Goal: Task Accomplishment & Management: Complete application form

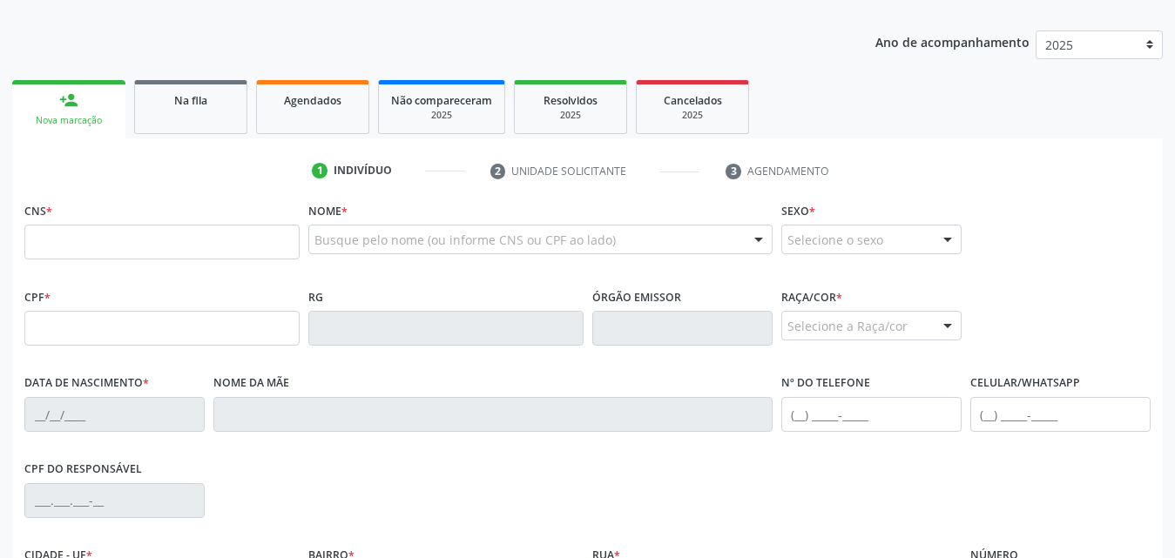
scroll to position [174, 0]
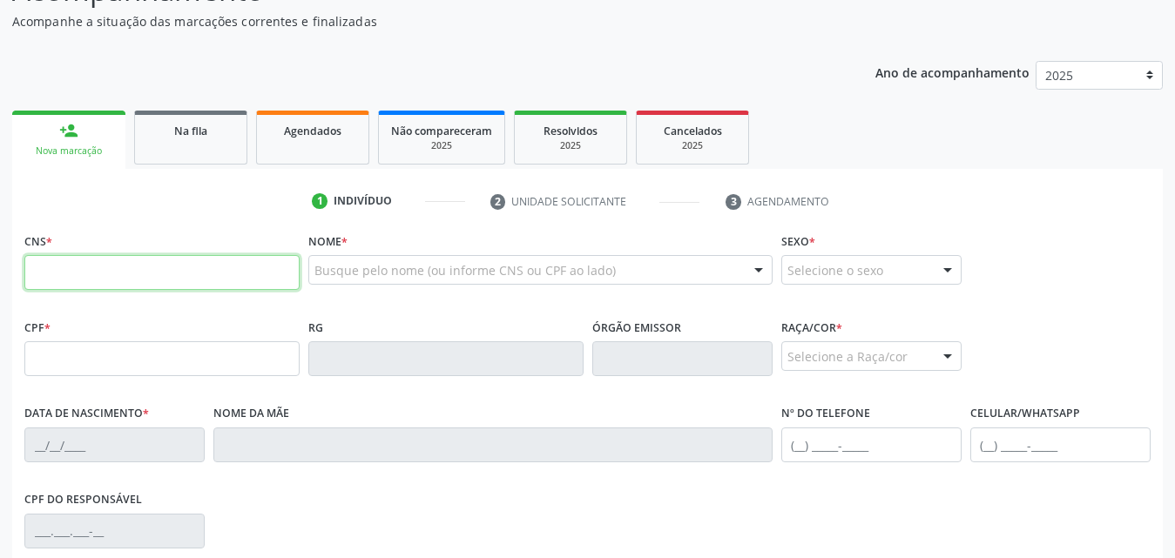
click at [163, 282] on input "text" at bounding box center [161, 272] width 275 height 35
type input "703 6090 9535 1738"
type input "152.862.934-50"
type input "[DATE]"
type input "[PERSON_NAME]"
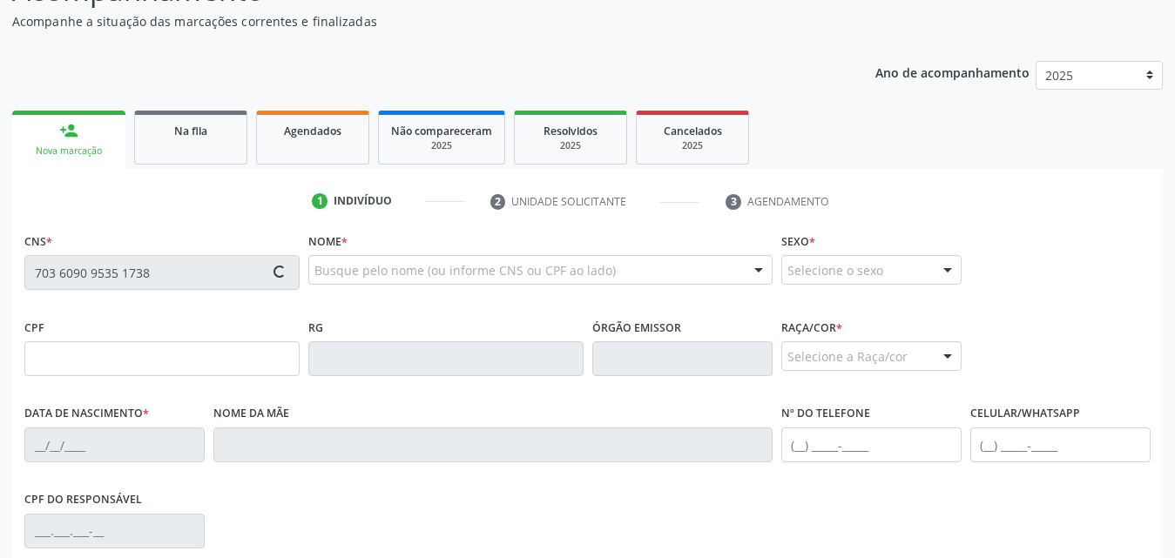
type input "[PHONE_NUMBER]"
type input "17"
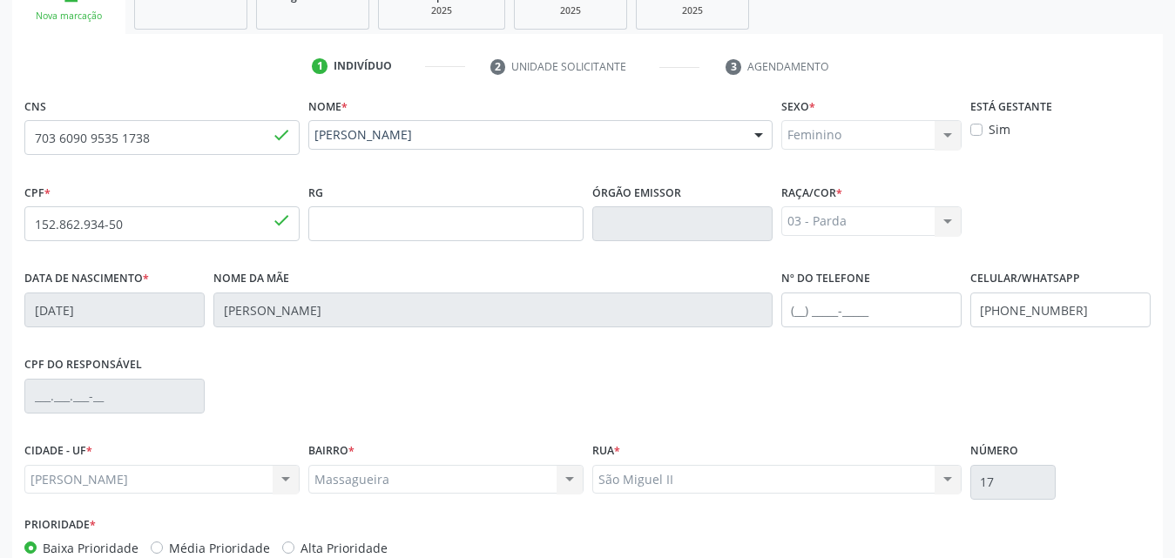
scroll to position [410, 0]
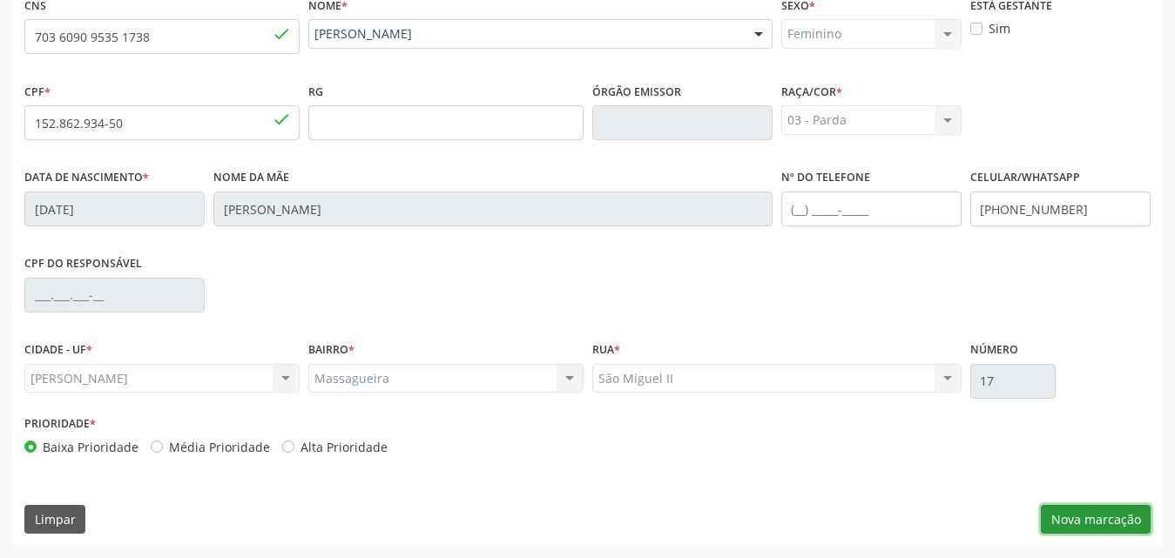
click at [1084, 522] on button "Nova marcação" at bounding box center [1096, 520] width 110 height 30
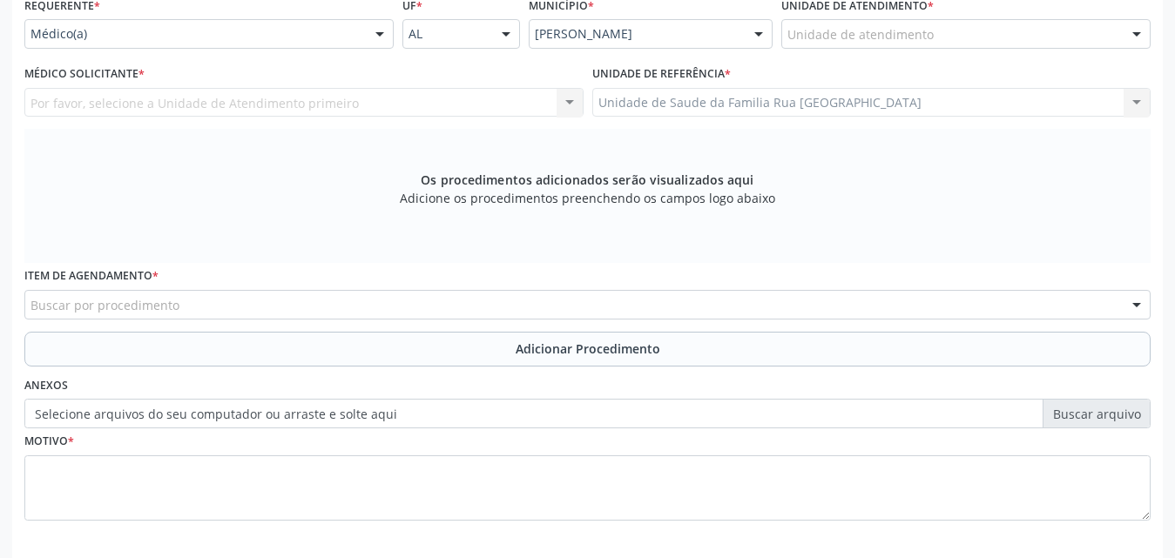
scroll to position [149, 0]
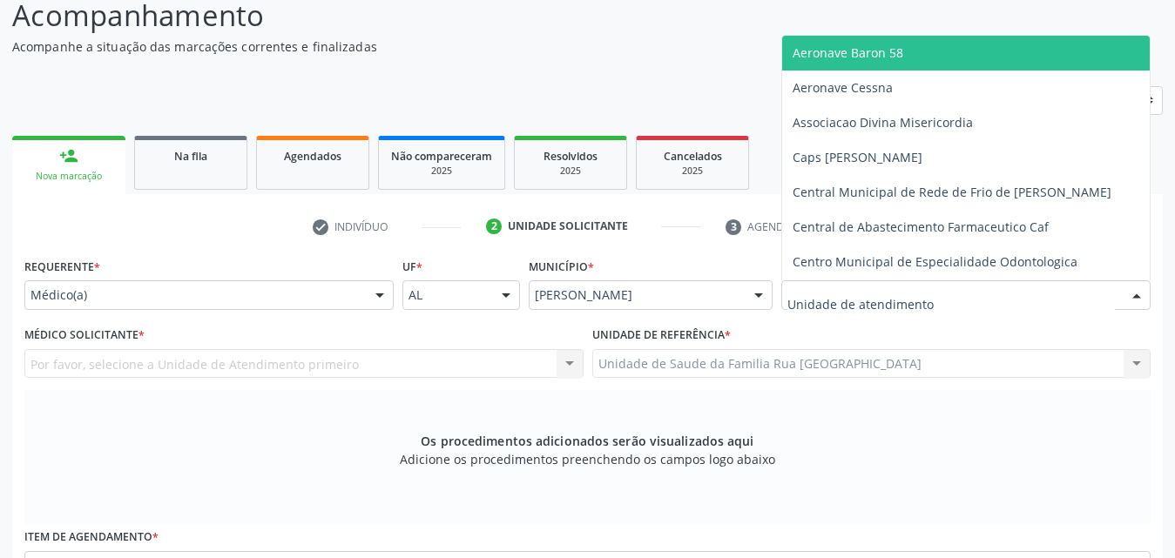
click at [1138, 301] on div at bounding box center [1137, 296] width 26 height 30
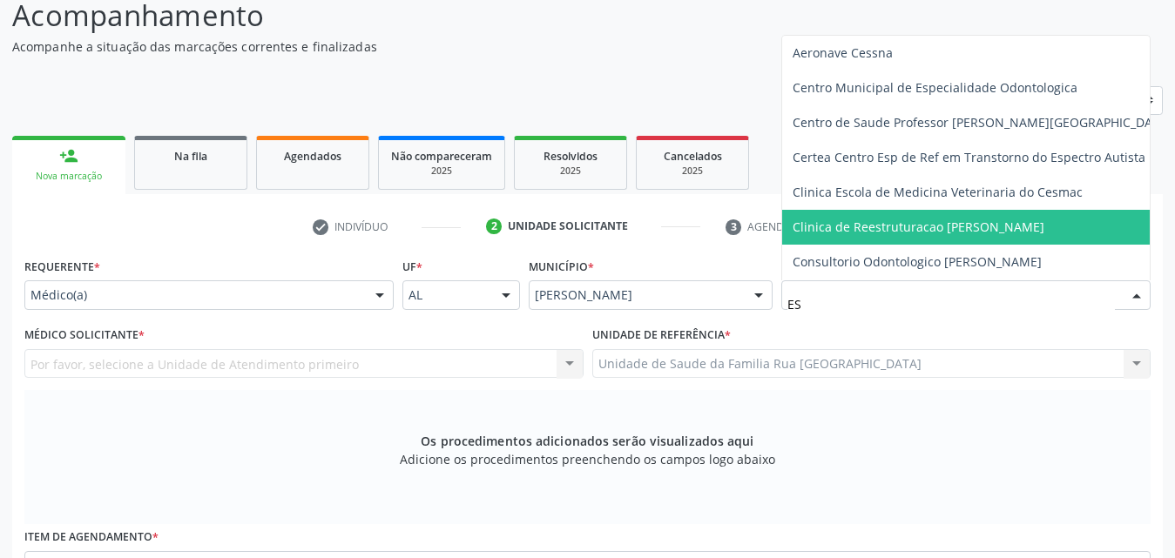
type input "EST"
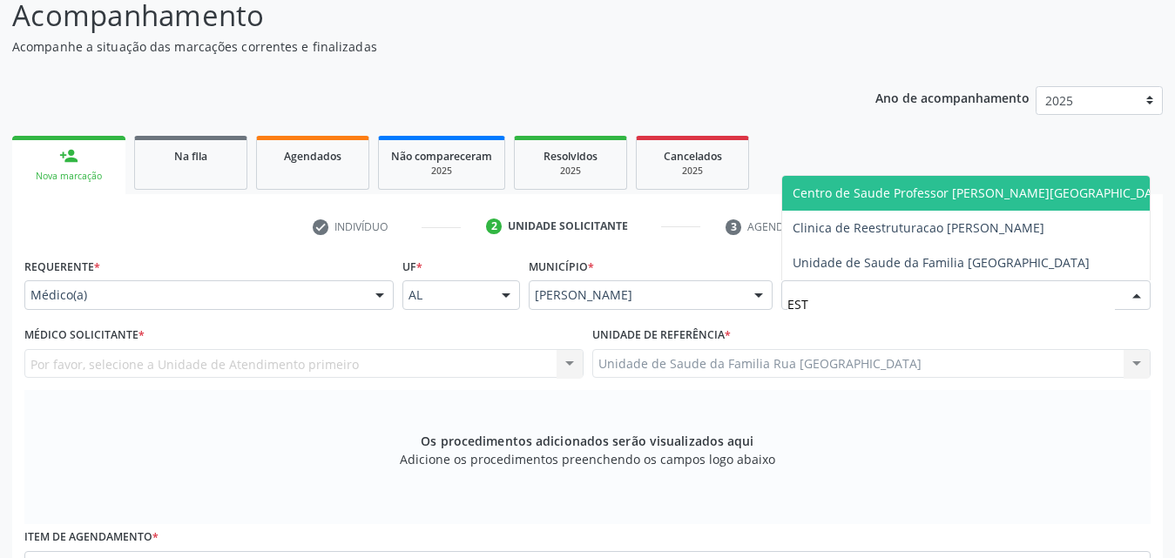
click at [983, 202] on span "Centro de Saude Professor [PERSON_NAME][GEOGRAPHIC_DATA]" at bounding box center [982, 193] width 400 height 35
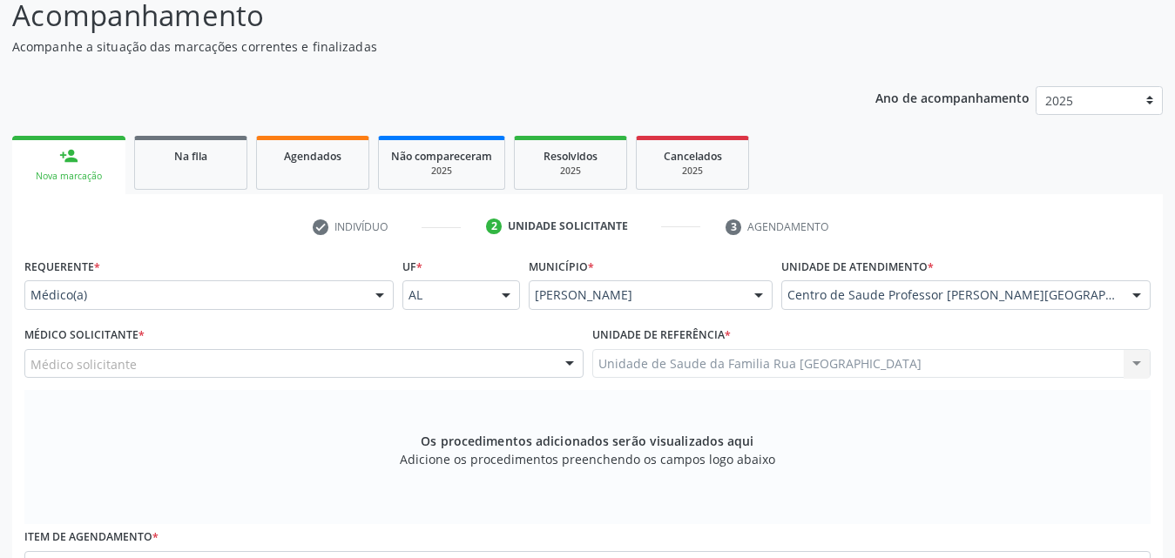
click at [193, 361] on div "Médico solicitante" at bounding box center [303, 364] width 559 height 30
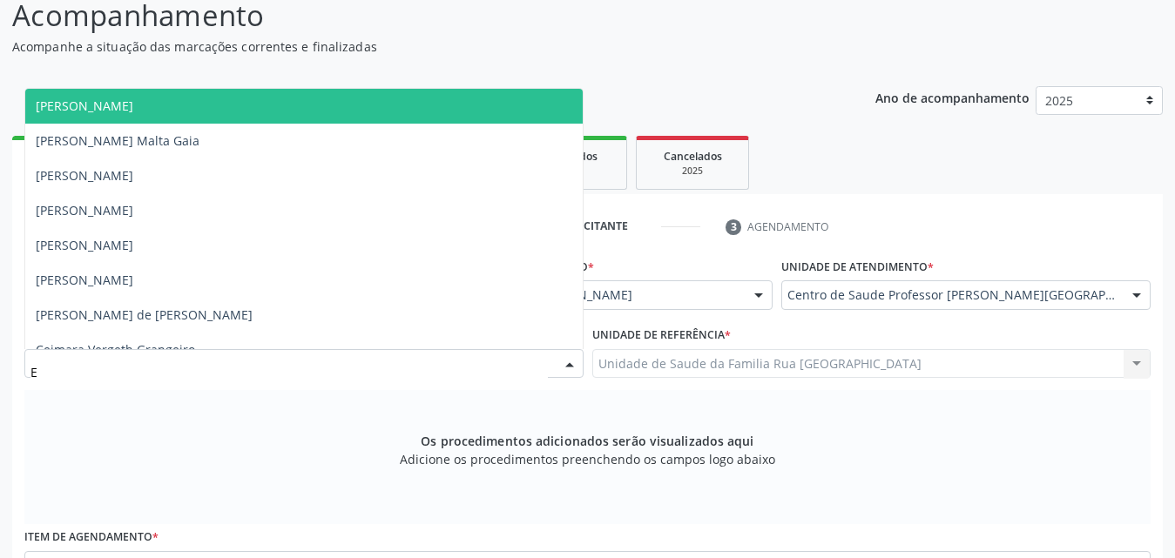
type input "ED"
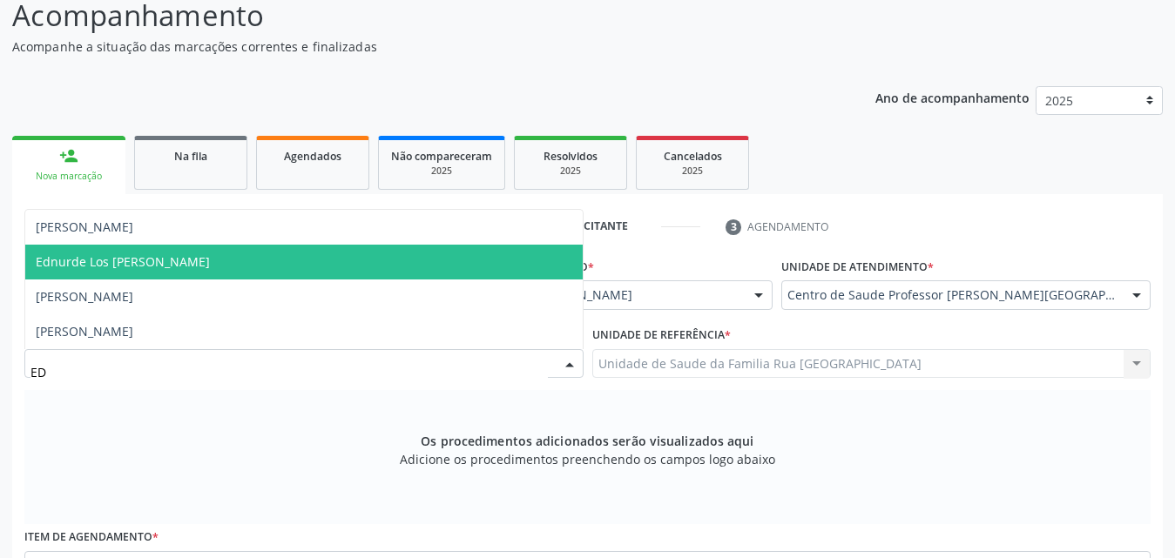
click at [151, 258] on span "Ednurde Los [PERSON_NAME]" at bounding box center [123, 262] width 174 height 17
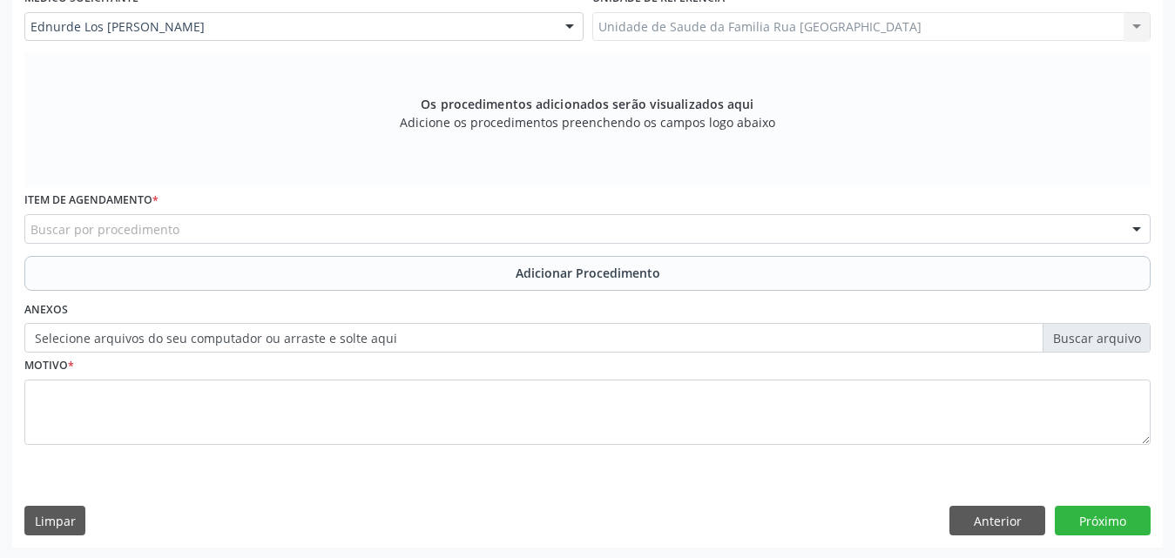
scroll to position [488, 0]
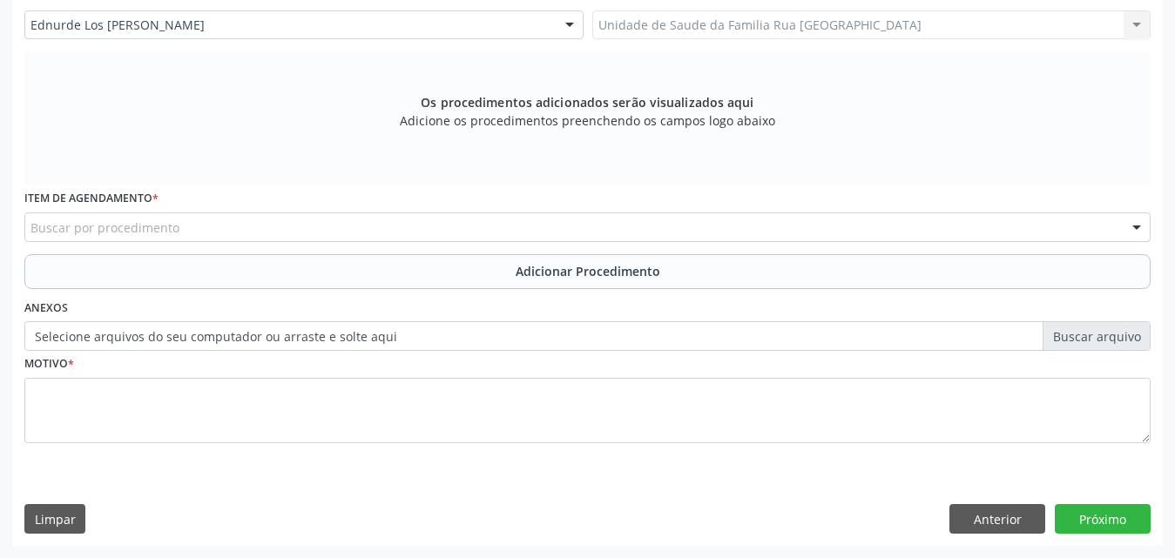
click at [307, 230] on div "Buscar por procedimento" at bounding box center [587, 228] width 1127 height 30
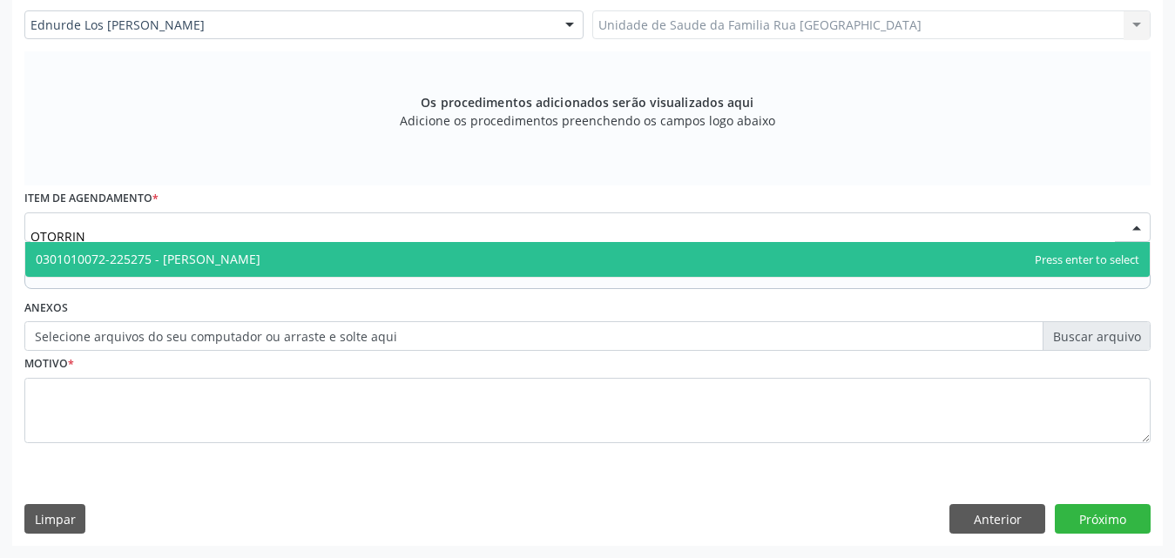
type input "OTORRINO"
click at [261, 252] on span "0301010072-225275 - [PERSON_NAME]" at bounding box center [148, 259] width 225 height 17
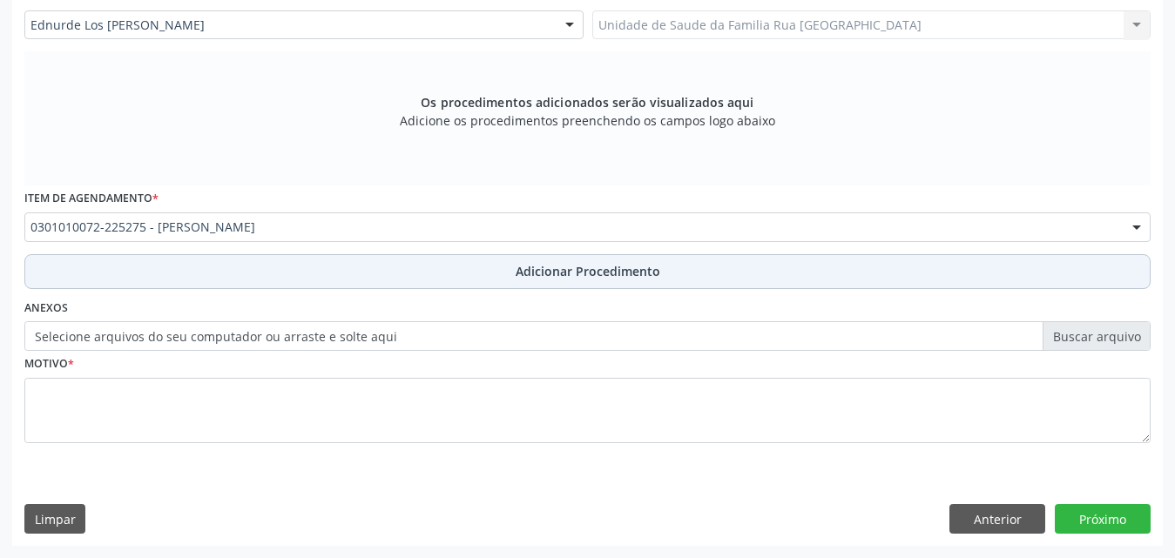
click at [606, 270] on span "Adicionar Procedimento" at bounding box center [588, 271] width 145 height 18
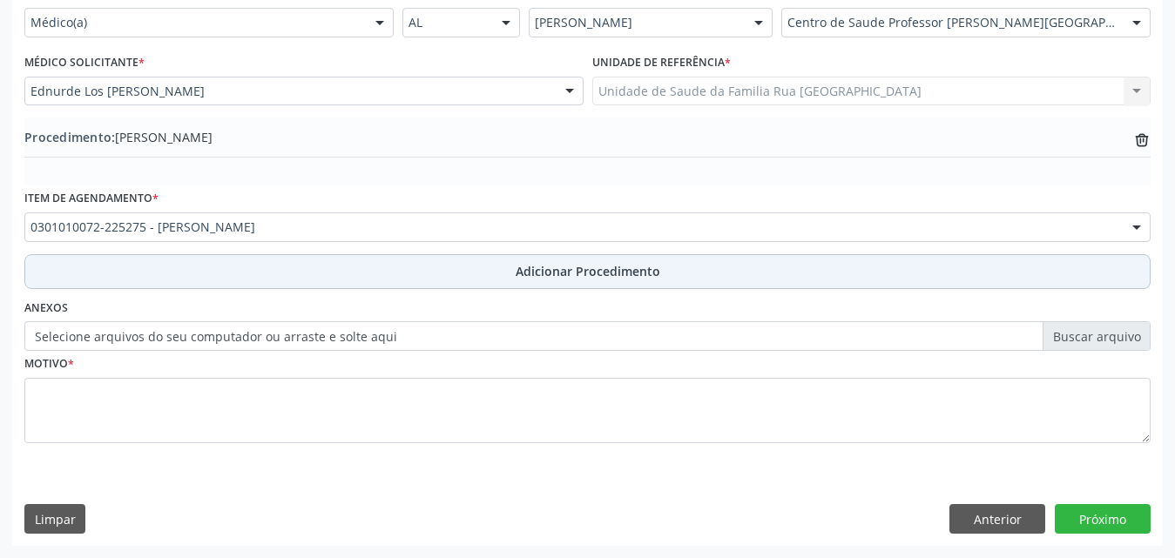
scroll to position [422, 0]
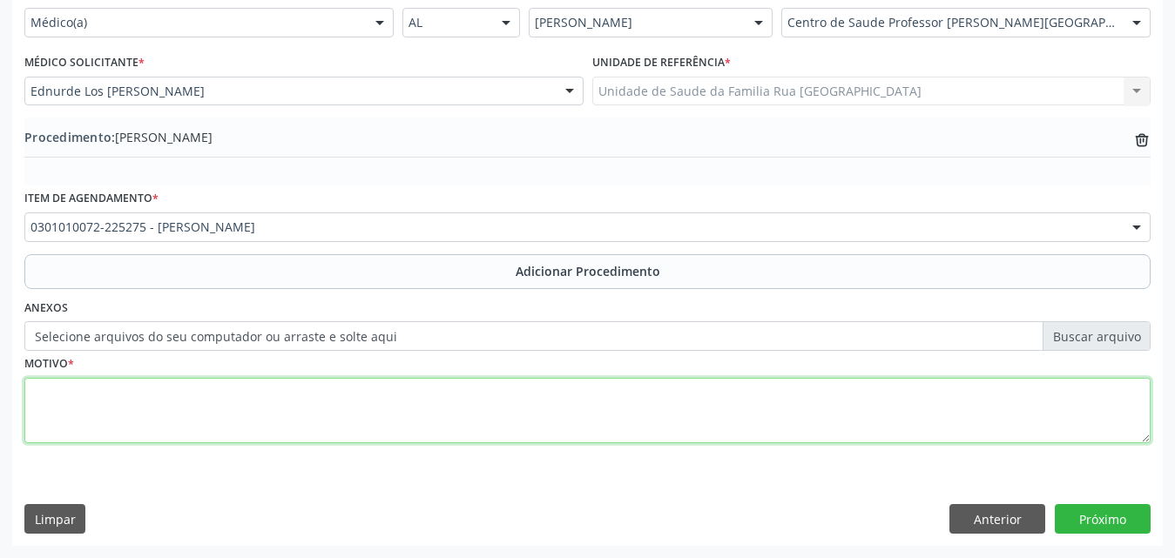
click at [356, 407] on textarea at bounding box center [587, 411] width 1127 height 66
type textarea "DESCONFORTO NA ORELHA DIREITA."
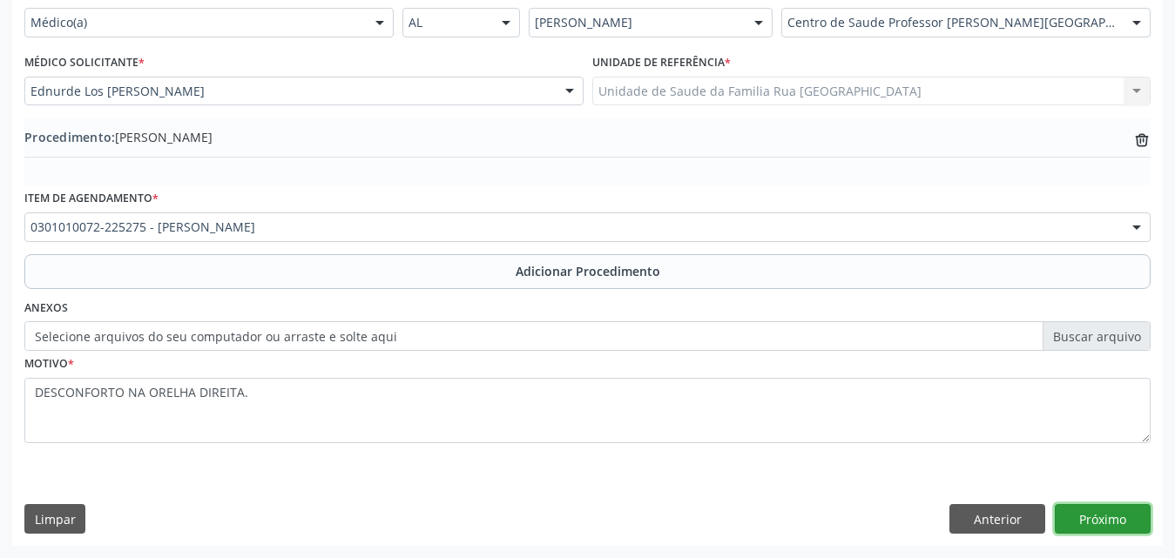
click at [1118, 525] on button "Próximo" at bounding box center [1103, 519] width 96 height 30
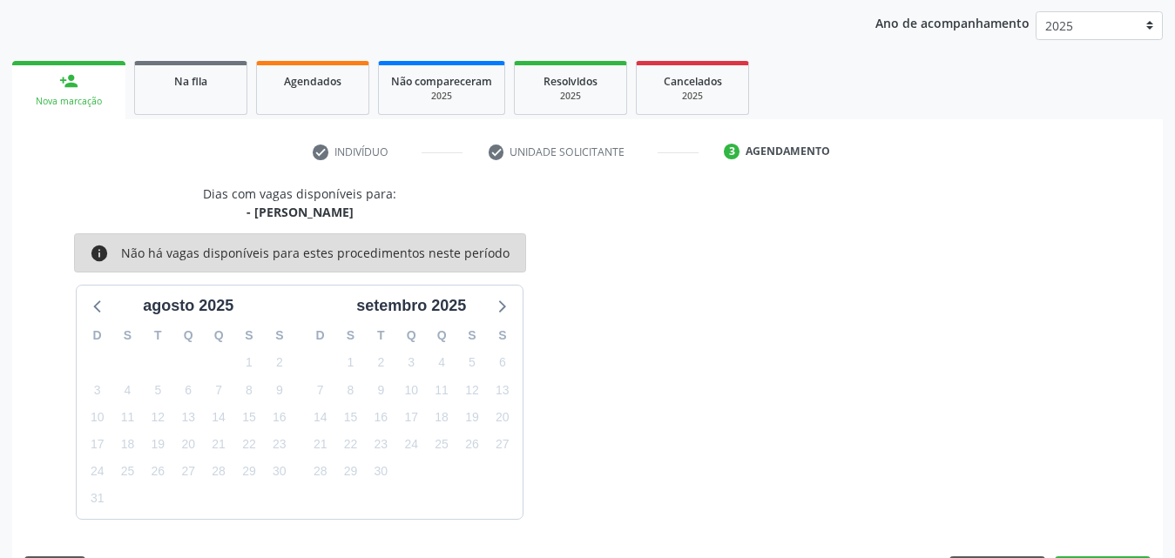
scroll to position [275, 0]
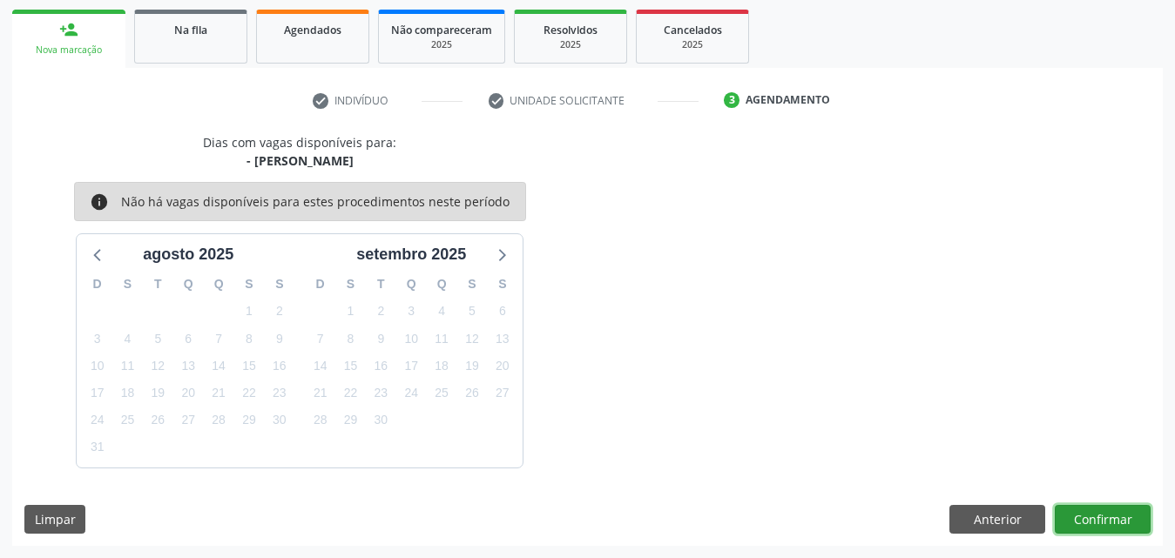
click at [1088, 525] on button "Confirmar" at bounding box center [1103, 520] width 96 height 30
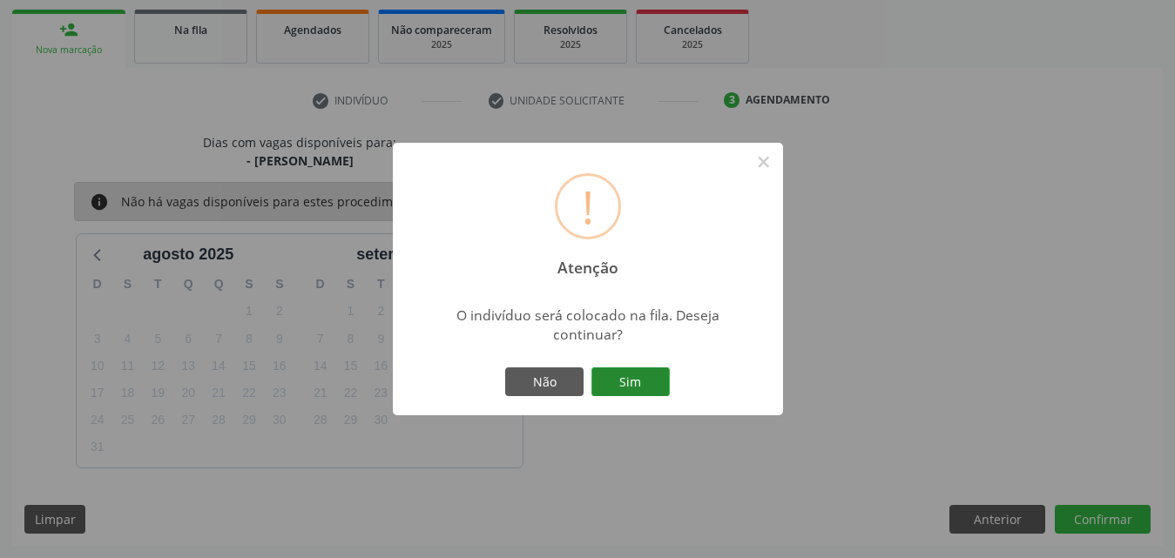
click at [618, 396] on button "Sim" at bounding box center [631, 383] width 78 height 30
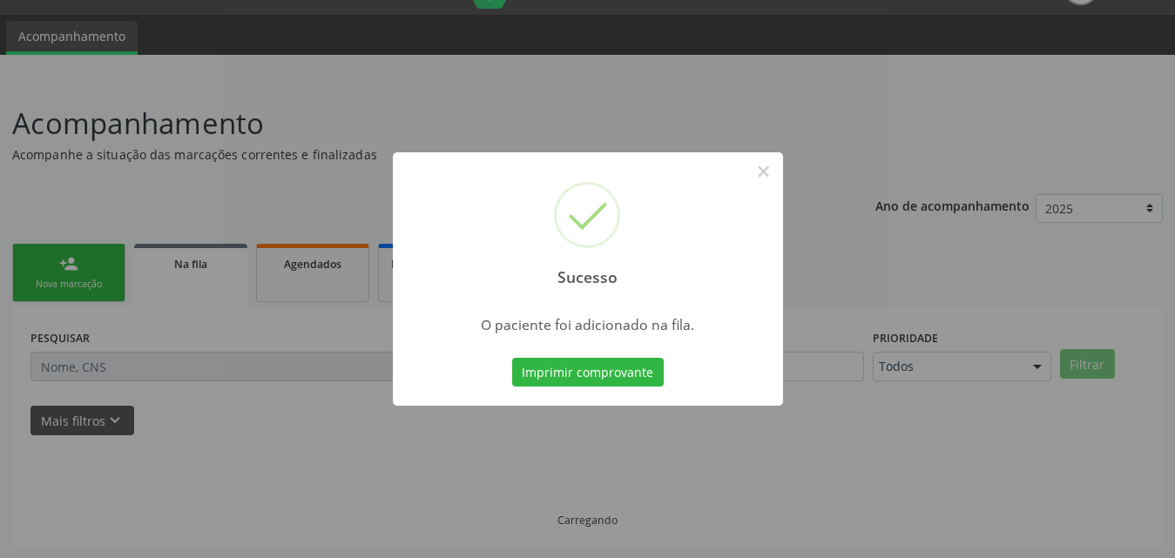
scroll to position [41, 0]
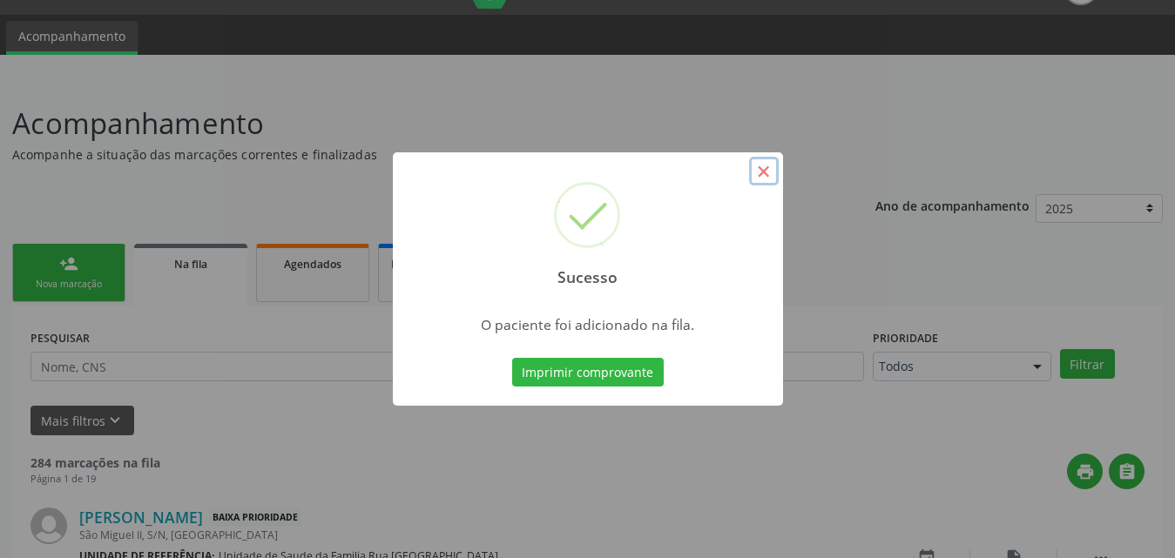
click at [767, 175] on button "×" at bounding box center [764, 172] width 30 height 30
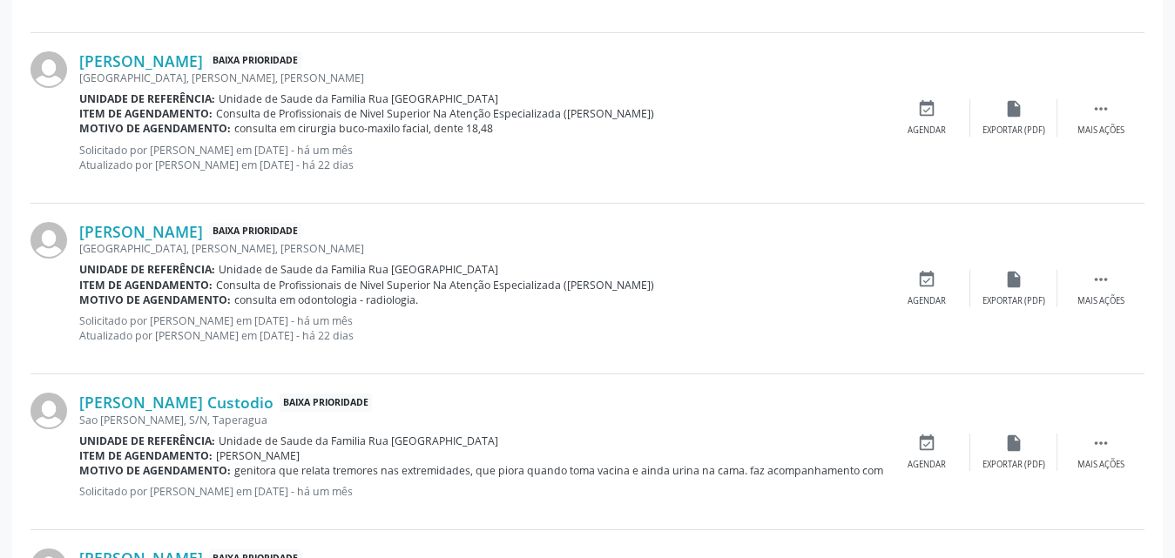
scroll to position [2439, 0]
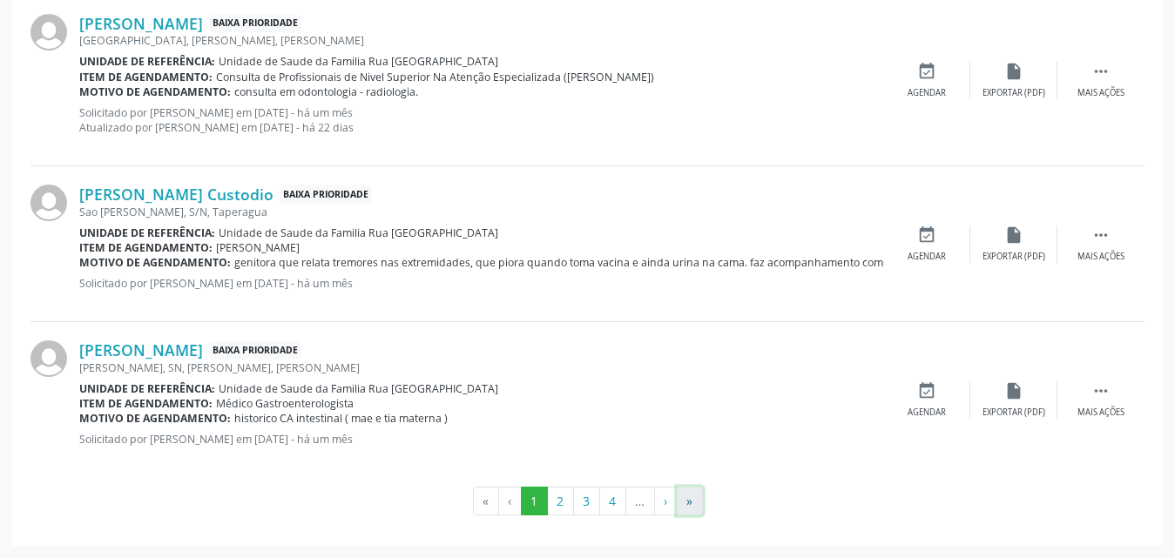
click at [691, 506] on button "»" at bounding box center [690, 502] width 26 height 30
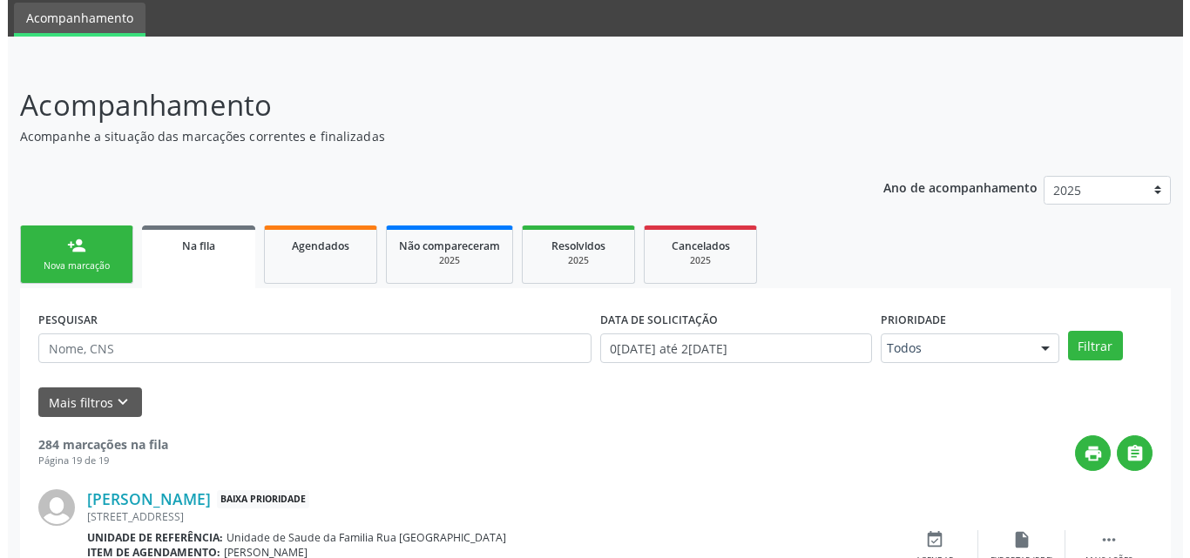
scroll to position [2237, 0]
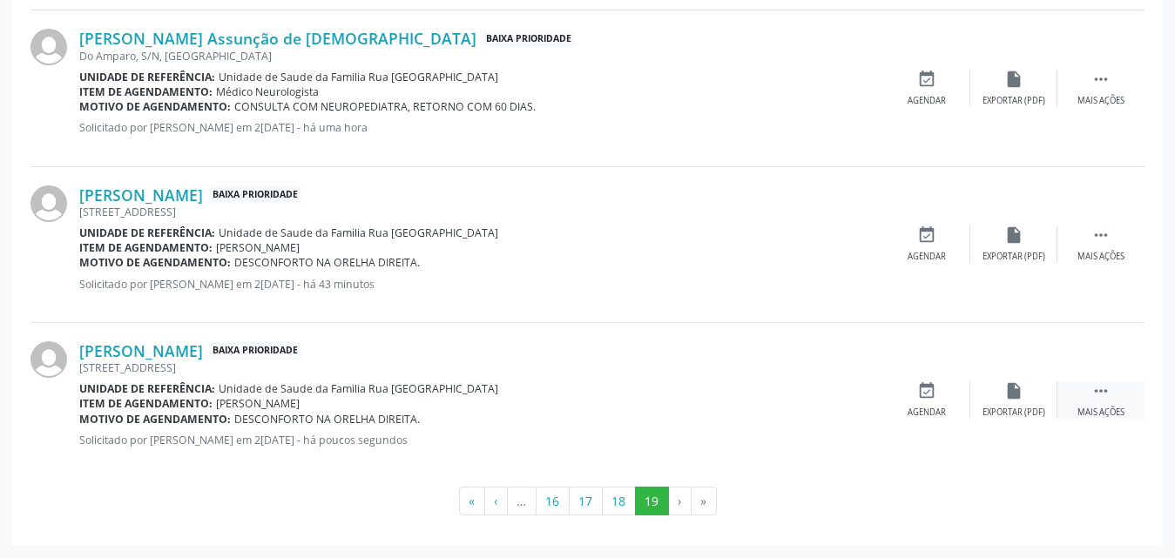
click at [1113, 400] on div " Mais ações" at bounding box center [1101, 400] width 87 height 37
click at [919, 406] on div "cancel Cancelar" at bounding box center [926, 400] width 87 height 37
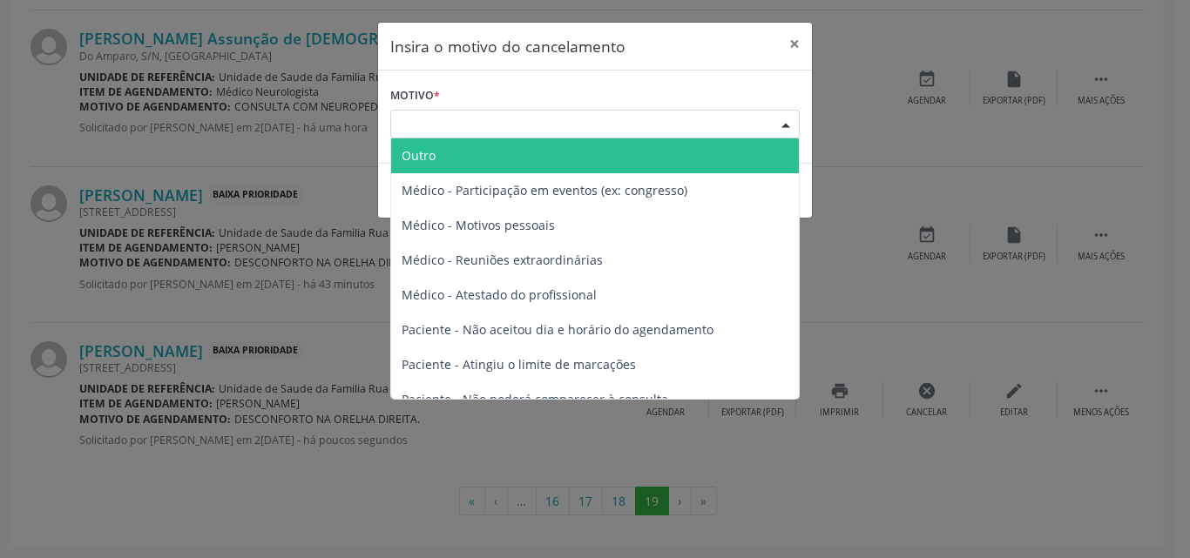
click at [554, 122] on div "Escolha o motivo" at bounding box center [595, 125] width 410 height 30
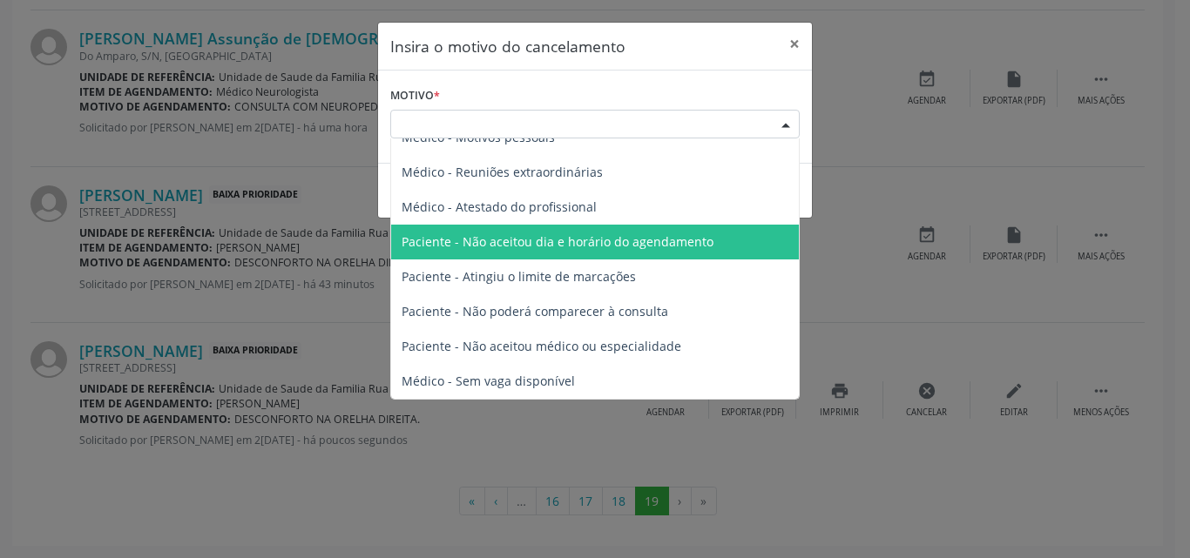
scroll to position [0, 0]
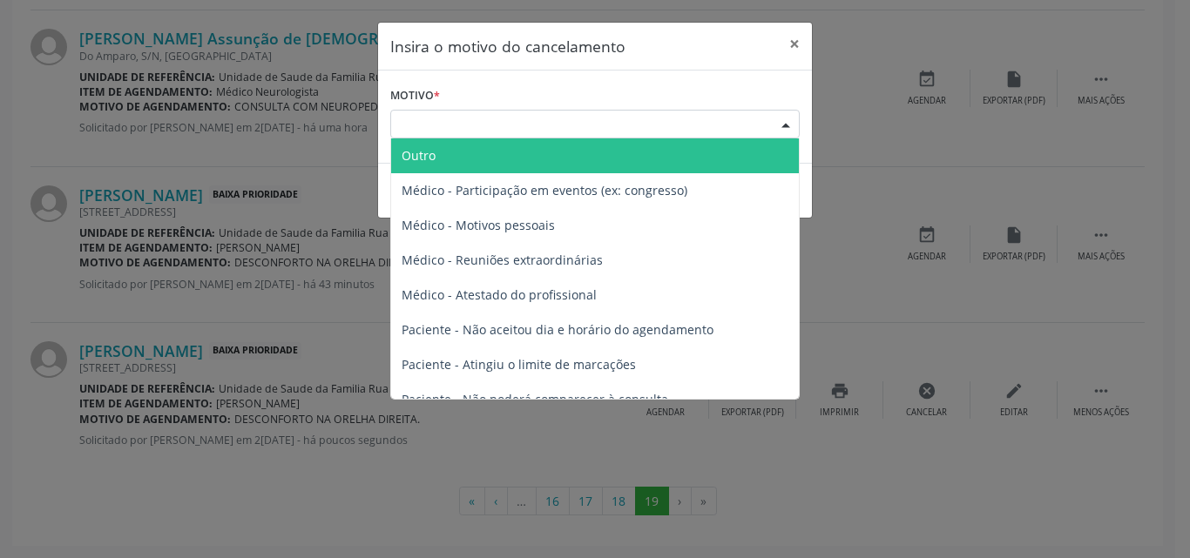
click at [467, 146] on span "Outro" at bounding box center [595, 156] width 408 height 35
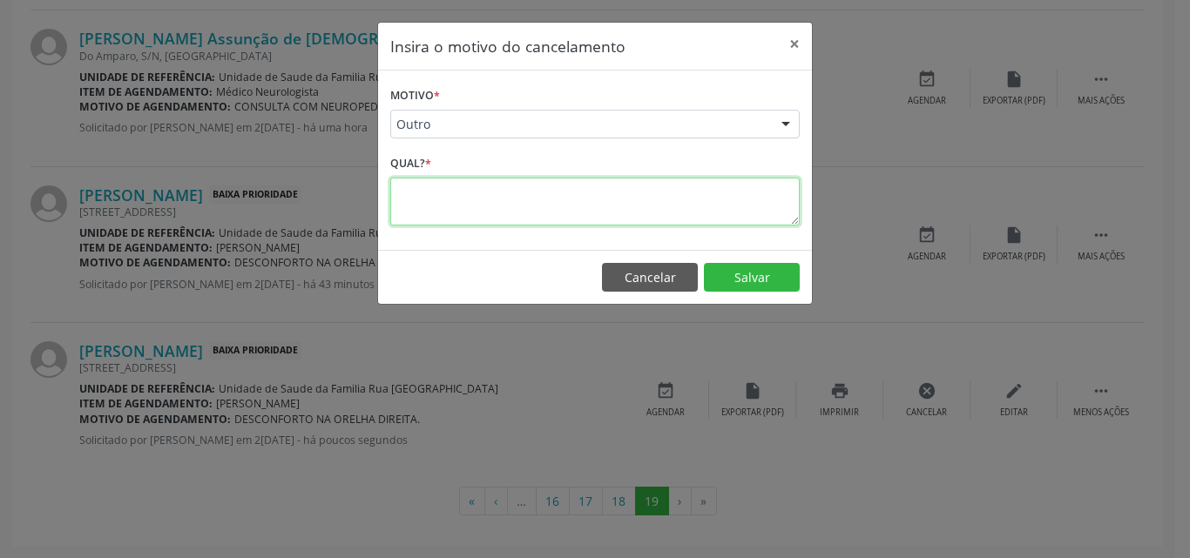
click at [472, 211] on textarea at bounding box center [595, 202] width 410 height 48
type textarea "DUPLICADO"
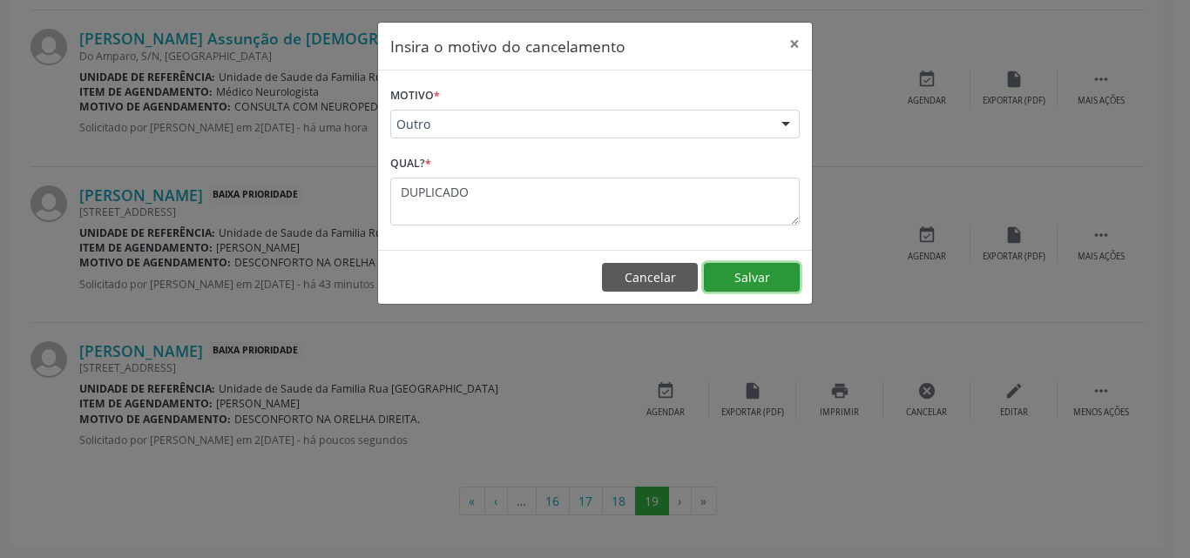
click at [749, 279] on button "Salvar" at bounding box center [752, 278] width 96 height 30
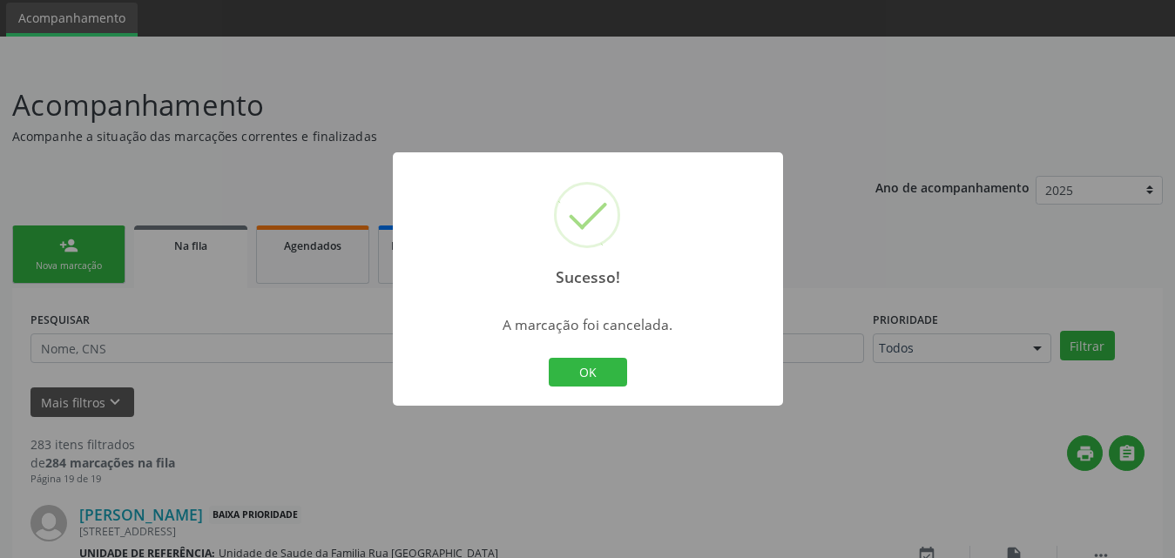
scroll to position [2097, 0]
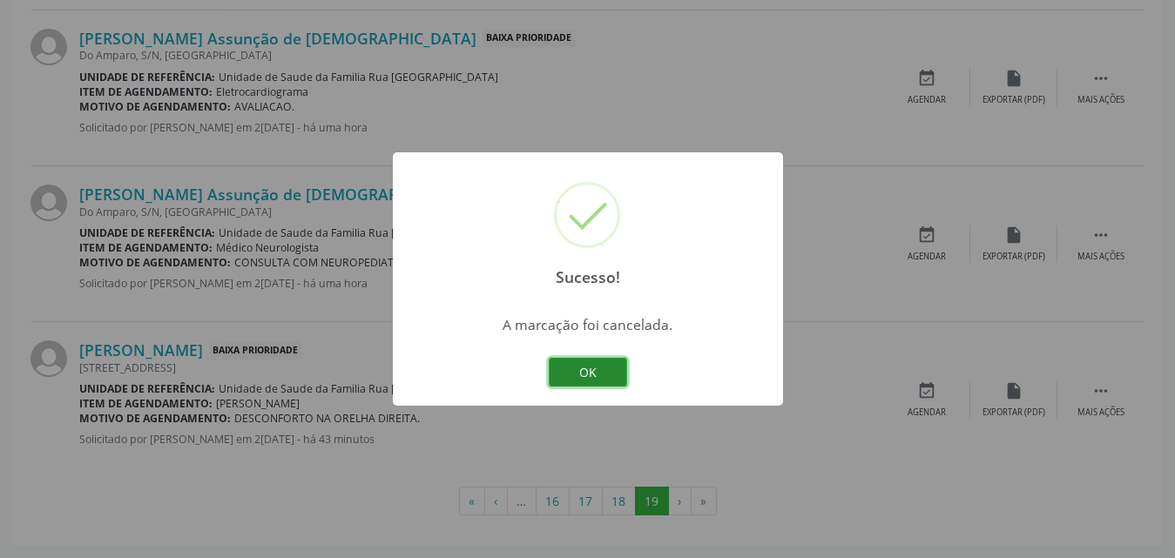
click at [599, 362] on button "OK" at bounding box center [588, 373] width 78 height 30
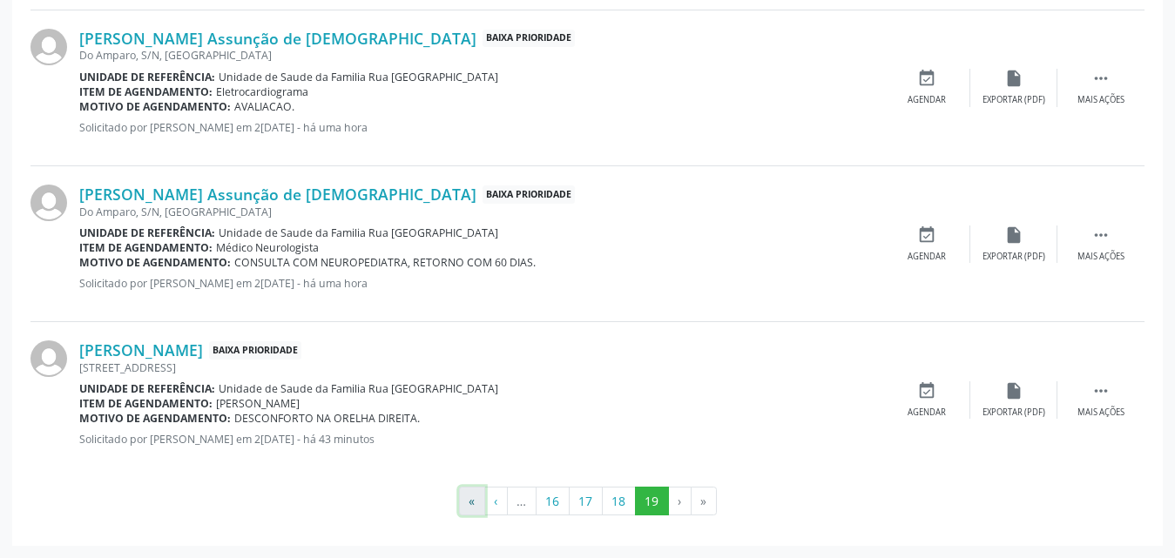
click at [466, 504] on button "«" at bounding box center [472, 502] width 26 height 30
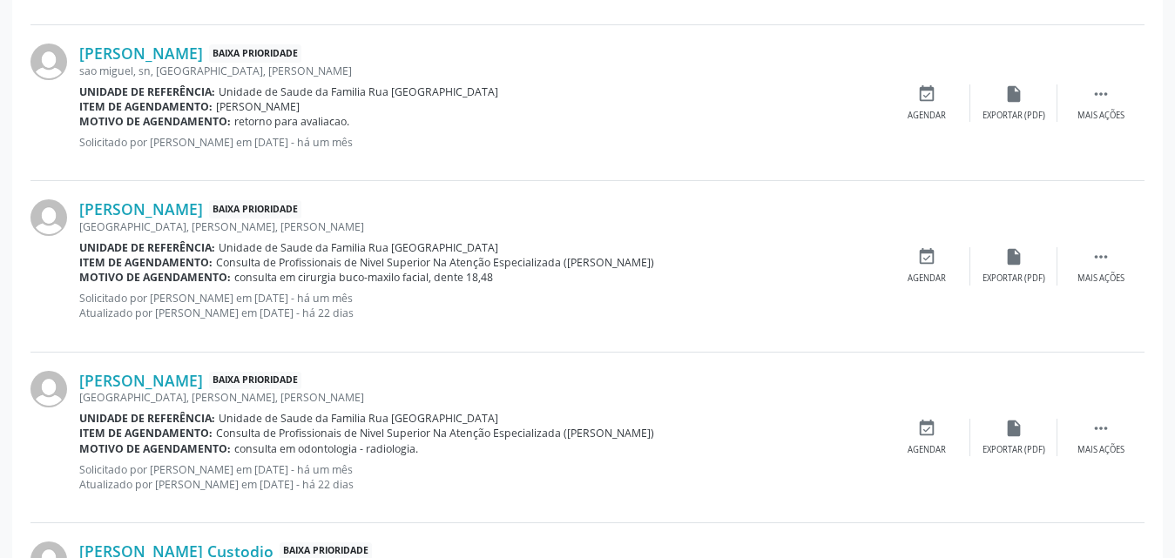
click at [67, 267] on div at bounding box center [54, 266] width 49 height 133
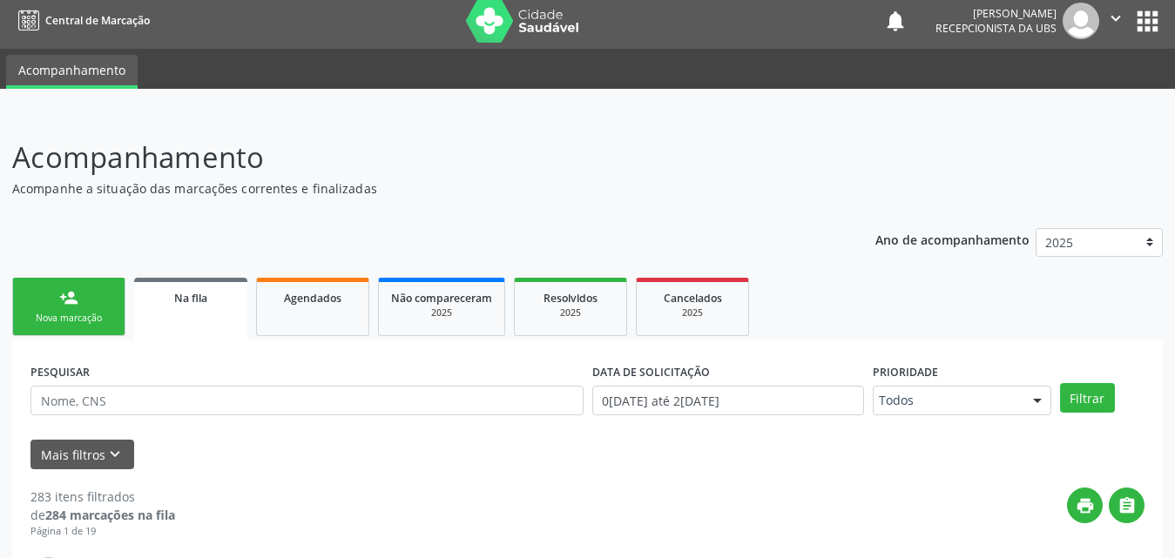
scroll to position [0, 0]
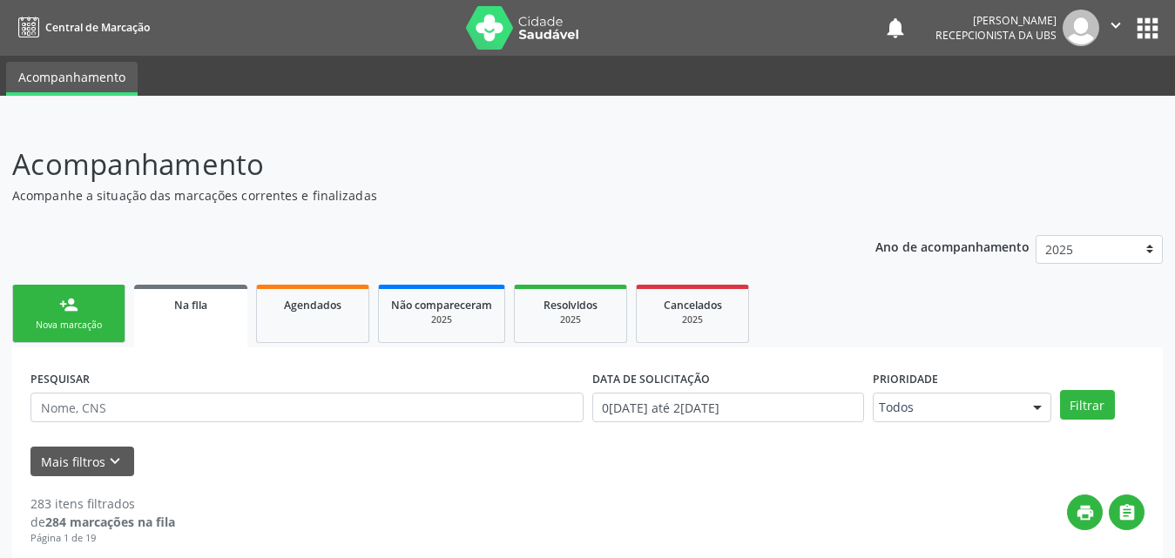
click at [76, 319] on link "person_add Nova marcação" at bounding box center [68, 314] width 113 height 58
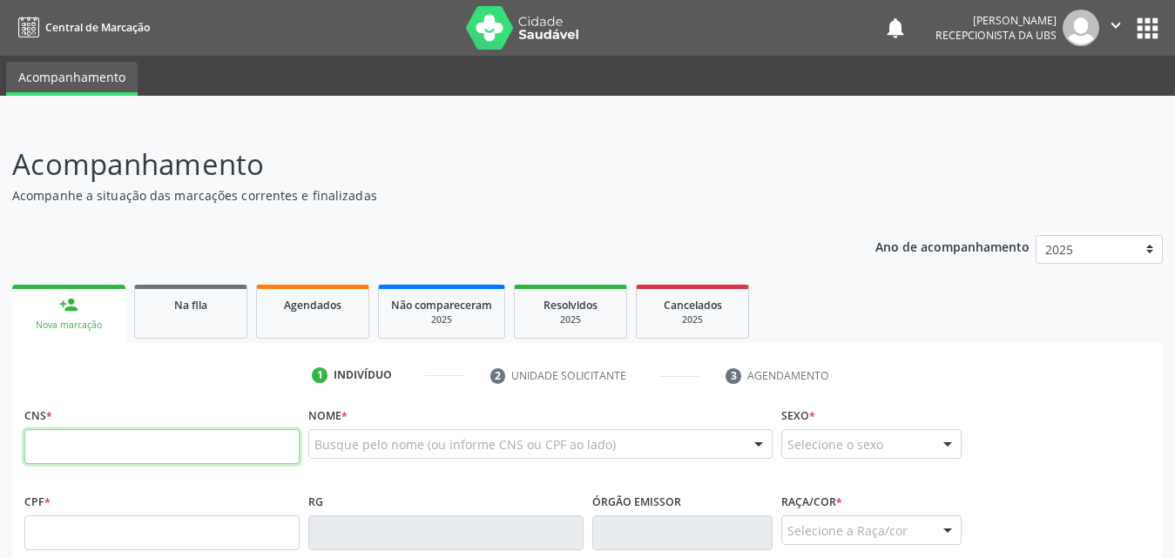
click at [213, 455] on input "text" at bounding box center [161, 447] width 275 height 35
type input "705 2014 4985 8272"
type input "410.753.664-53"
type input "2[DATE]"
type input "[PERSON_NAME]"
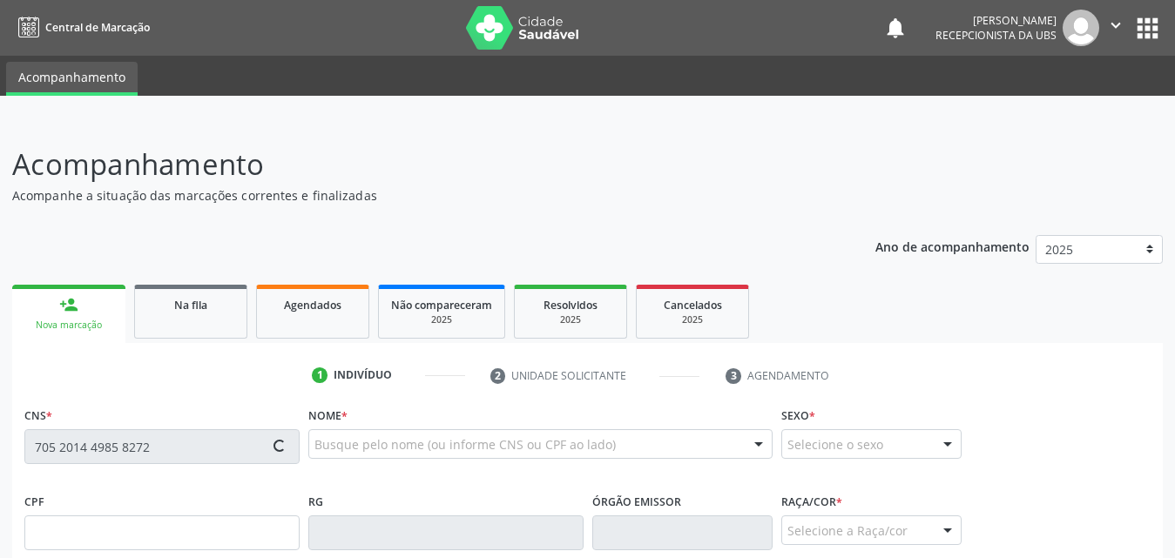
type input "[PHONE_NUMBER]"
type input "S/N"
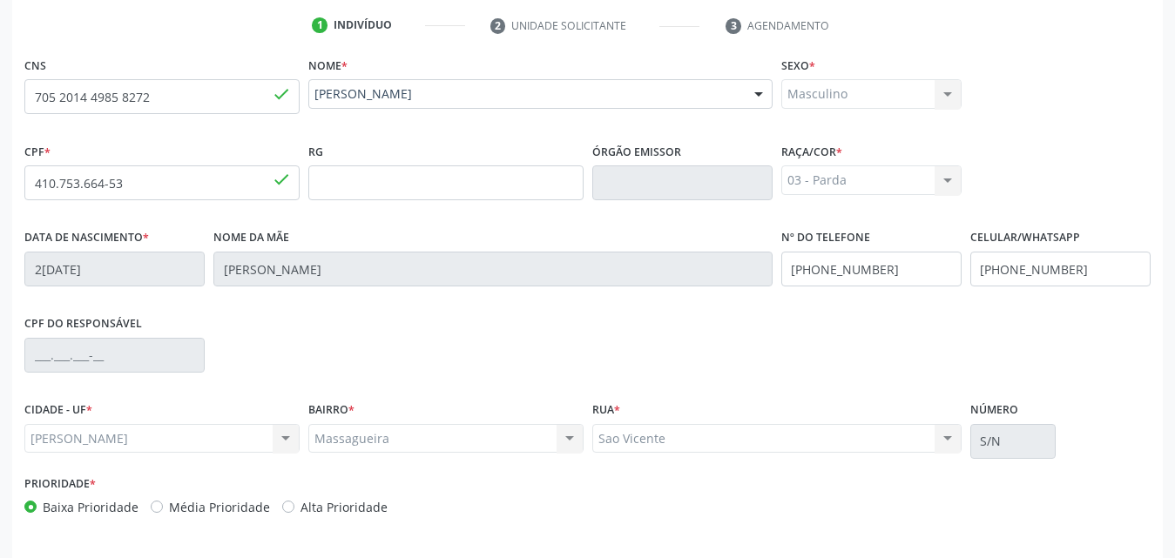
scroll to position [410, 0]
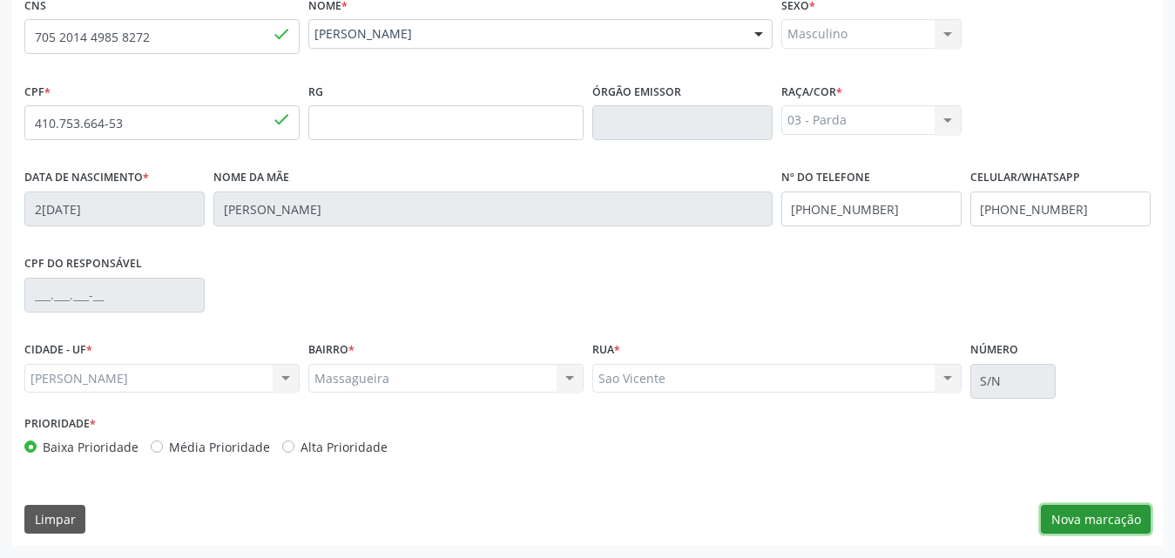
click at [1111, 530] on button "Nova marcação" at bounding box center [1096, 520] width 110 height 30
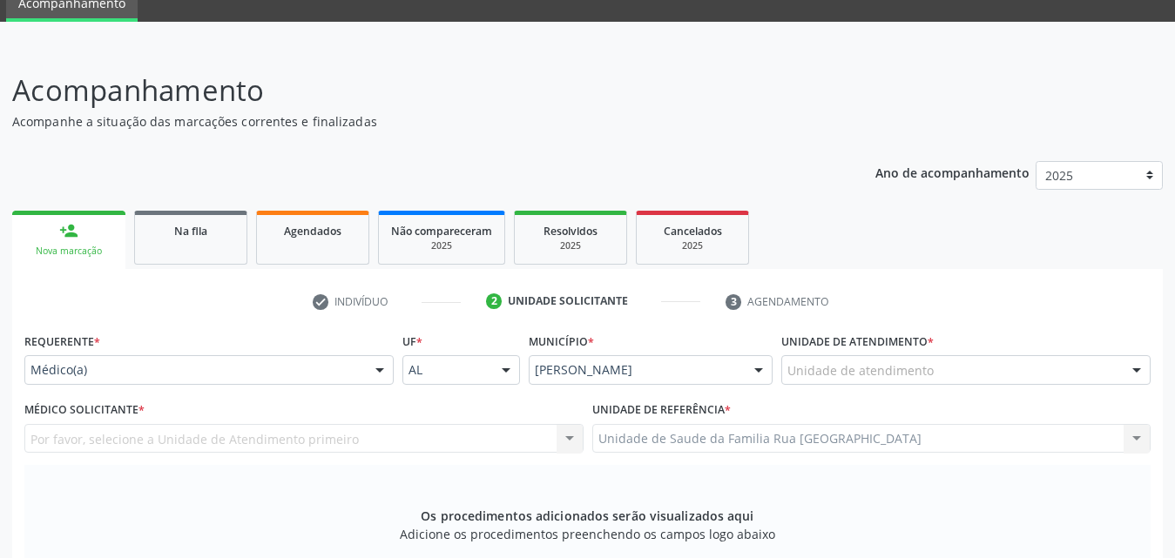
scroll to position [174, 0]
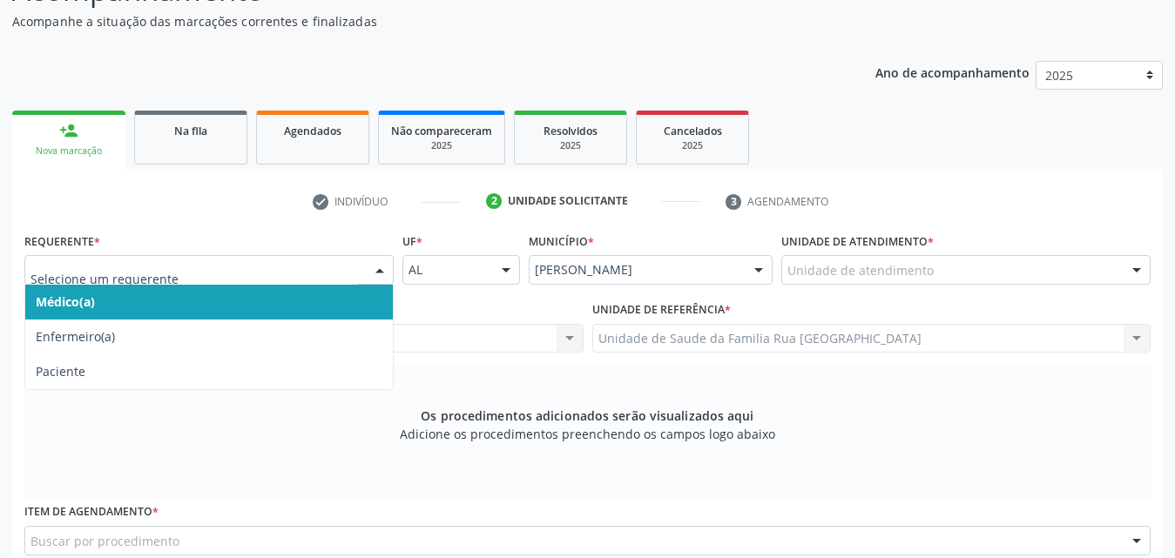
click at [374, 271] on div at bounding box center [380, 271] width 26 height 30
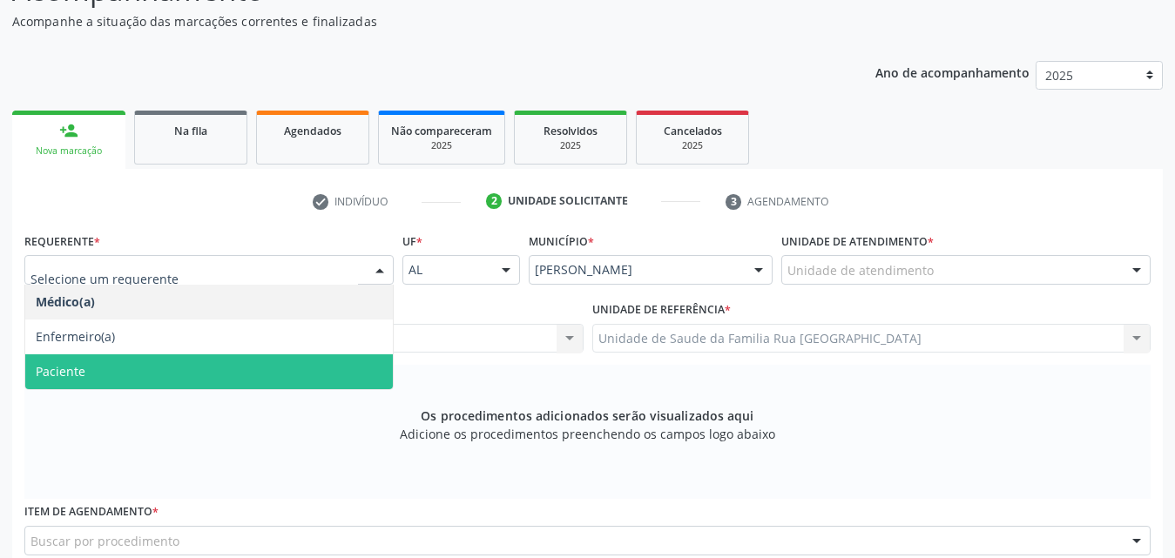
click at [151, 371] on span "Paciente" at bounding box center [209, 372] width 368 height 35
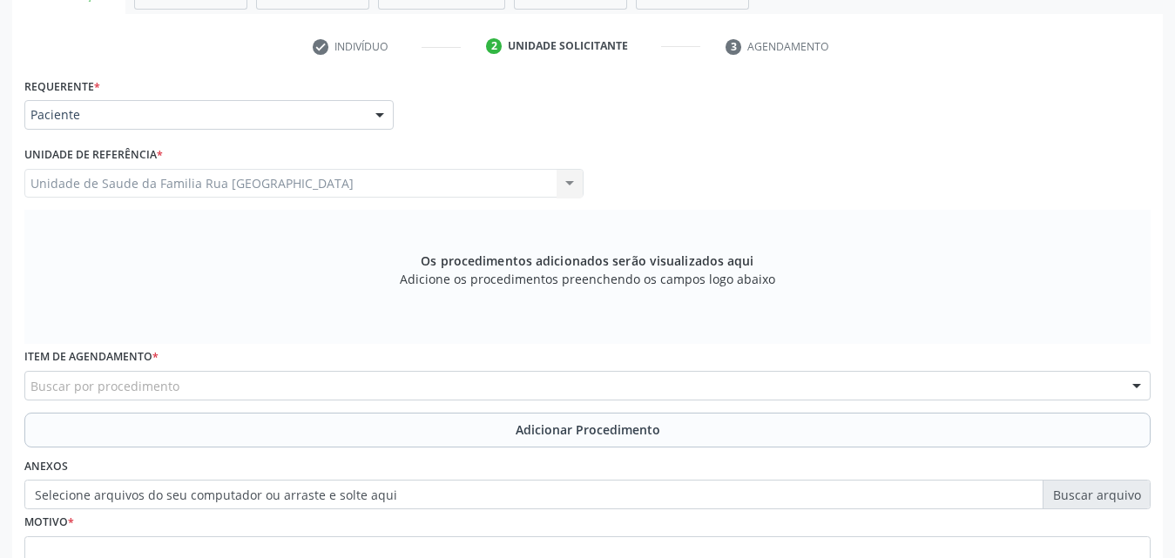
scroll to position [349, 0]
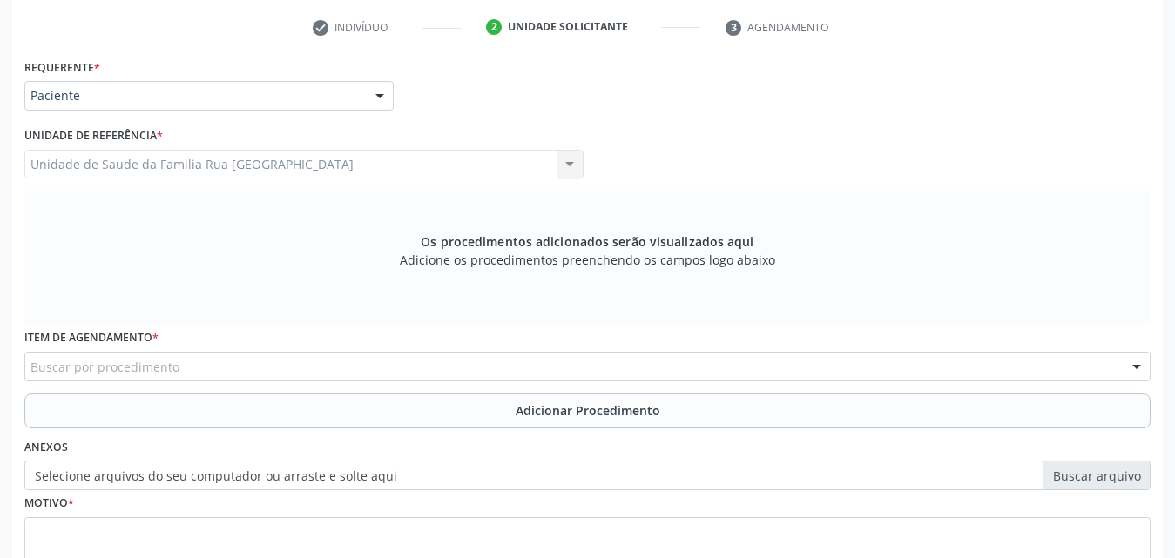
click at [383, 173] on div "Unidade de Saude da Familia Rua [GEOGRAPHIC_DATA] da Familia [GEOGRAPHIC_DATA] …" at bounding box center [303, 165] width 559 height 30
click at [389, 159] on div "Unidade de Saude da Familia Rua [GEOGRAPHIC_DATA] da Familia [GEOGRAPHIC_DATA] …" at bounding box center [303, 165] width 559 height 30
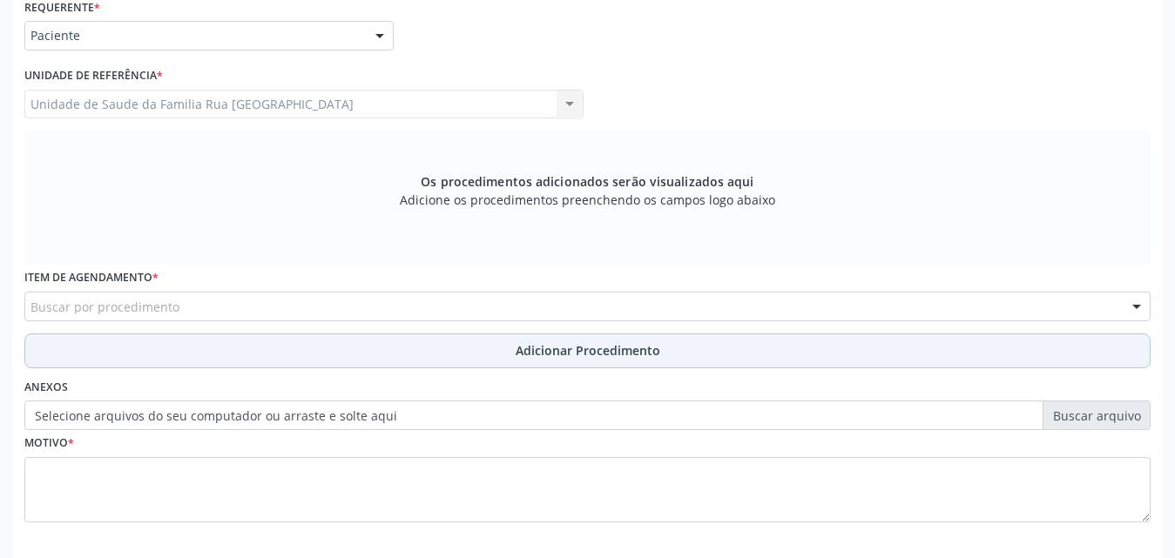
scroll to position [488, 0]
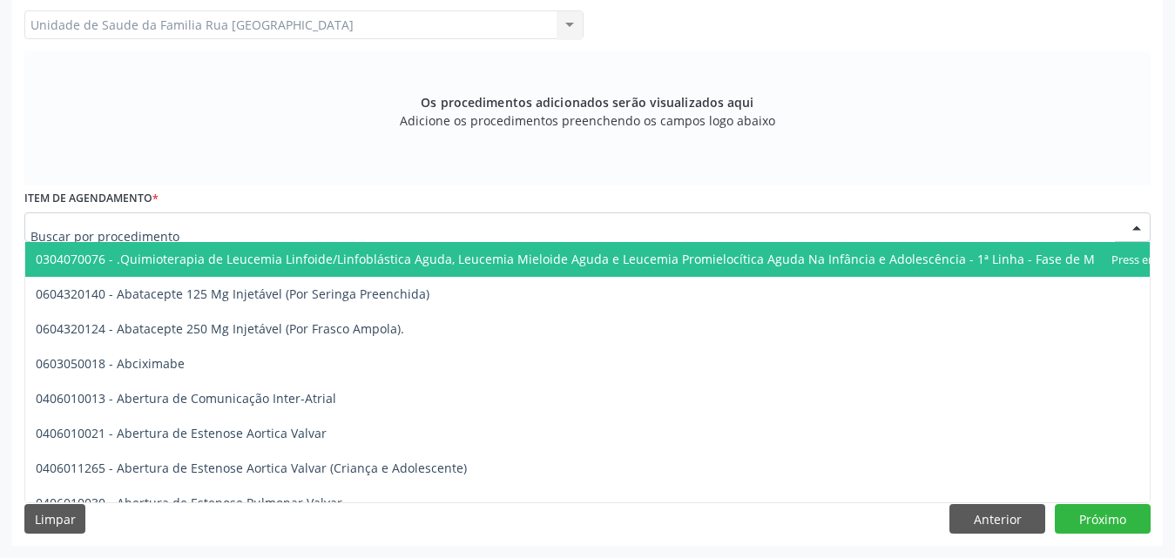
click at [335, 229] on div at bounding box center [587, 228] width 1127 height 30
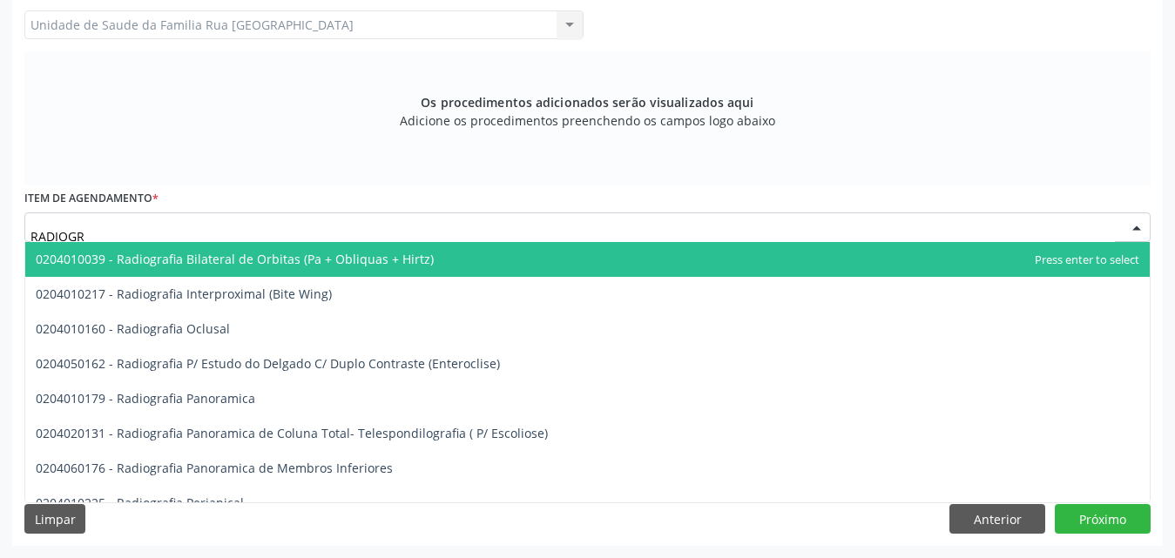
type input "RADIOGRA"
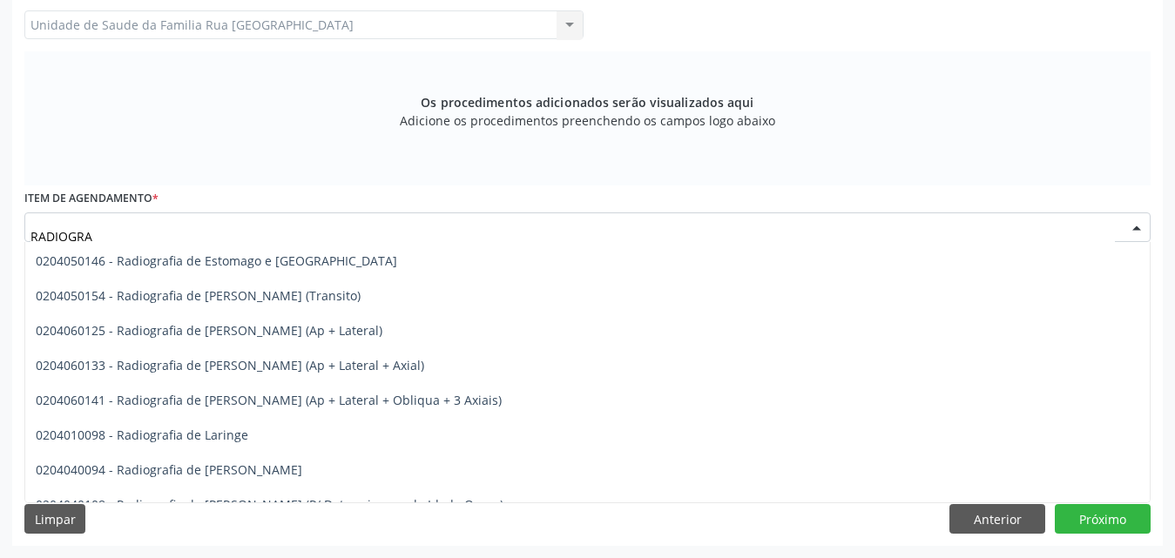
scroll to position [1568, 0]
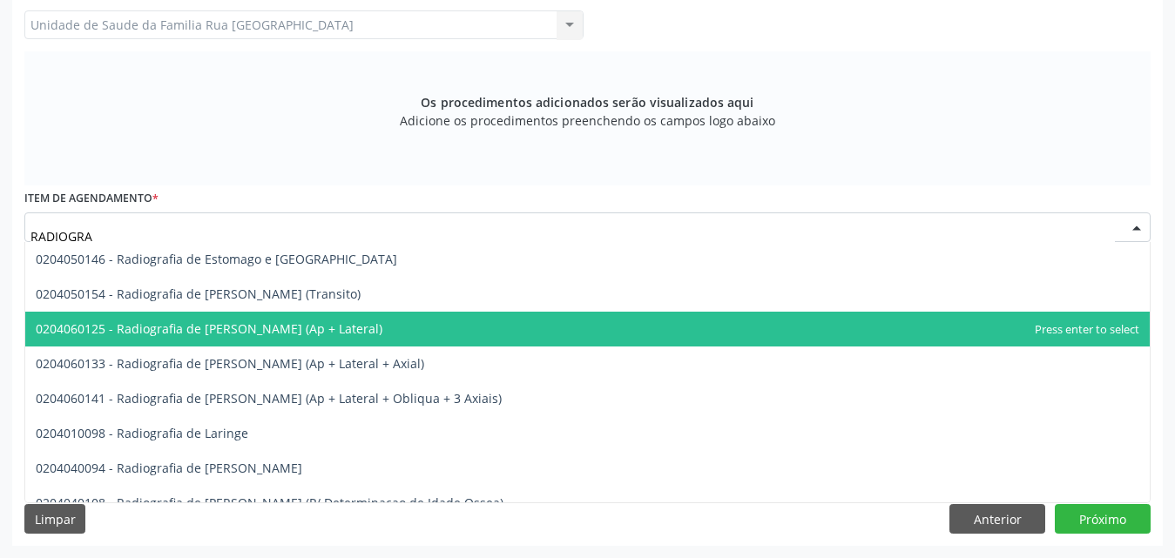
click at [299, 323] on span "0204060125 - Radiografia de [PERSON_NAME] (Ap + Lateral)" at bounding box center [209, 329] width 347 height 17
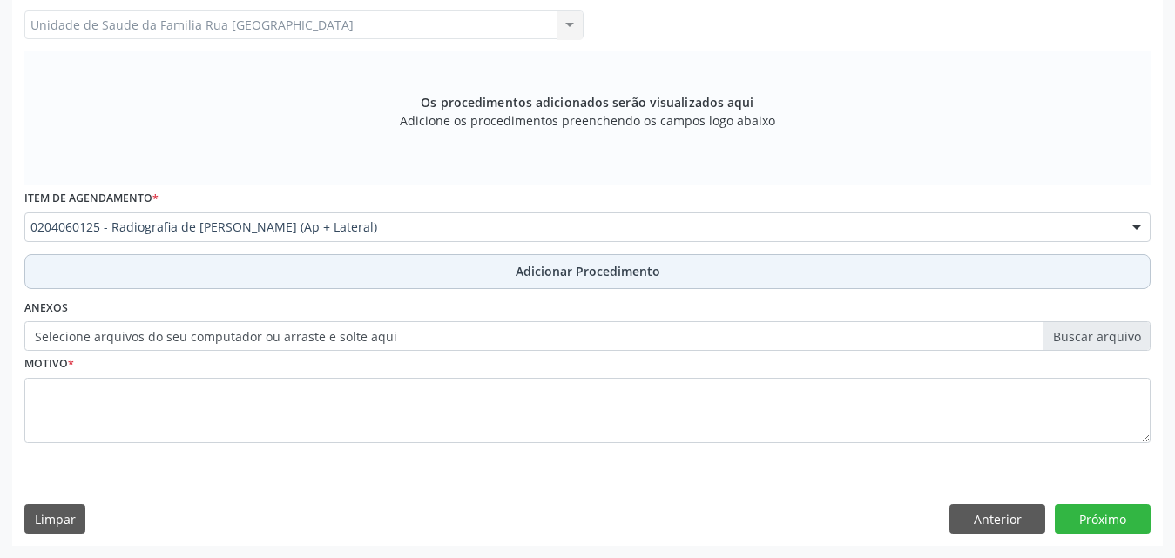
click at [620, 267] on span "Adicionar Procedimento" at bounding box center [588, 271] width 145 height 18
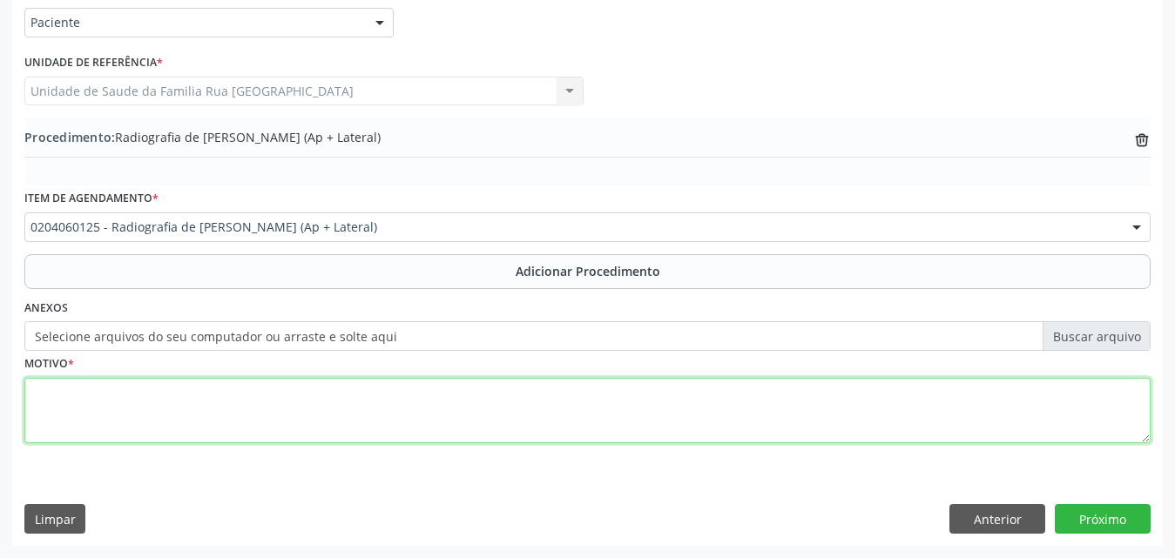
click at [230, 397] on textarea at bounding box center [587, 411] width 1127 height 66
type textarea "PACIENTE COM DOR CRONICA E COM LIMITACAO DO MOVIMENTO."
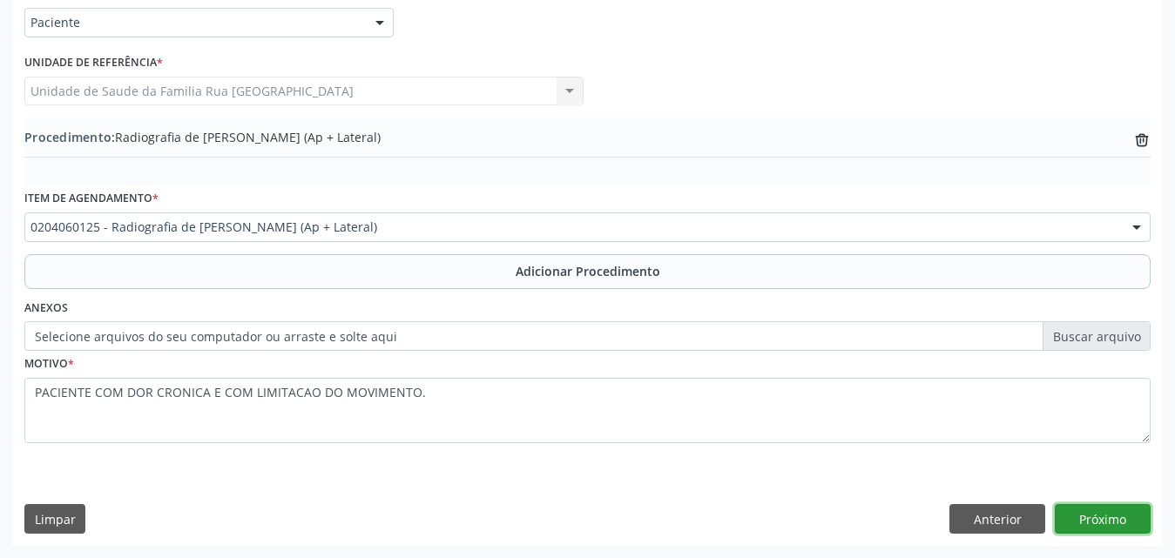
click at [1105, 518] on button "Próximo" at bounding box center [1103, 519] width 96 height 30
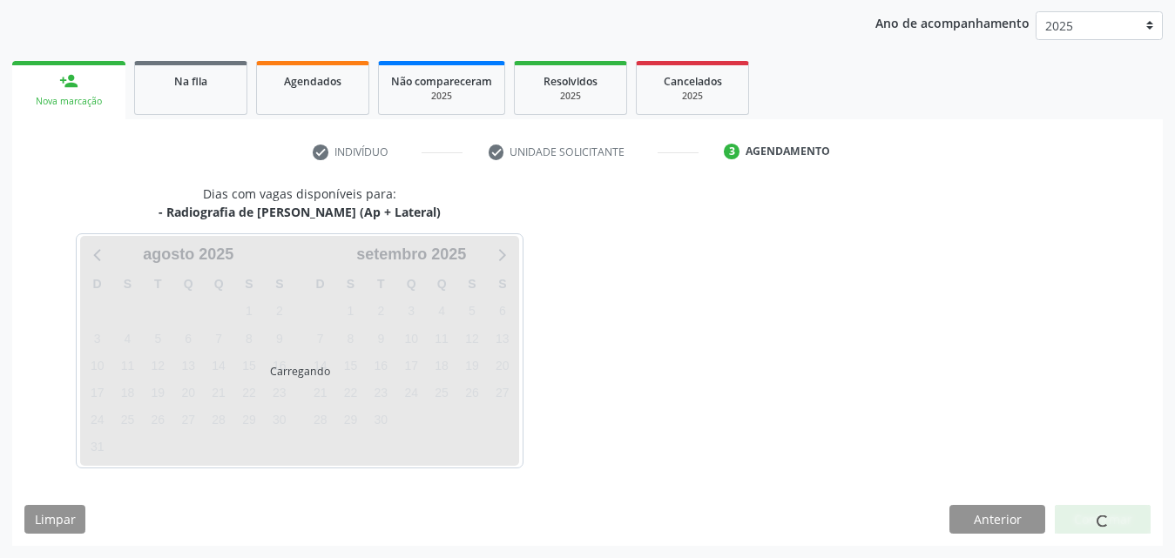
scroll to position [275, 0]
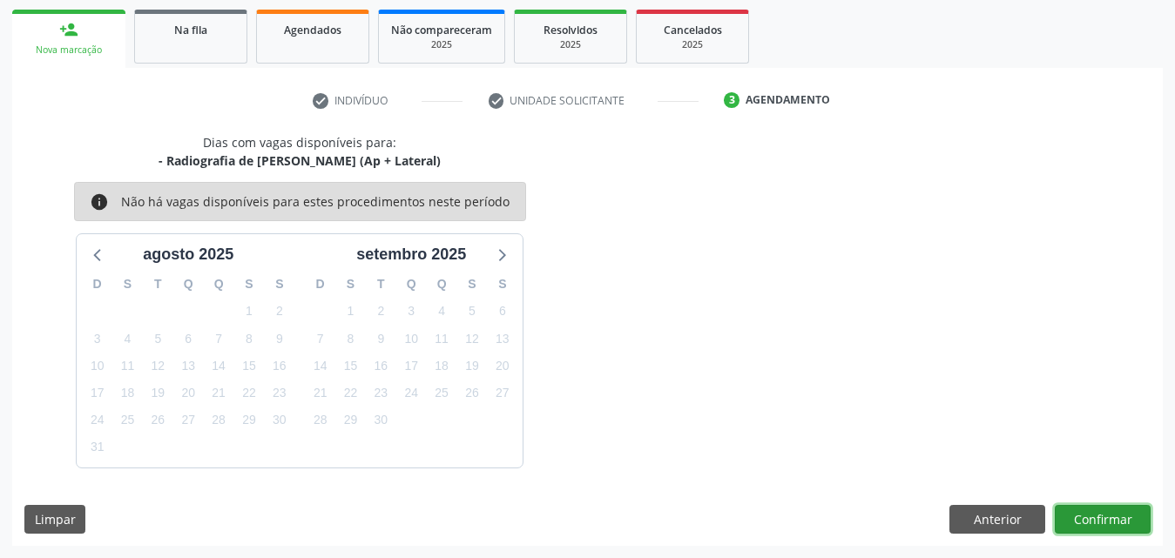
click at [1093, 511] on button "Confirmar" at bounding box center [1103, 520] width 96 height 30
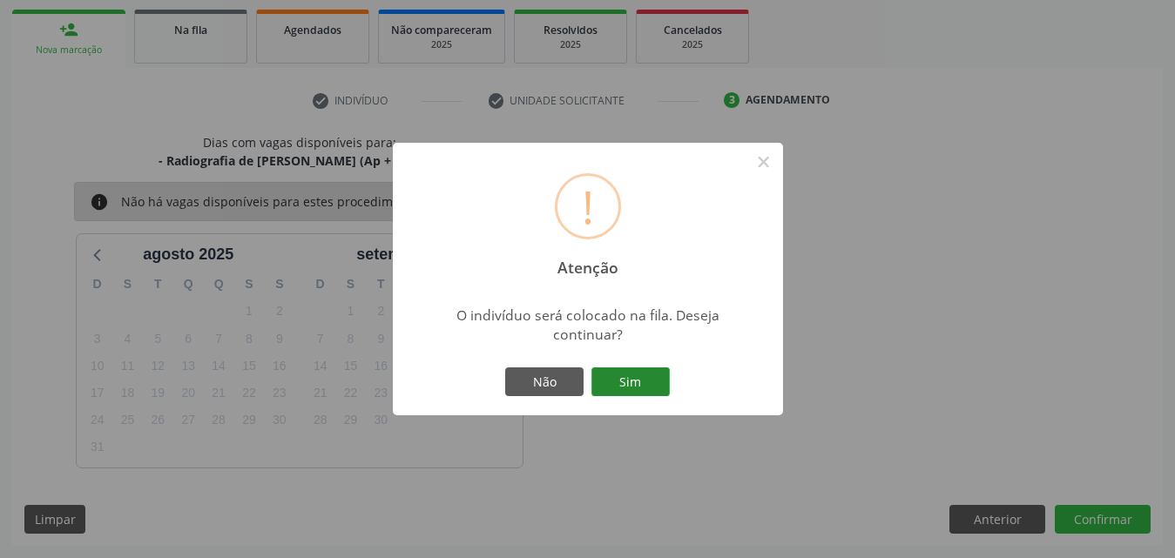
click at [626, 381] on button "Sim" at bounding box center [631, 383] width 78 height 30
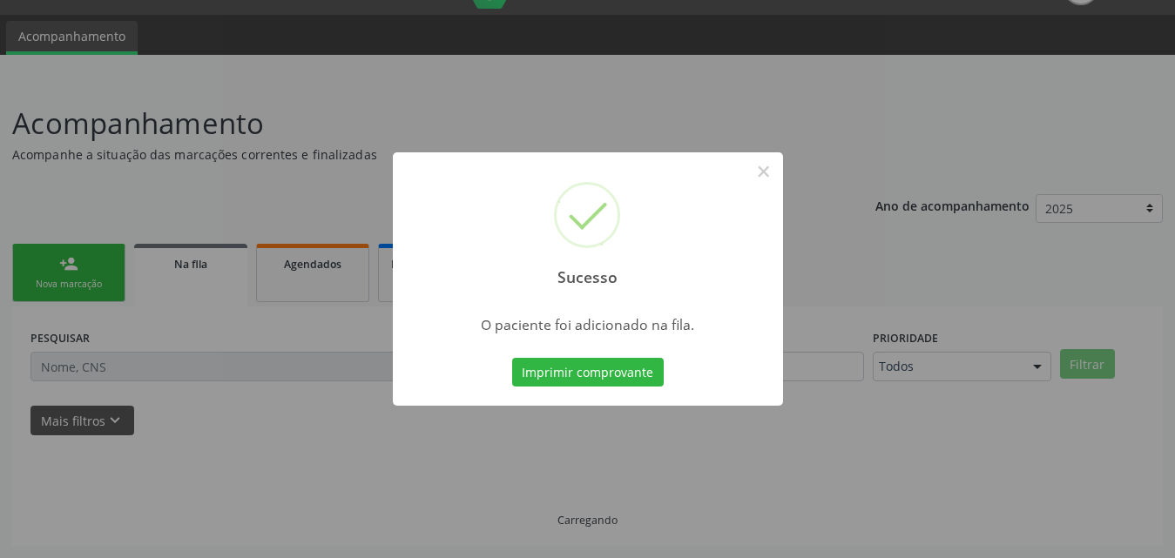
scroll to position [41, 0]
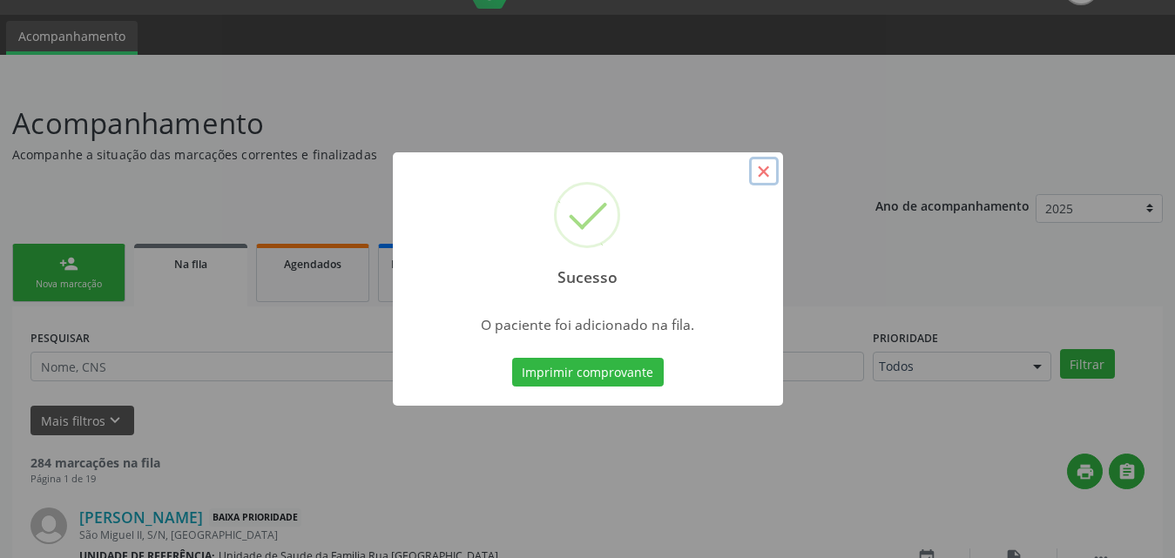
drag, startPoint x: 764, startPoint y: 169, endPoint x: 41, endPoint y: 340, distance: 743.1
click at [764, 171] on button "×" at bounding box center [764, 172] width 30 height 30
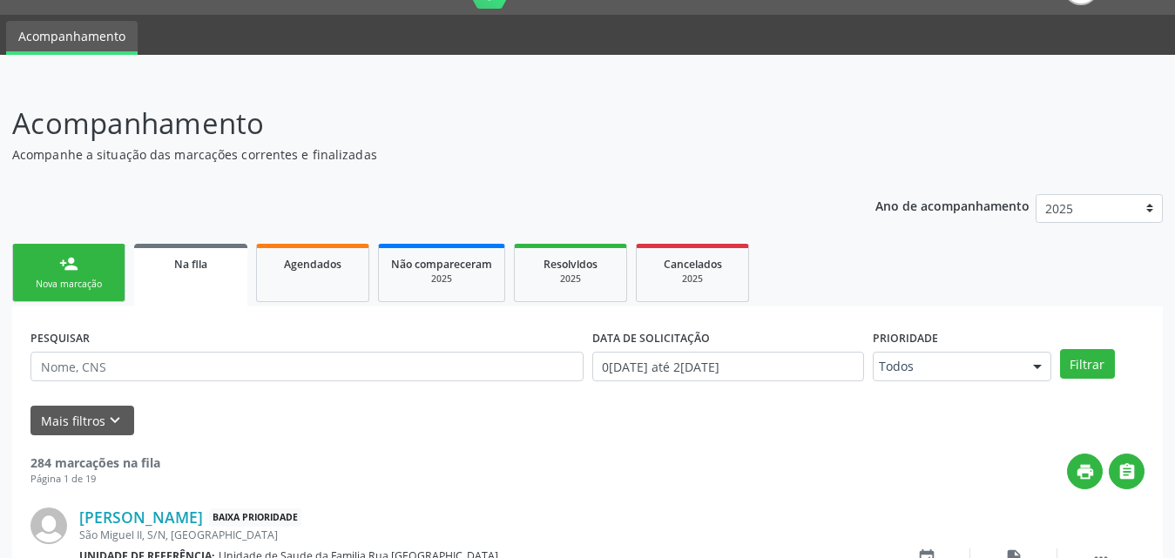
click at [106, 275] on link "person_add Nova marcação" at bounding box center [68, 273] width 113 height 58
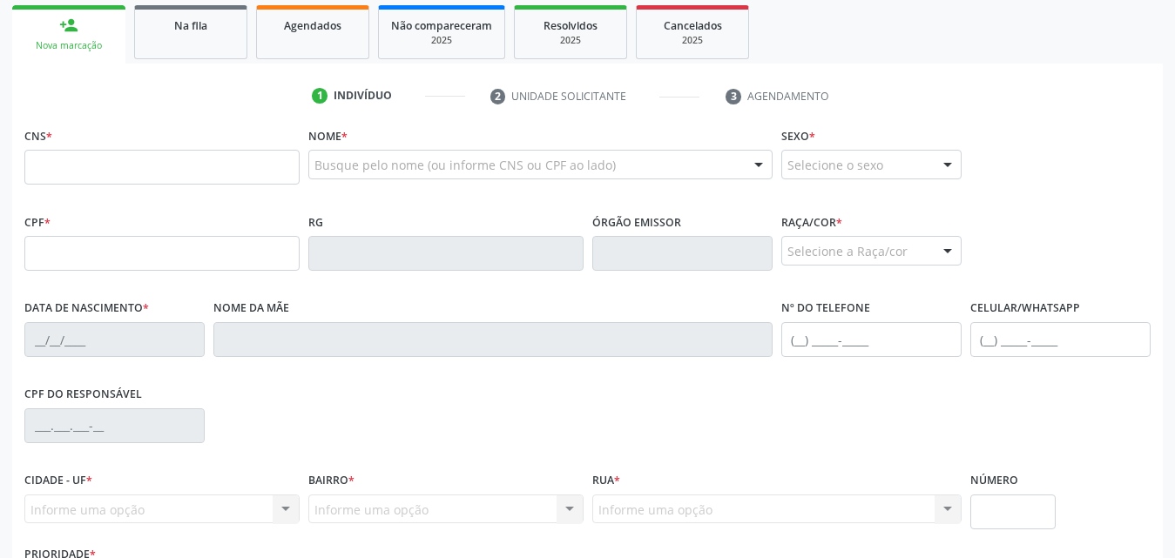
scroll to position [302, 0]
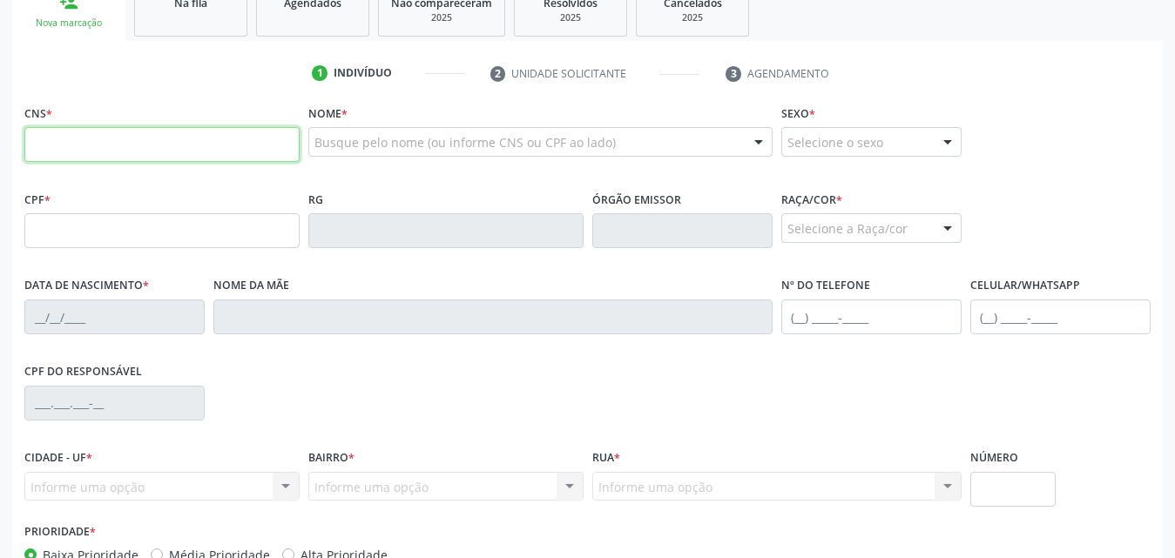
click at [235, 144] on input "text" at bounding box center [161, 144] width 275 height 35
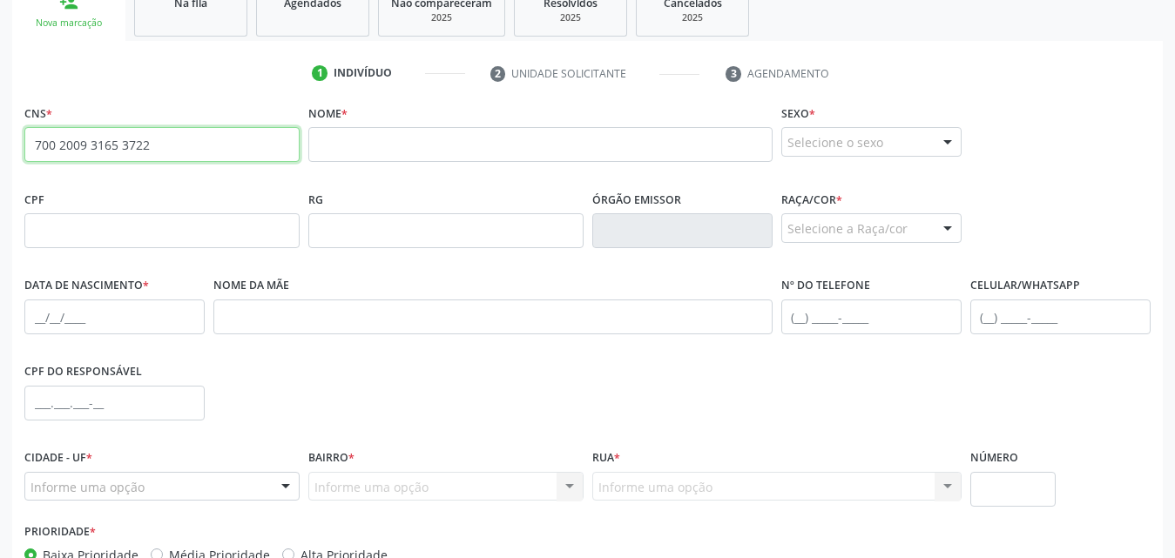
click at [167, 146] on input "700 2009 3165 3722" at bounding box center [161, 144] width 275 height 35
type input "700 2009 3165 3722"
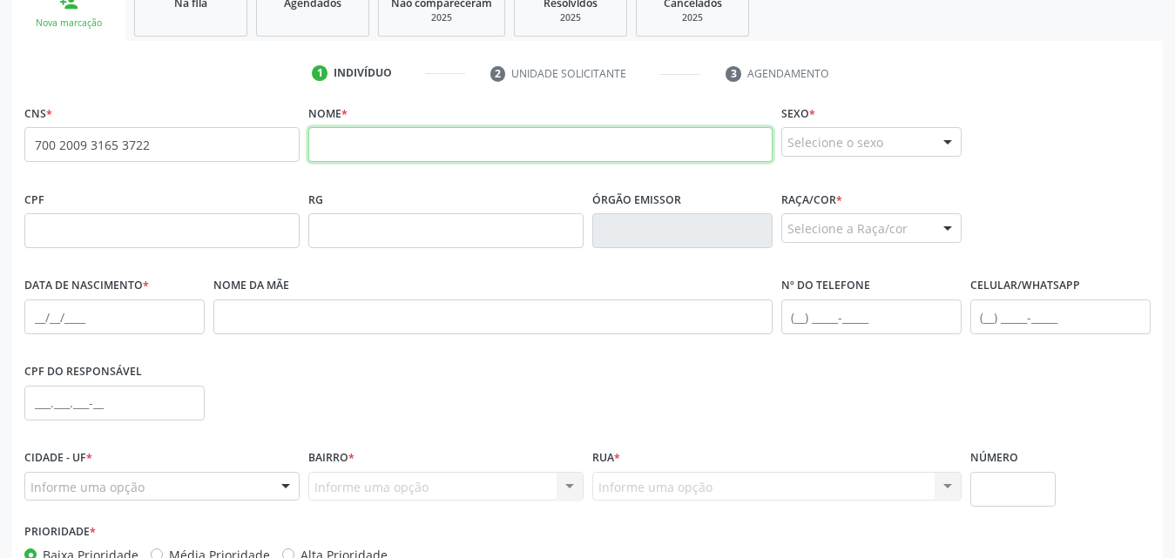
click at [390, 145] on input "text" at bounding box center [540, 144] width 464 height 35
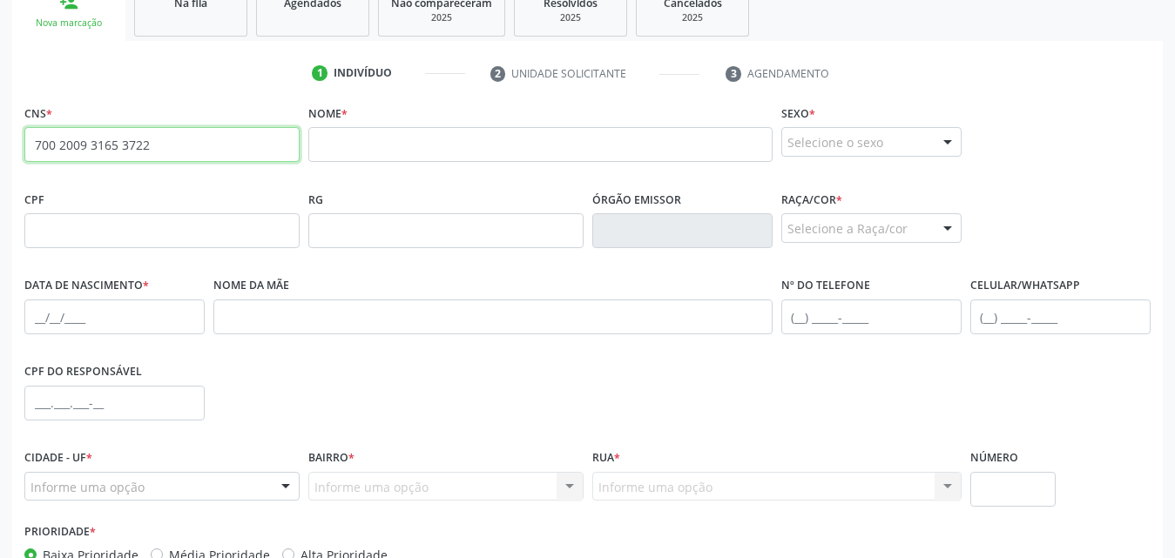
click at [168, 153] on input "700 2009 3165 3722" at bounding box center [161, 144] width 275 height 35
type input "898 0051 2884 3647"
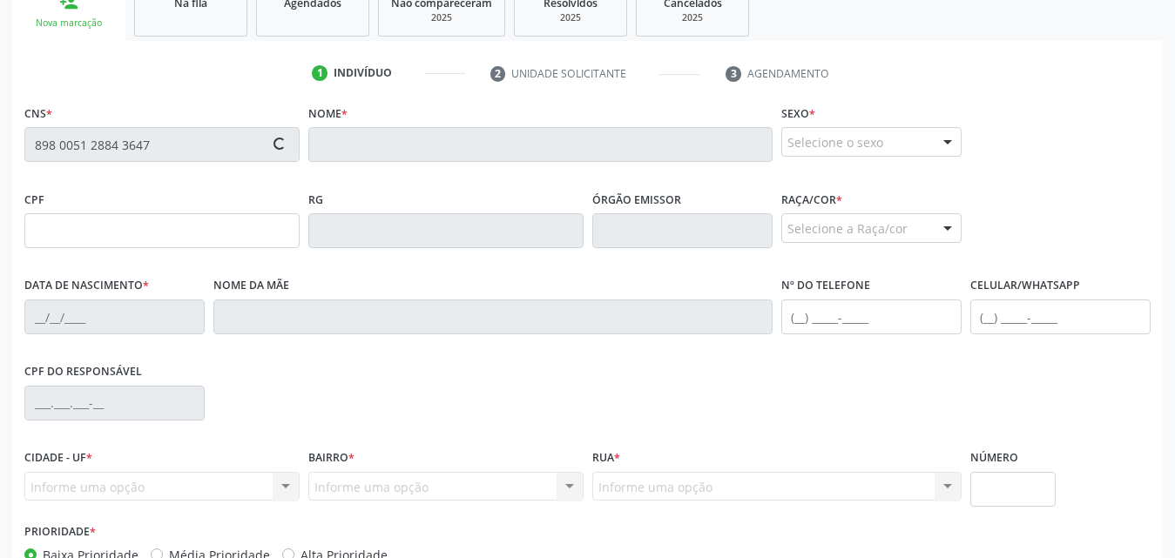
type input "143.056.704-02"
type input "0[DATE]"
type input "[PERSON_NAME]"
type input "[PHONE_NUMBER]"
type input "72"
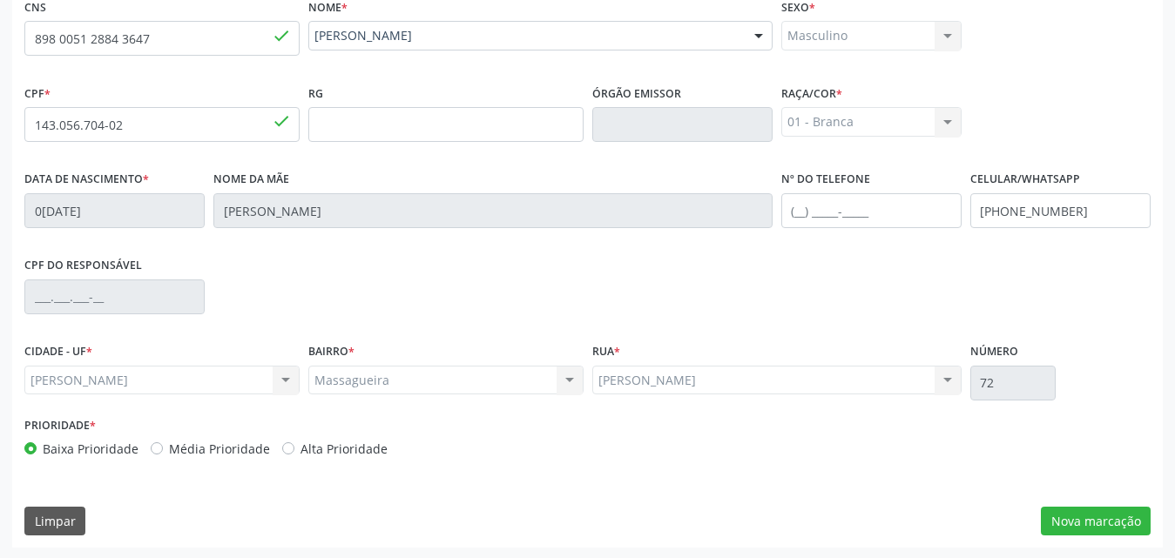
scroll to position [410, 0]
click at [1102, 522] on button "Nova marcação" at bounding box center [1096, 520] width 110 height 30
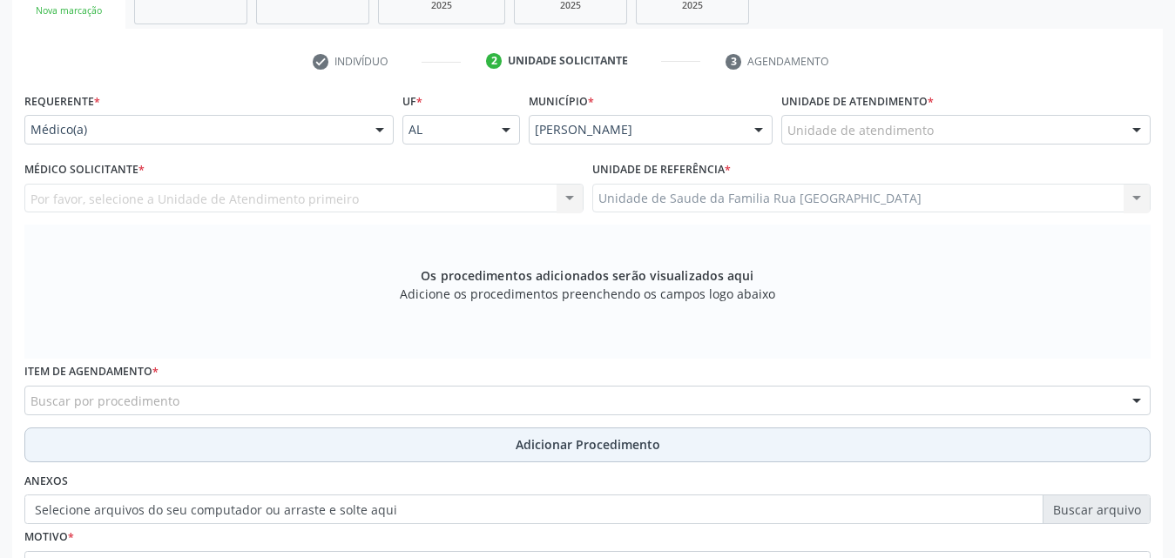
scroll to position [314, 0]
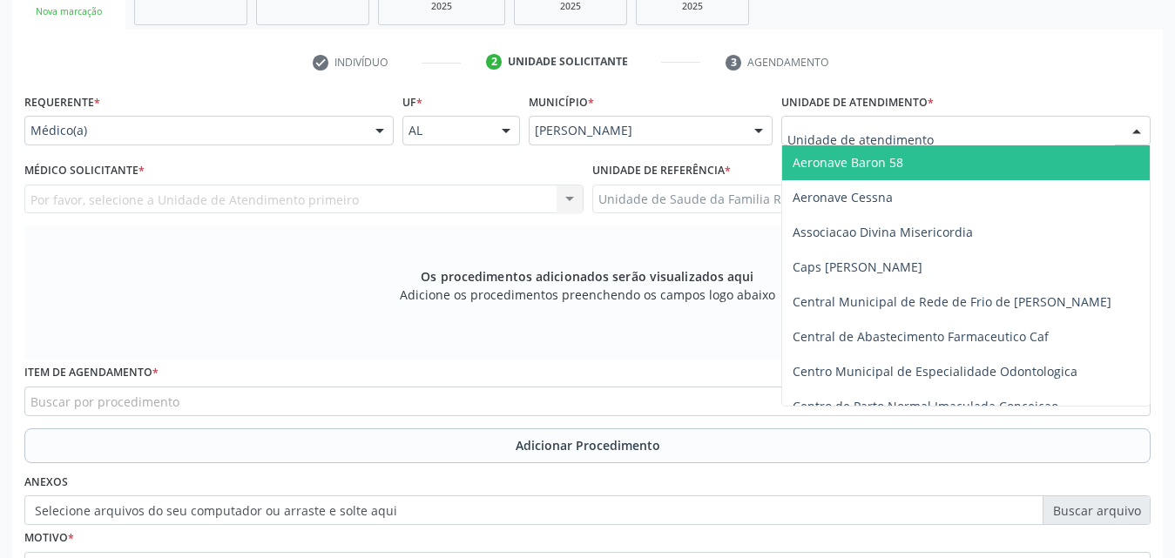
click at [1000, 134] on div at bounding box center [966, 131] width 369 height 30
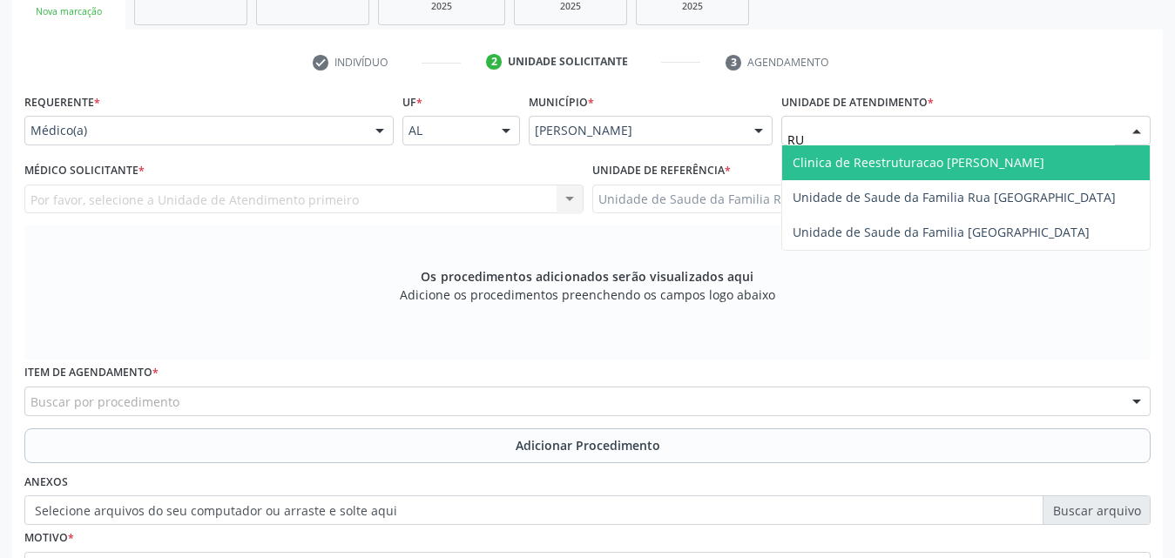
type input "RUA"
click at [969, 159] on span "Unidade de Saude da Familia Rua [GEOGRAPHIC_DATA]" at bounding box center [954, 162] width 323 height 17
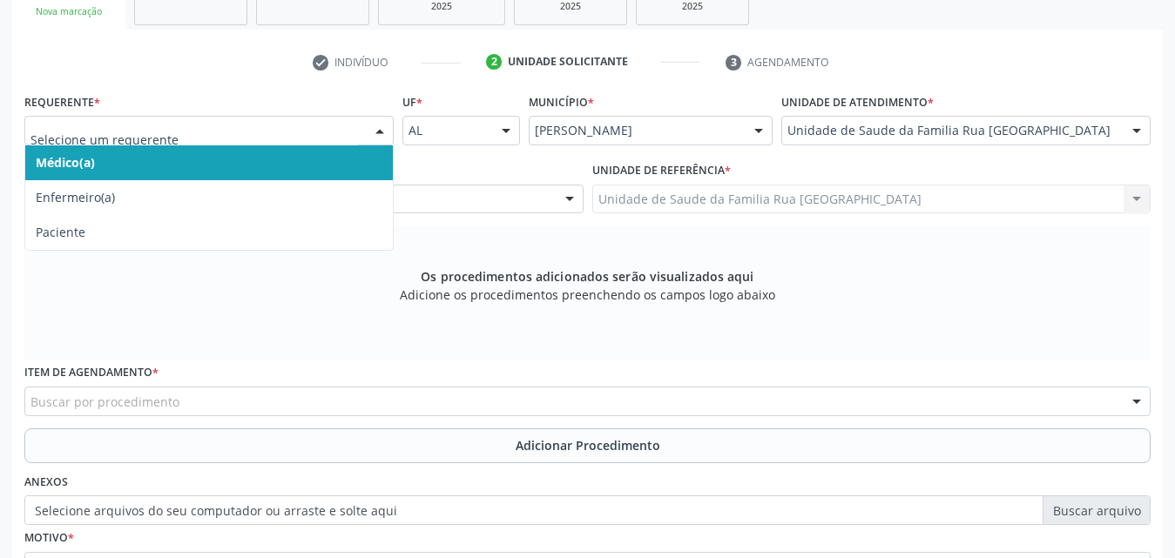
click at [376, 134] on div at bounding box center [380, 132] width 26 height 30
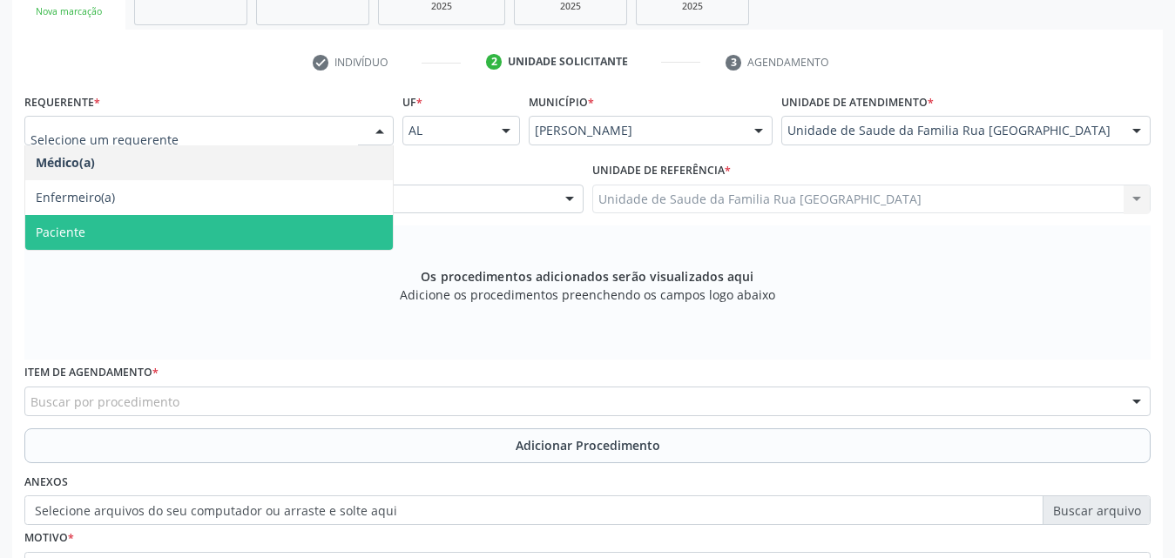
click at [193, 230] on span "Paciente" at bounding box center [209, 232] width 368 height 35
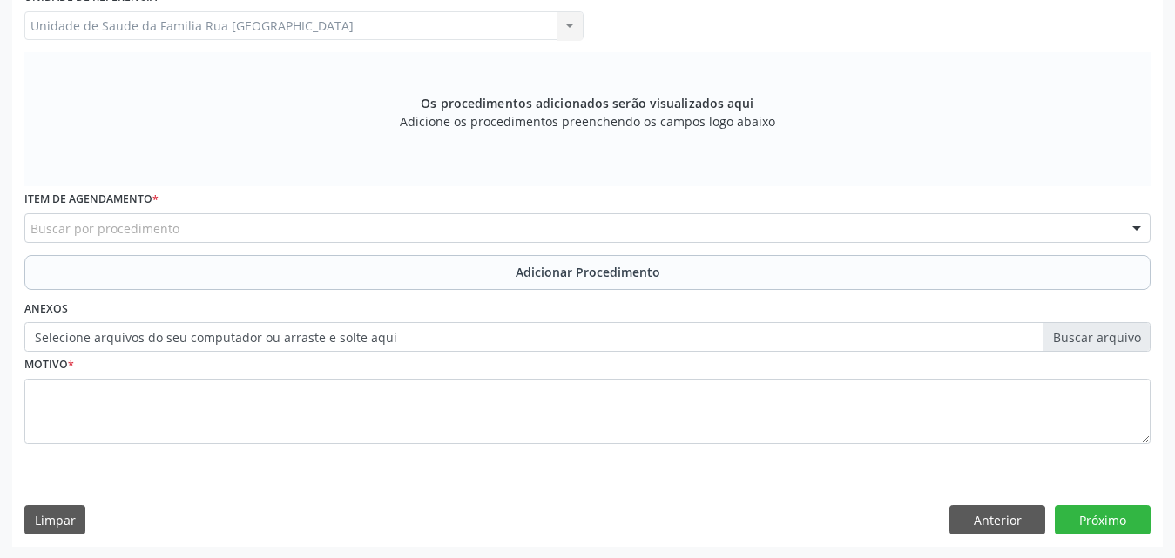
scroll to position [488, 0]
click at [451, 224] on div "Buscar por procedimento" at bounding box center [587, 228] width 1127 height 30
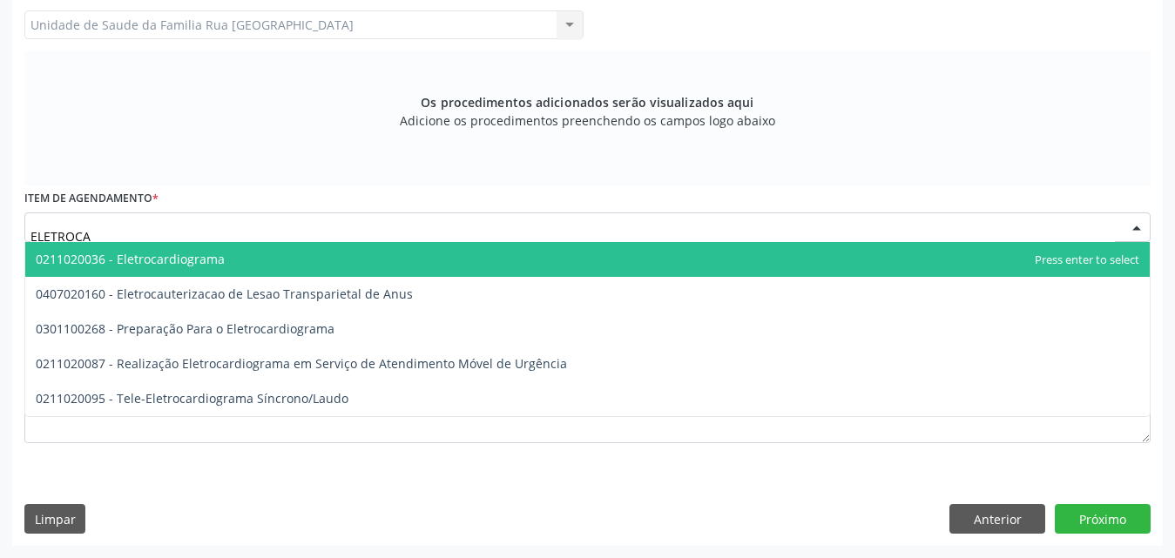
type input "ELETROCAR"
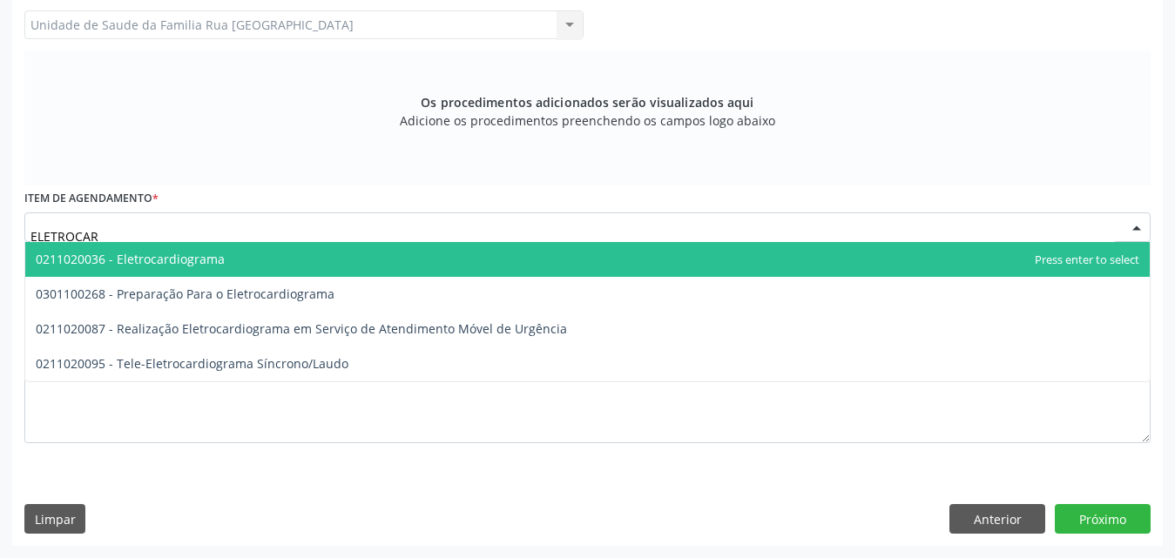
click at [240, 261] on span "0211020036 - Eletrocardiograma" at bounding box center [587, 259] width 1125 height 35
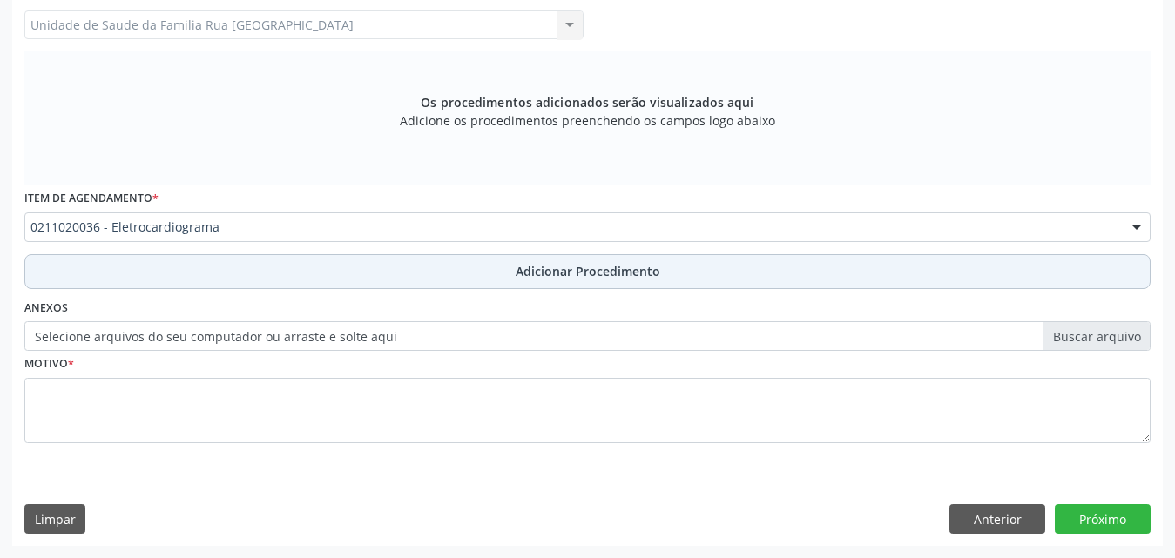
click at [545, 274] on span "Adicionar Procedimento" at bounding box center [588, 271] width 145 height 18
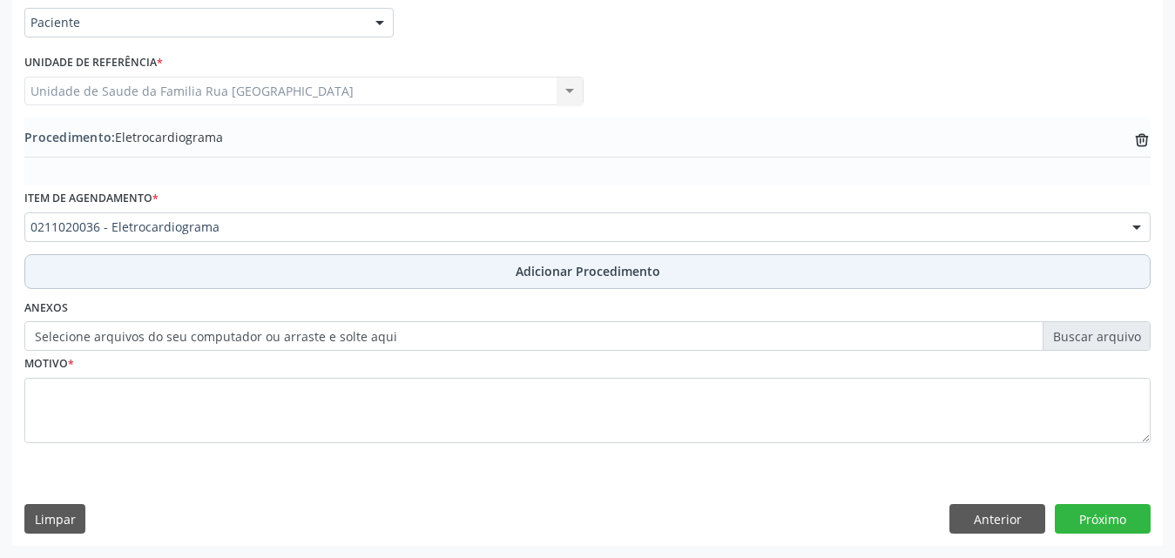
scroll to position [422, 0]
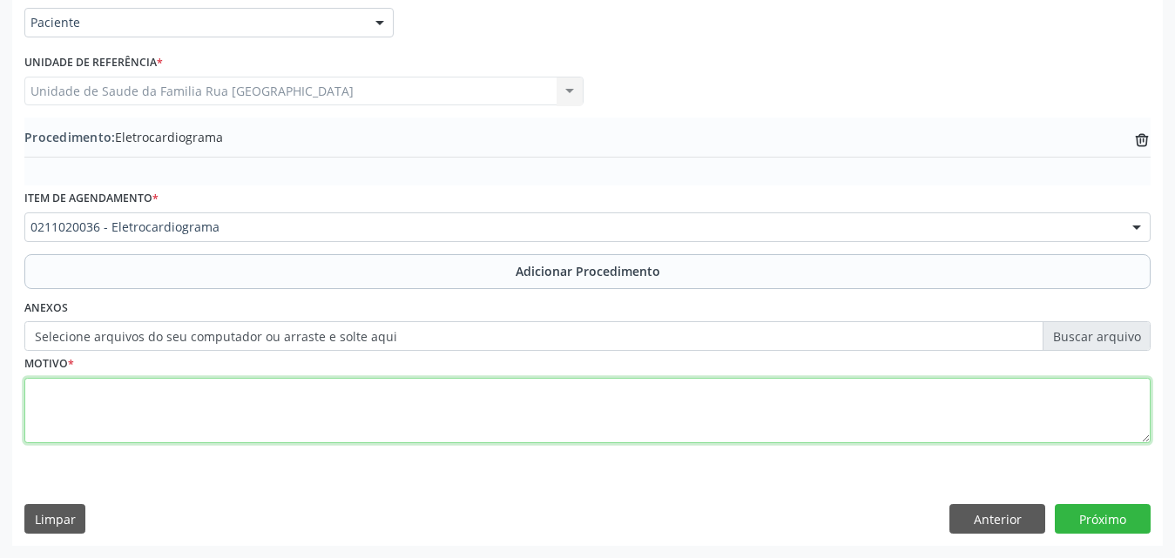
click at [159, 423] on textarea at bounding box center [587, 411] width 1127 height 66
type textarea "CIV."
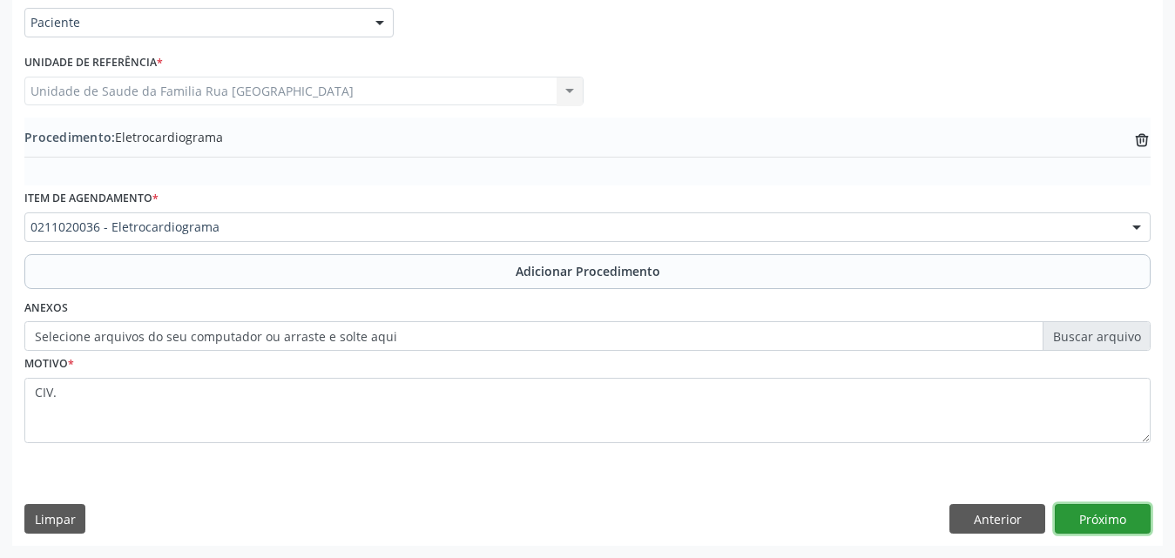
click at [1107, 523] on button "Próximo" at bounding box center [1103, 519] width 96 height 30
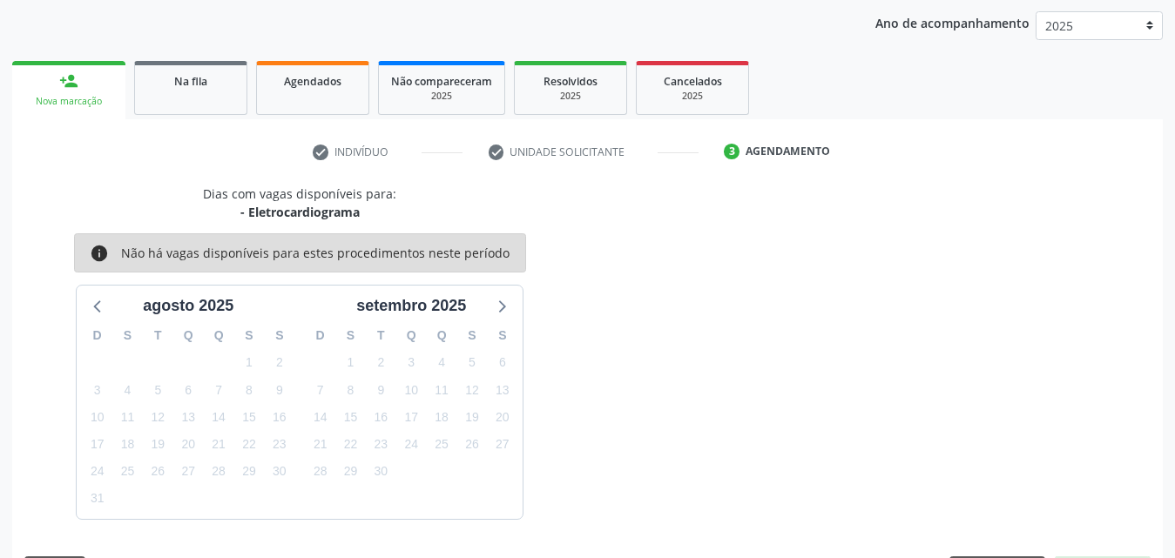
scroll to position [275, 0]
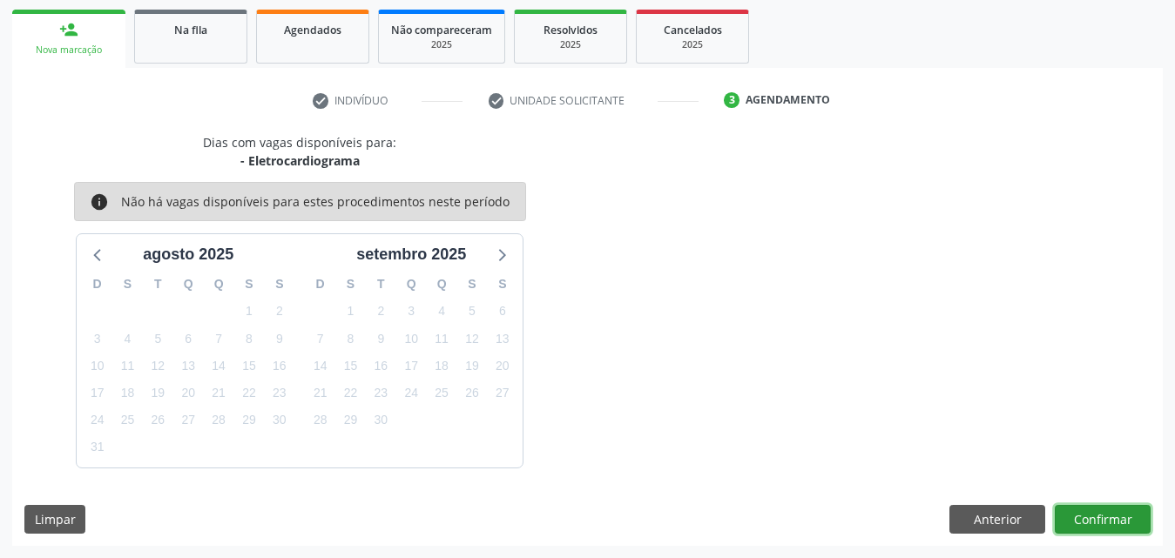
click at [1093, 508] on button "Confirmar" at bounding box center [1103, 520] width 96 height 30
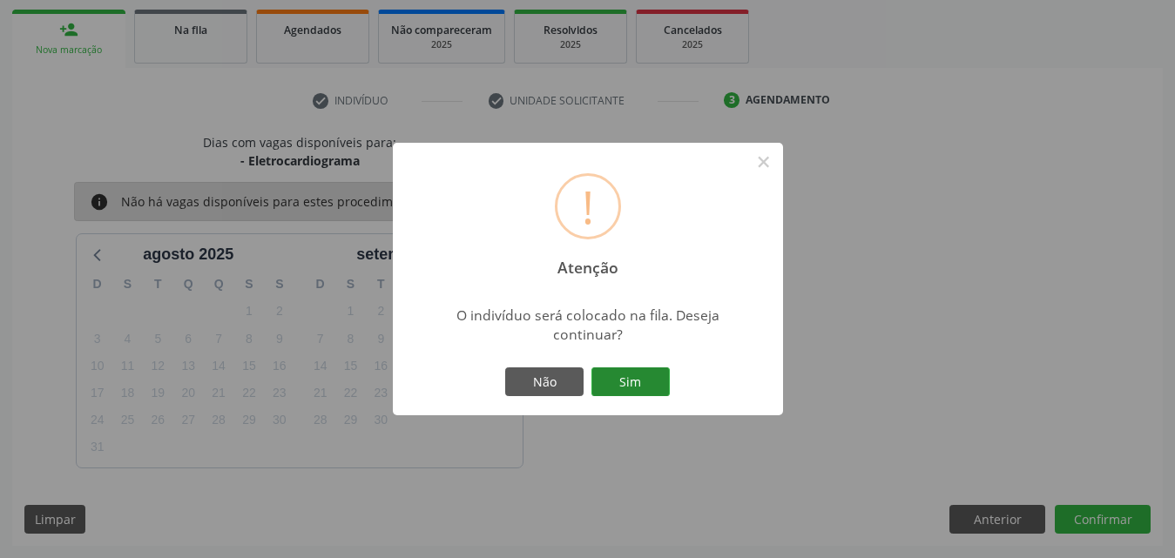
click at [643, 389] on button "Sim" at bounding box center [631, 383] width 78 height 30
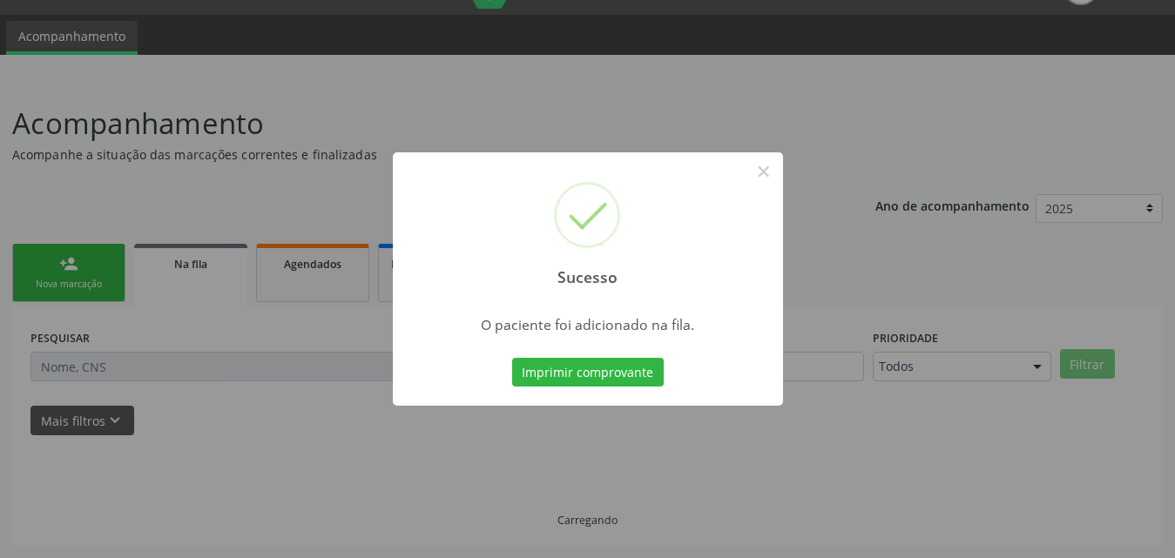
scroll to position [41, 0]
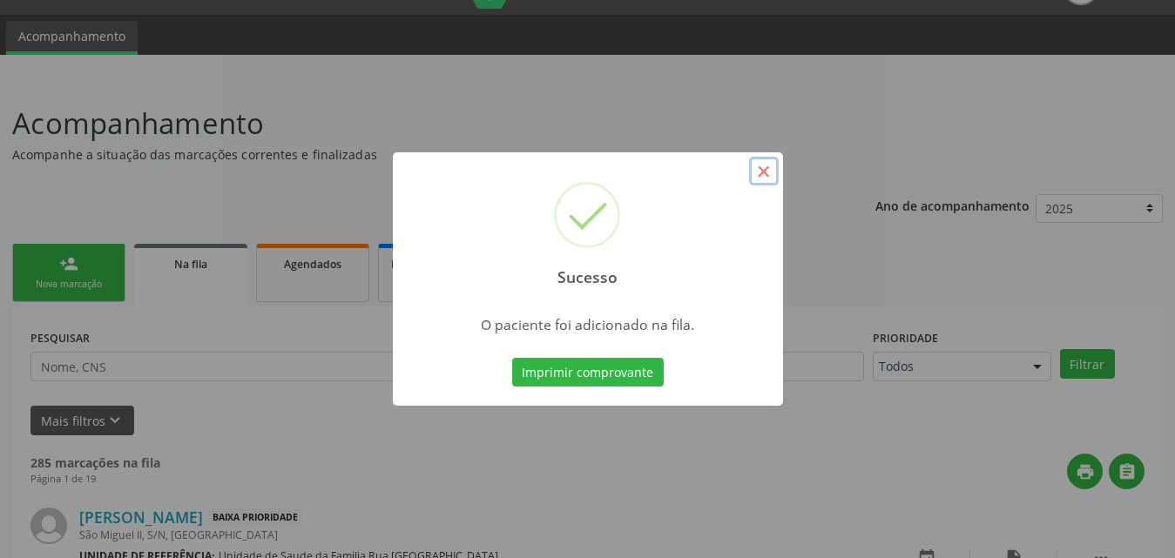
click at [767, 171] on button "×" at bounding box center [764, 172] width 30 height 30
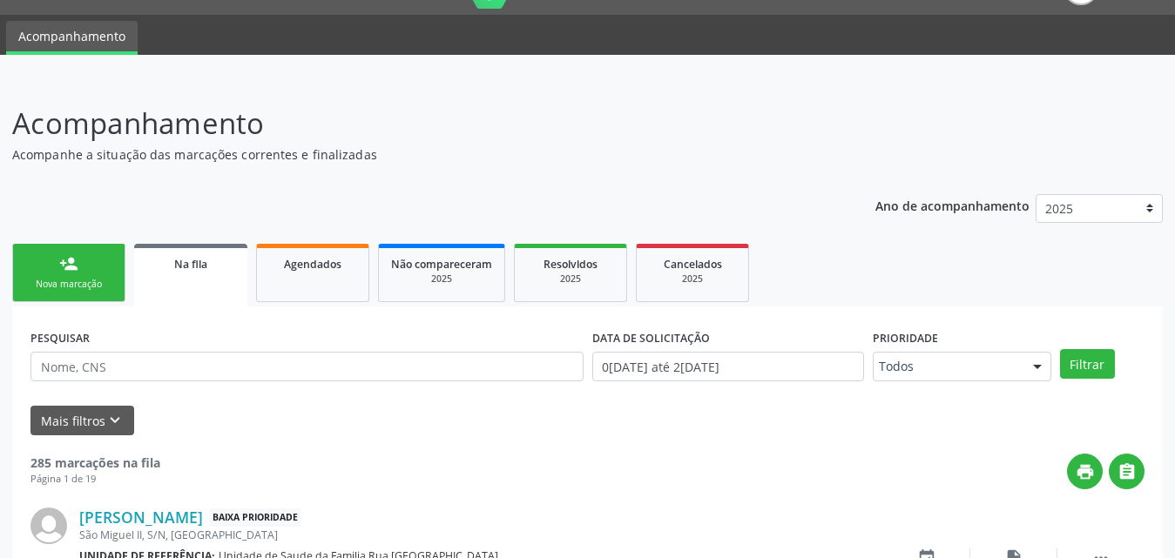
click at [51, 281] on div "Nova marcação" at bounding box center [68, 284] width 87 height 13
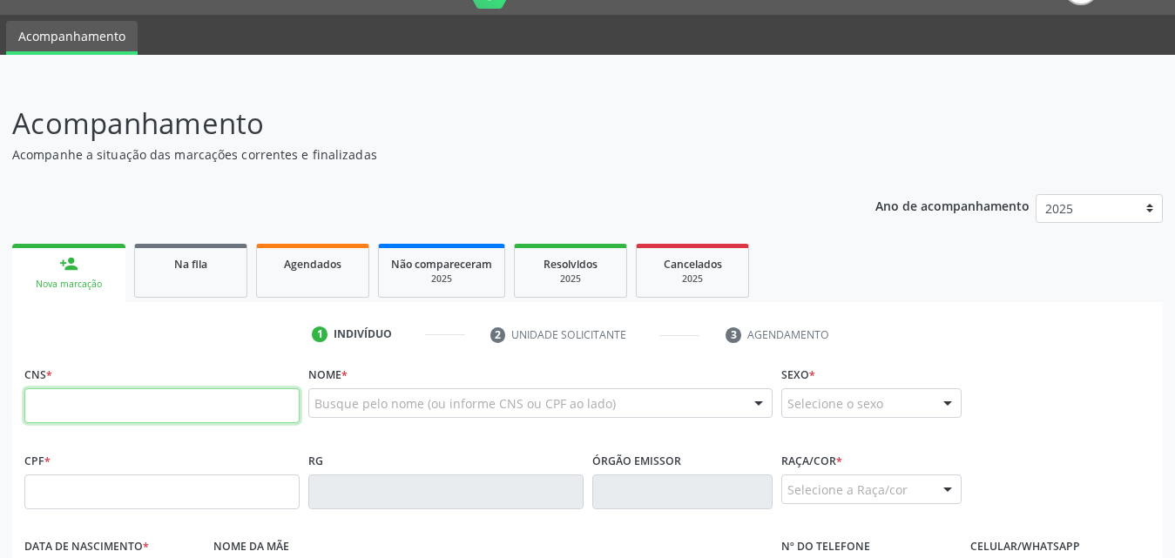
click at [196, 403] on input "text" at bounding box center [161, 406] width 275 height 35
type input "702 0018 9917 5580"
type input "277.852.034-15"
type input "0[DATE]"
type input "[PERSON_NAME]"
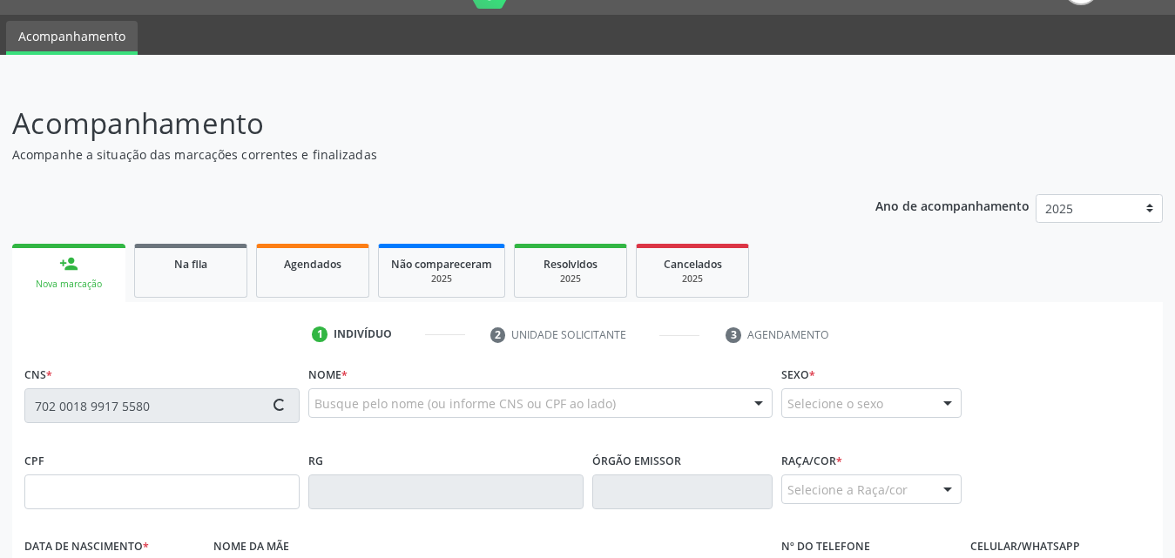
type input "[PHONE_NUMBER]"
type input "471"
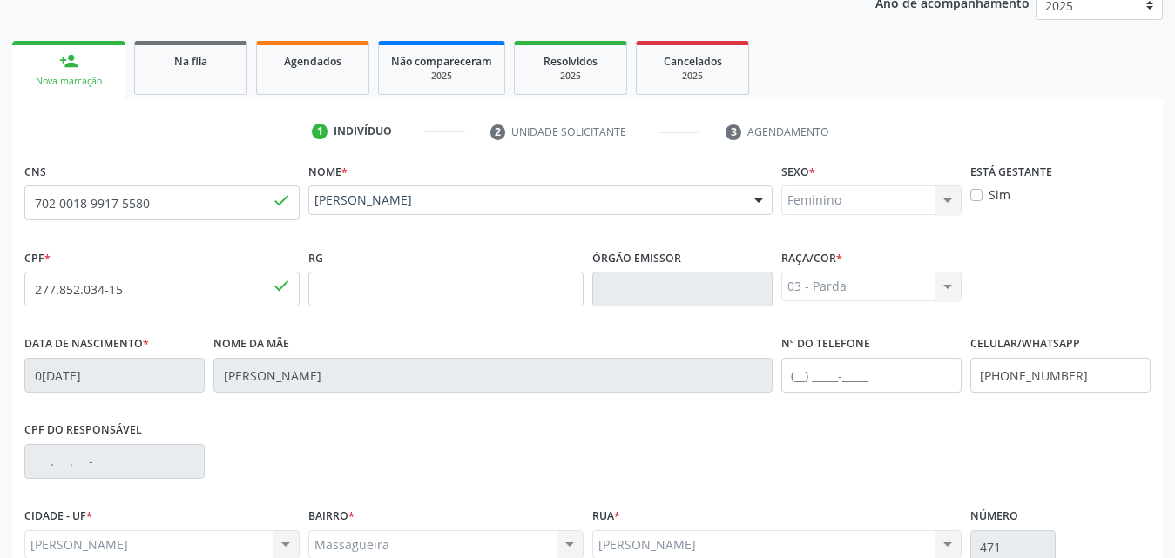
scroll to position [410, 0]
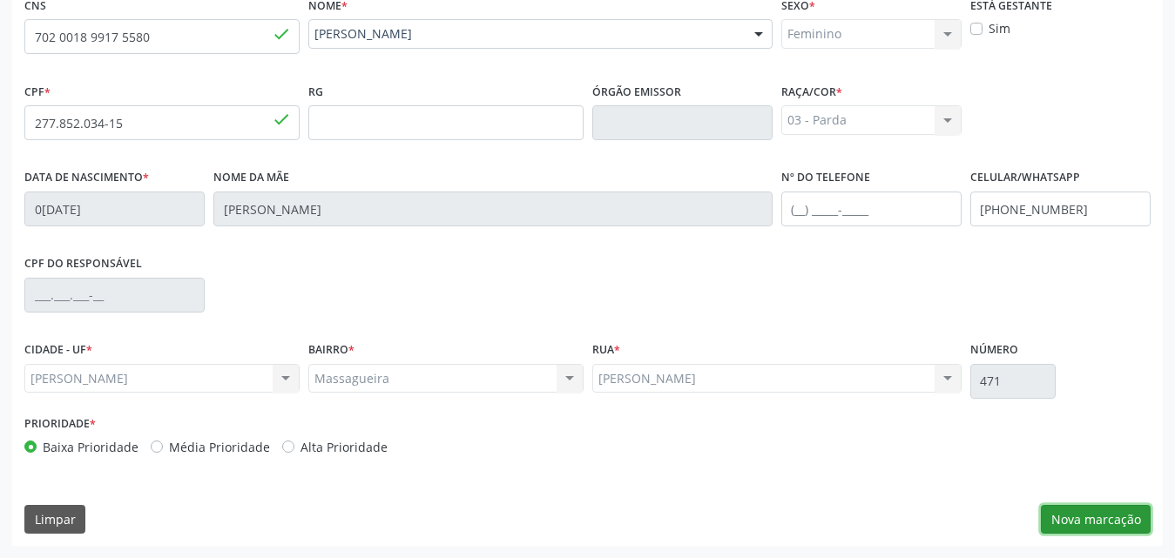
click at [1085, 523] on button "Nova marcação" at bounding box center [1096, 520] width 110 height 30
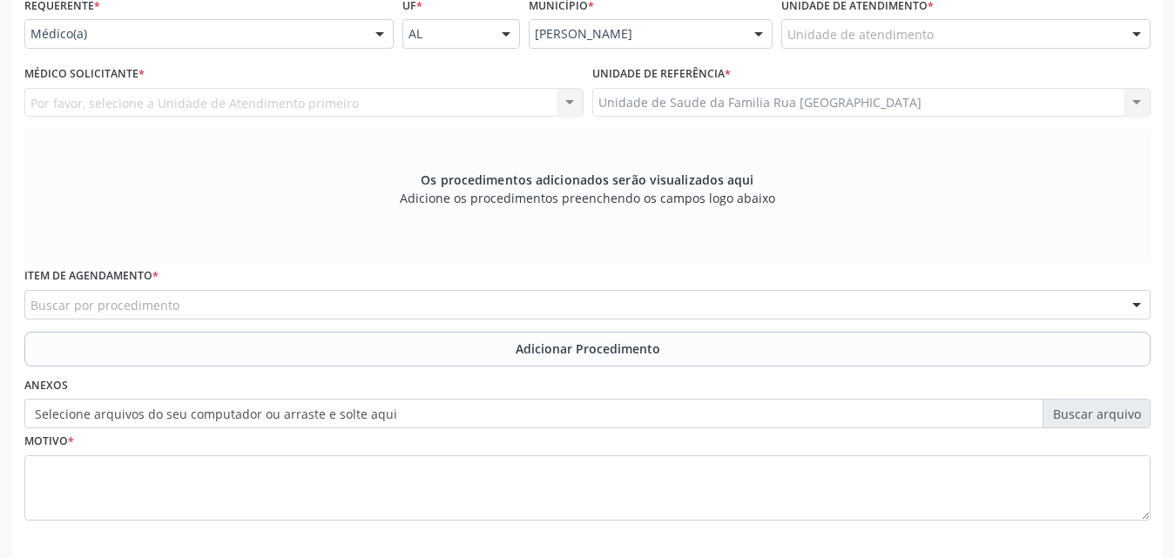
scroll to position [149, 0]
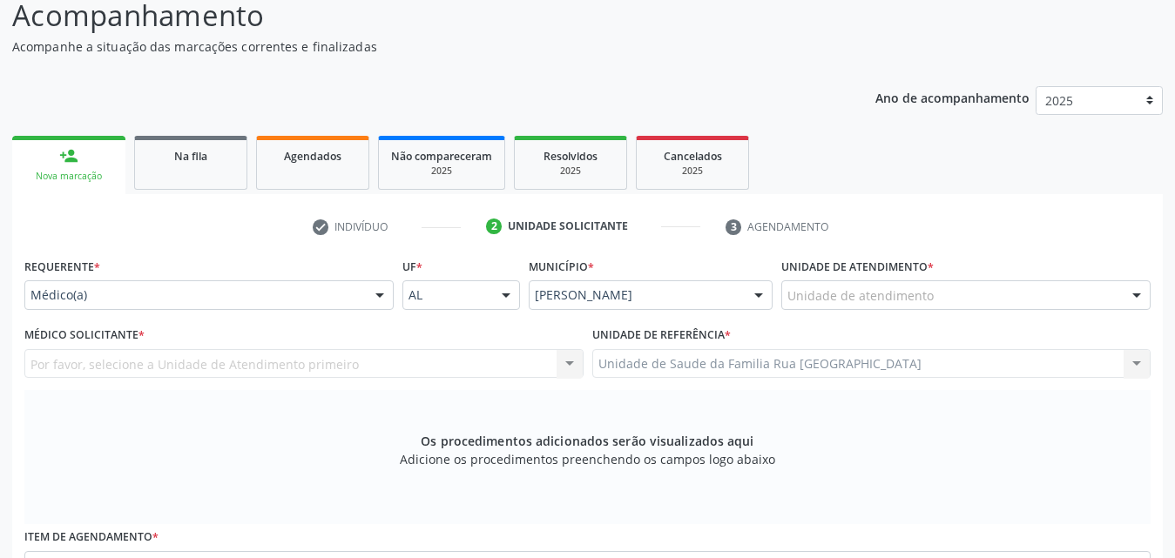
click at [386, 296] on div at bounding box center [380, 296] width 26 height 30
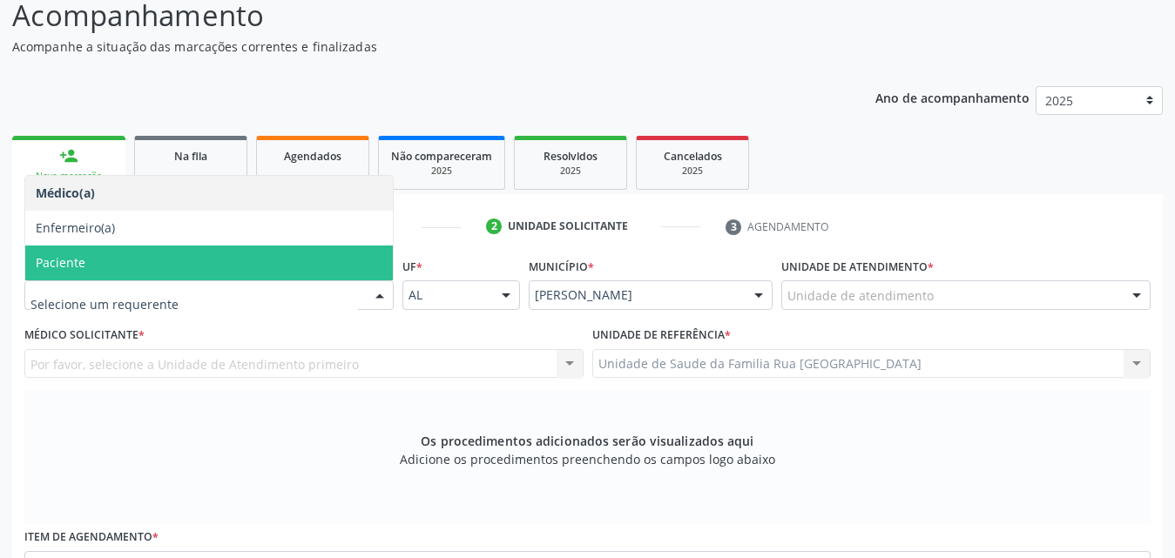
click at [127, 261] on span "Paciente" at bounding box center [209, 263] width 368 height 35
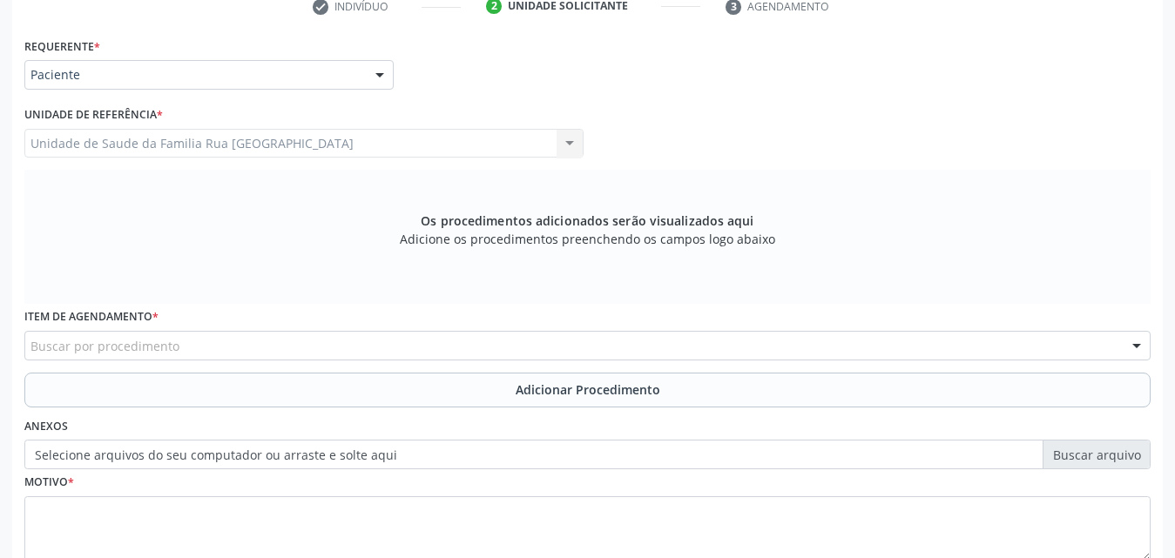
scroll to position [488, 0]
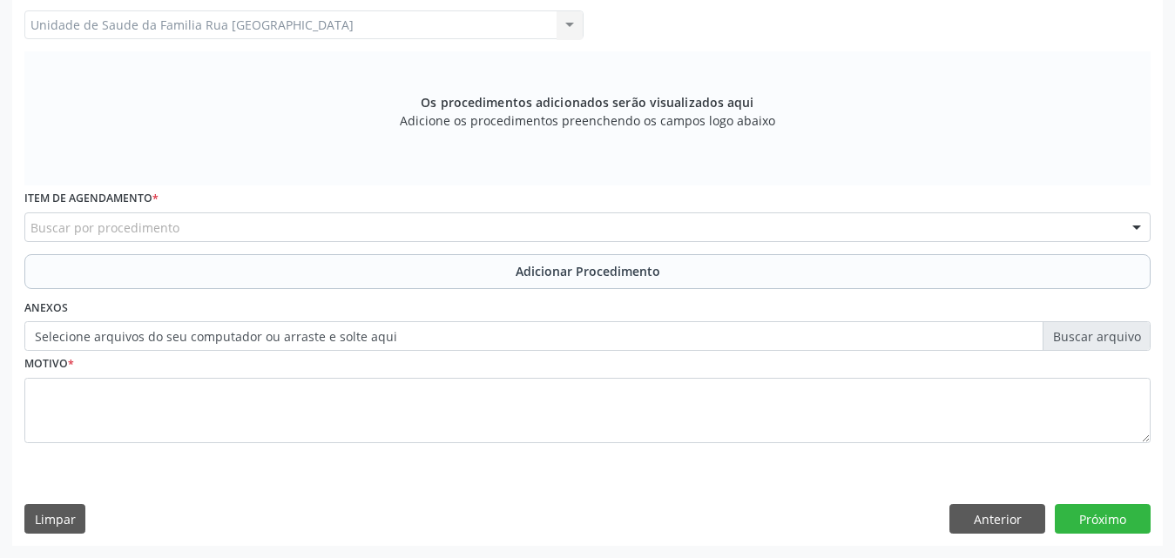
click at [374, 227] on div "Buscar por procedimento" at bounding box center [587, 228] width 1127 height 30
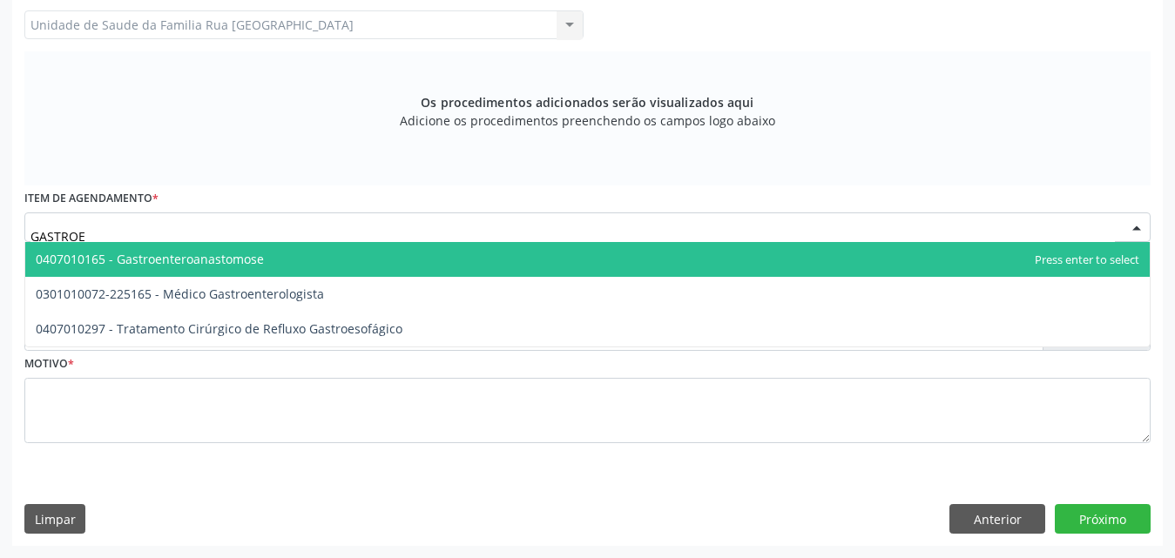
type input "GASTROEN"
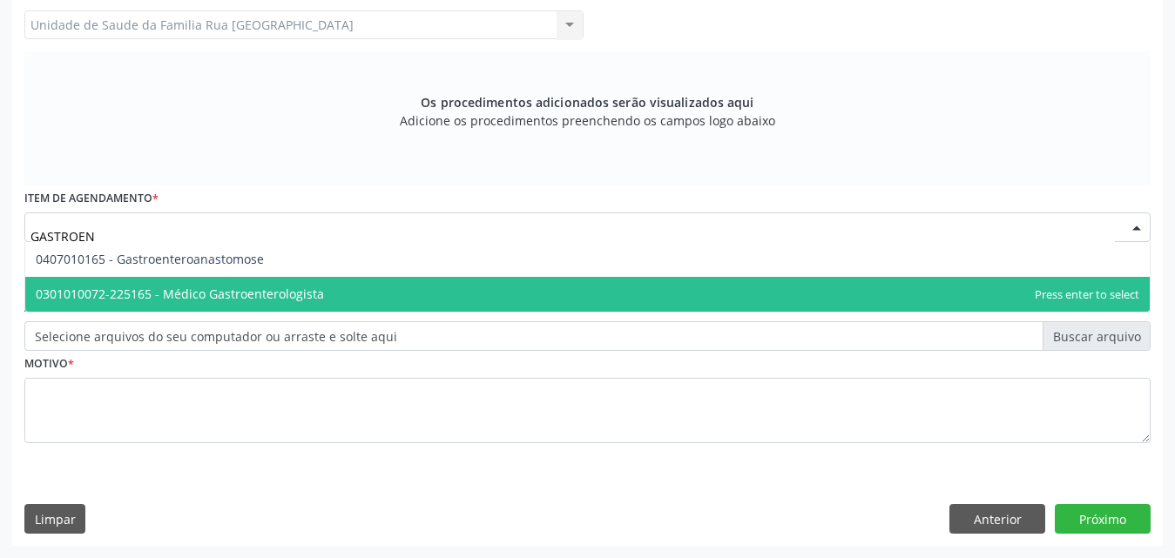
click at [317, 289] on span "0301010072-225165 - Médico Gastroenterologista" at bounding box center [180, 294] width 288 height 17
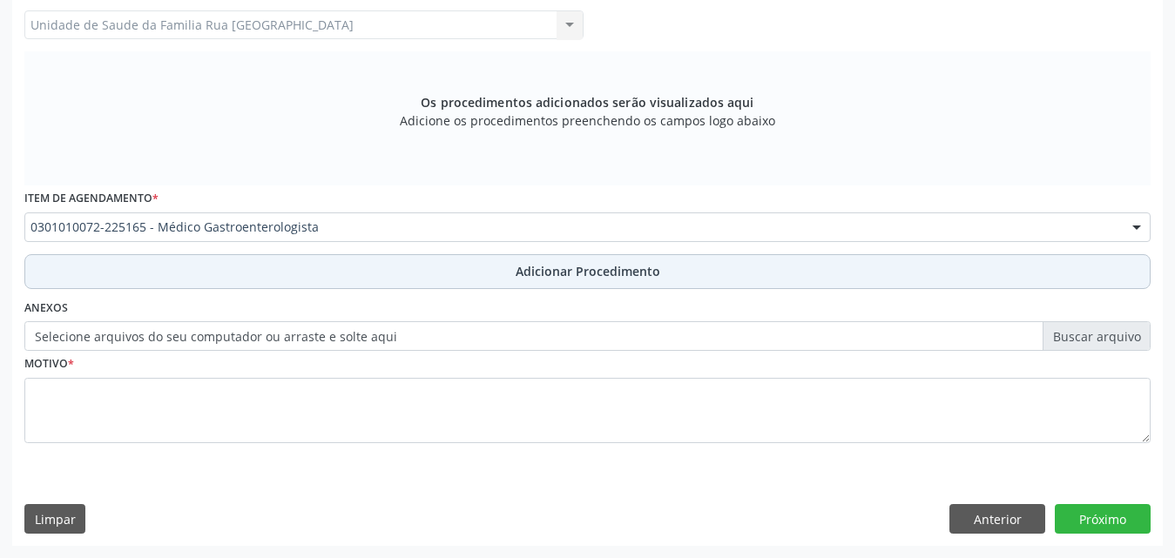
click at [608, 268] on span "Adicionar Procedimento" at bounding box center [588, 271] width 145 height 18
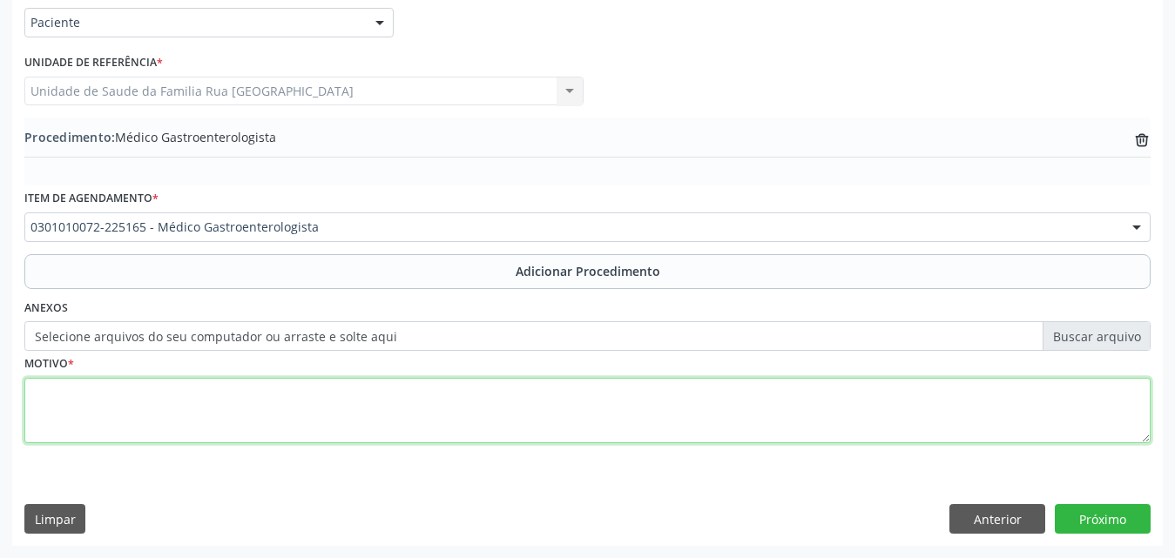
drag, startPoint x: 313, startPoint y: 412, endPoint x: 328, endPoint y: 415, distance: 15.0
click at [315, 412] on textarea at bounding box center [587, 411] width 1127 height 66
type textarea "LESAO PANCREATICA FOCAl"
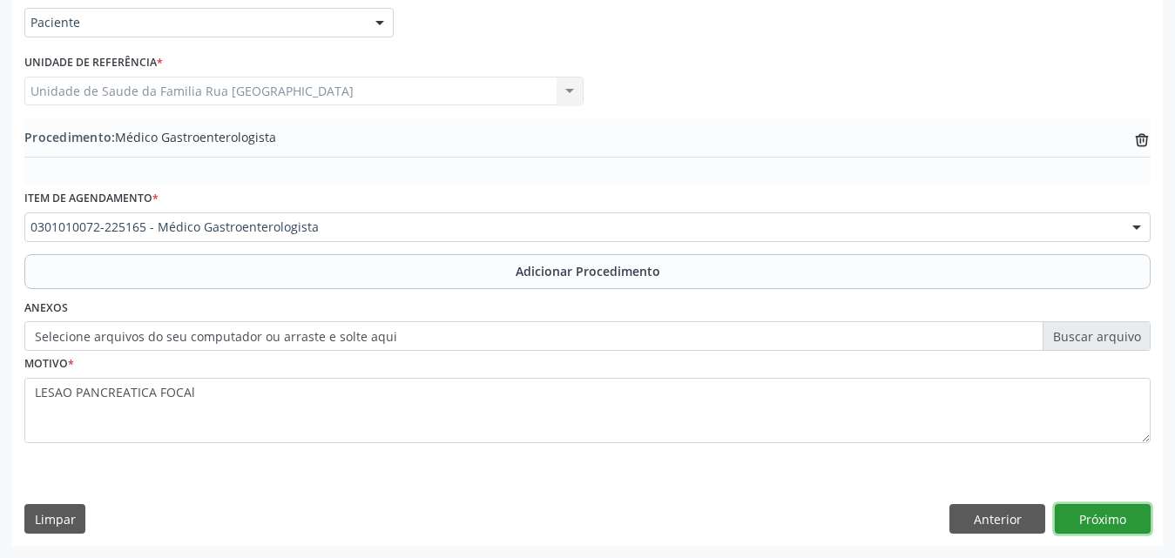
click at [1086, 526] on button "Próximo" at bounding box center [1103, 519] width 96 height 30
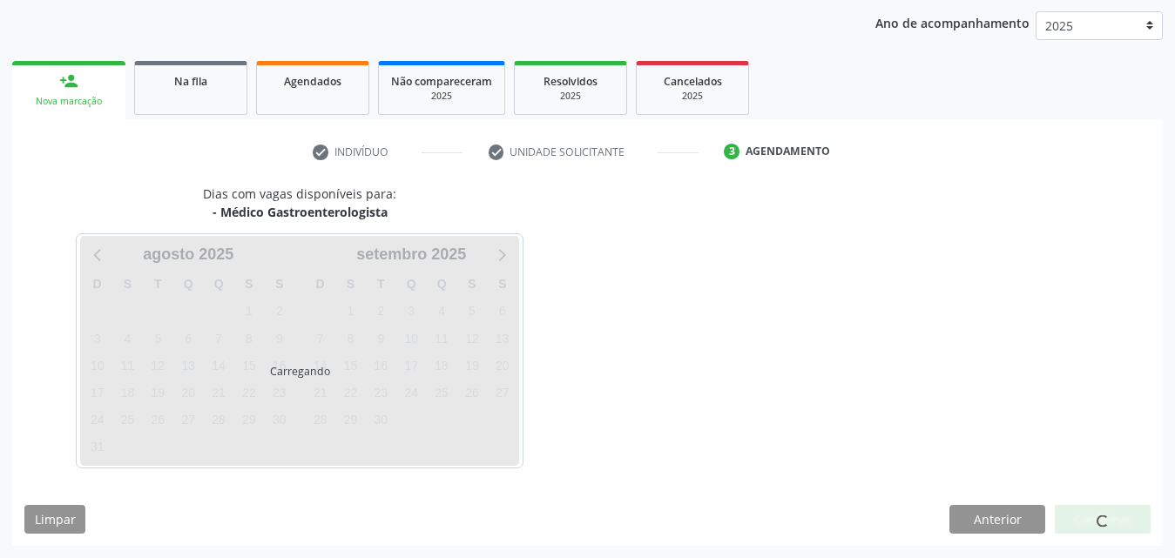
scroll to position [275, 0]
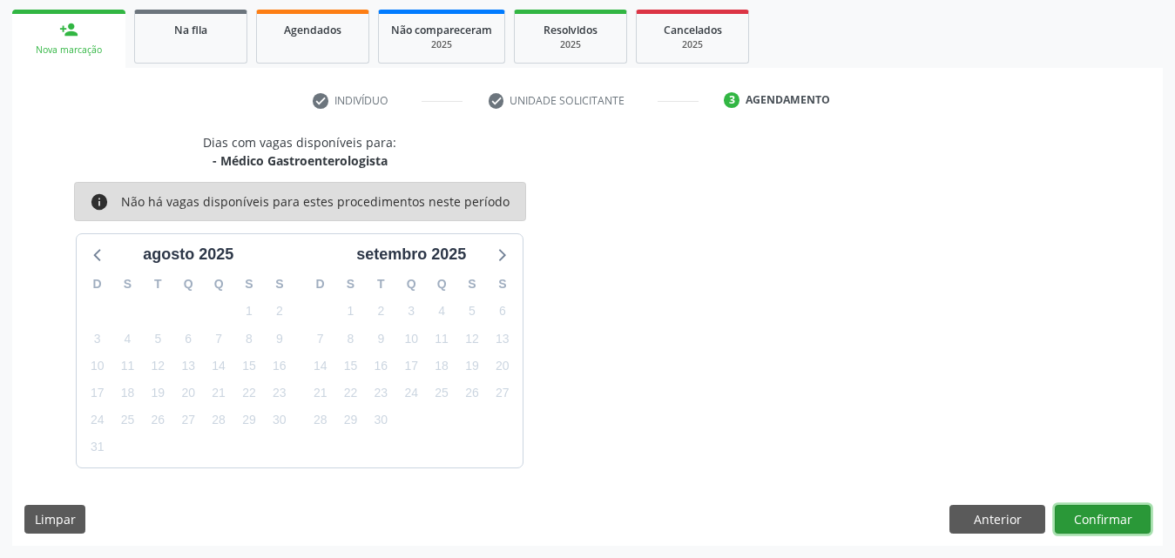
click at [1081, 519] on button "Confirmar" at bounding box center [1103, 520] width 96 height 30
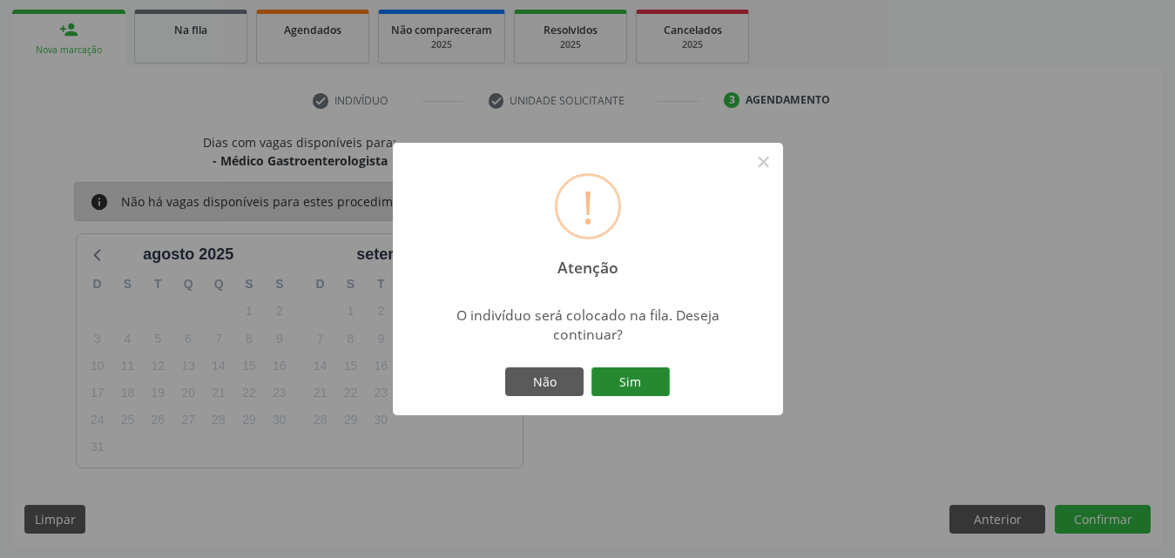
click at [626, 375] on button "Sim" at bounding box center [631, 383] width 78 height 30
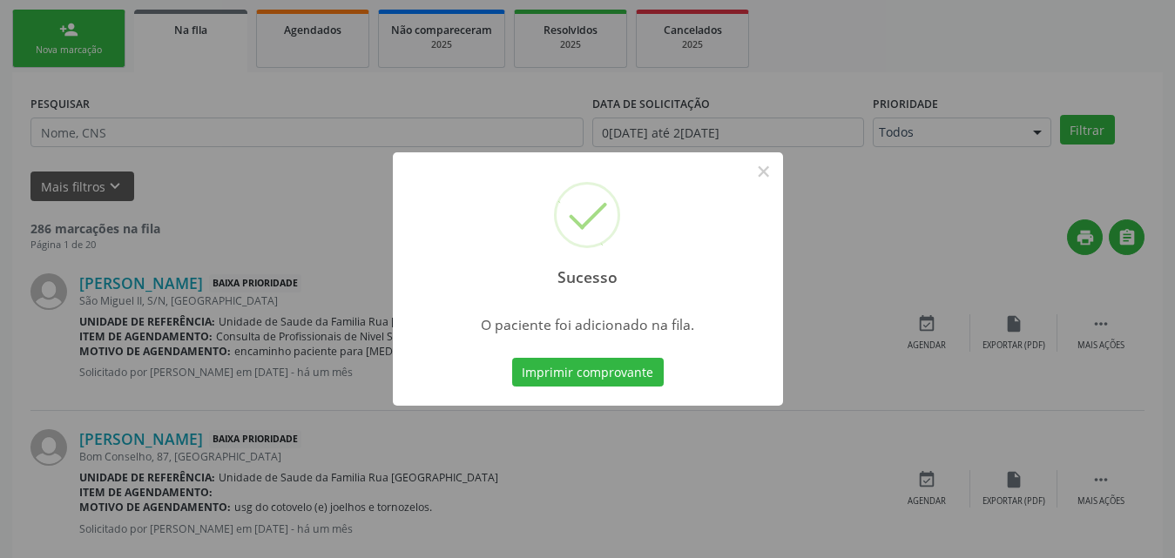
scroll to position [41, 0]
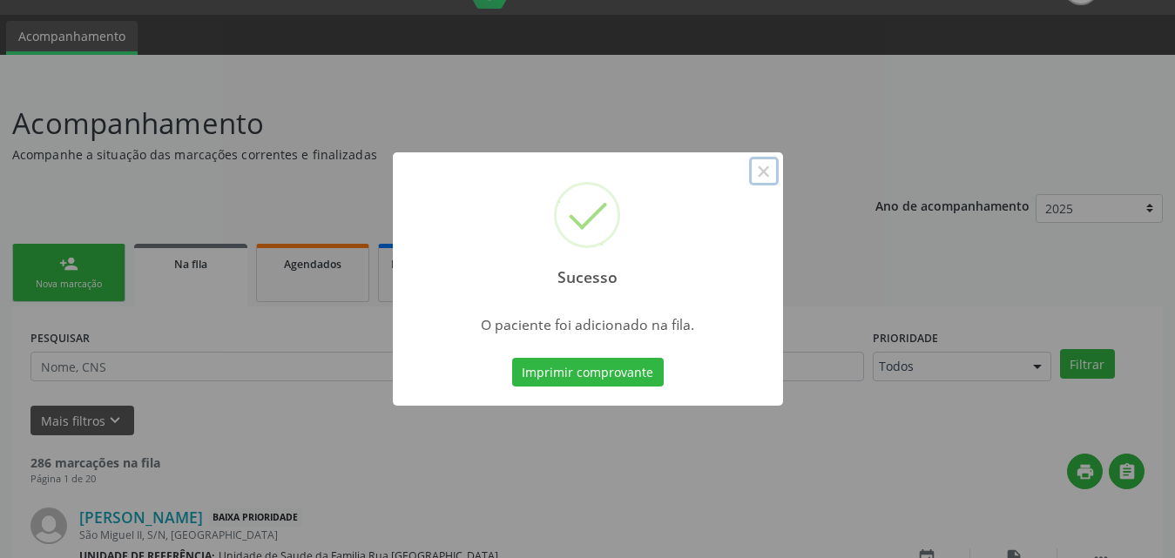
drag, startPoint x: 762, startPoint y: 174, endPoint x: 760, endPoint y: 184, distance: 9.9
click at [762, 176] on button "×" at bounding box center [764, 172] width 30 height 30
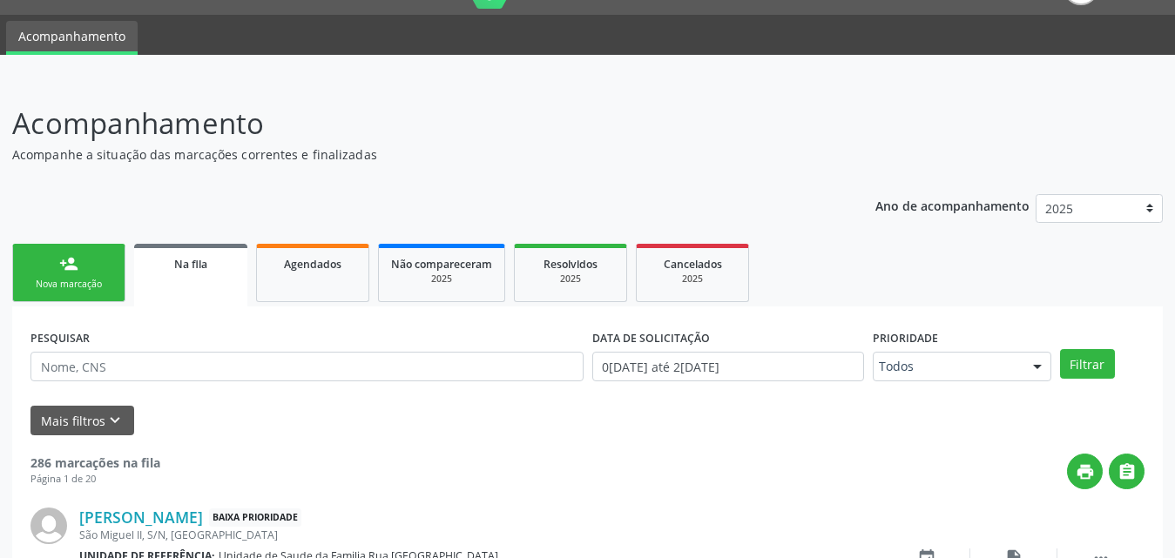
click at [79, 276] on link "person_add Nova marcação" at bounding box center [68, 273] width 113 height 58
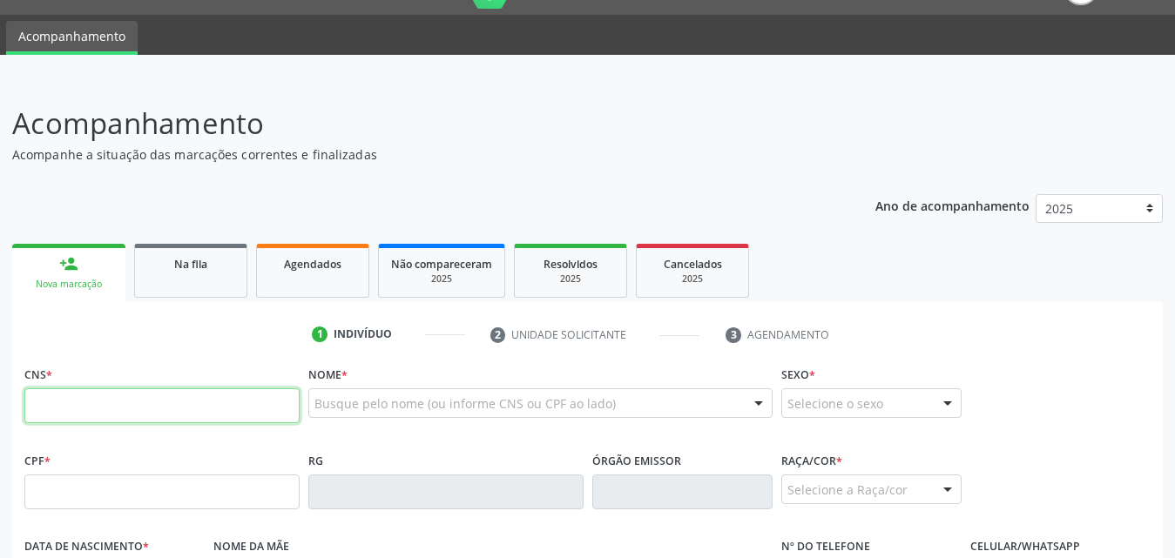
click at [150, 401] on input "text" at bounding box center [161, 406] width 275 height 35
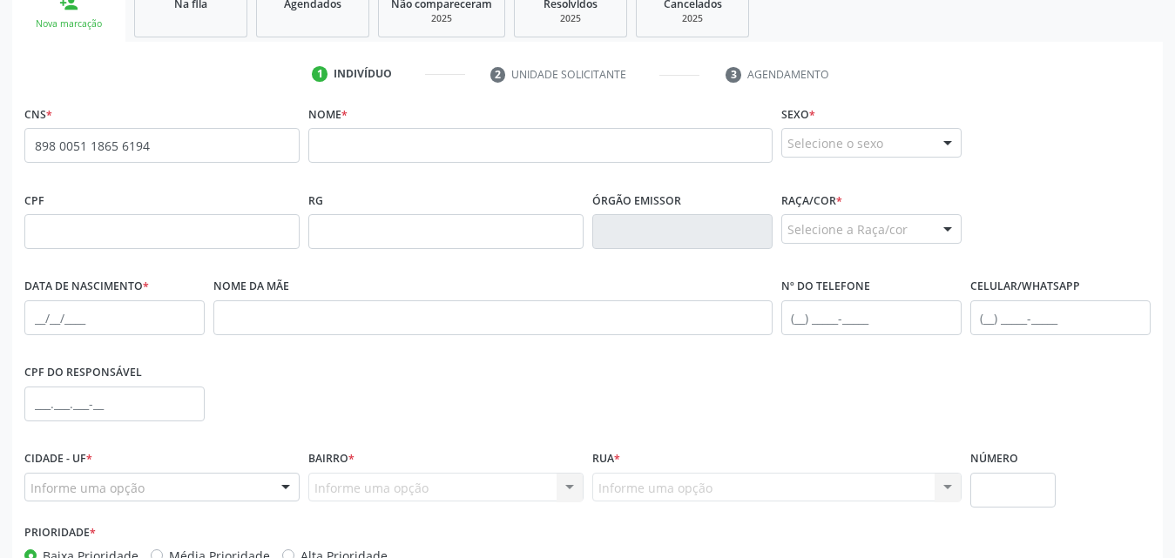
scroll to position [302, 0]
click at [202, 146] on input "898 0051 1865 6194" at bounding box center [161, 144] width 275 height 35
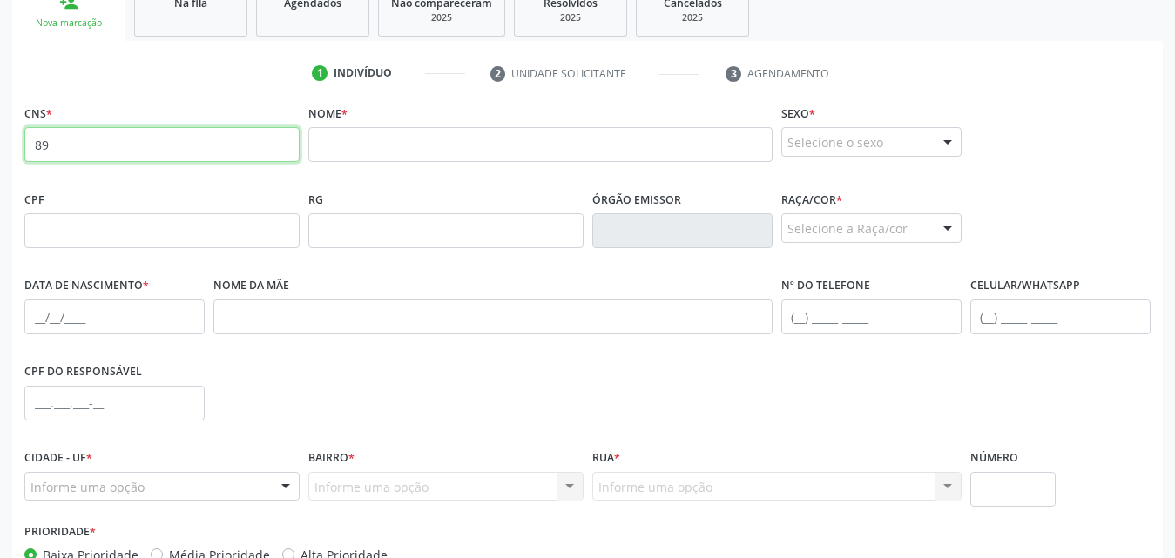
type input "8"
type input "700 2049 2015 2925"
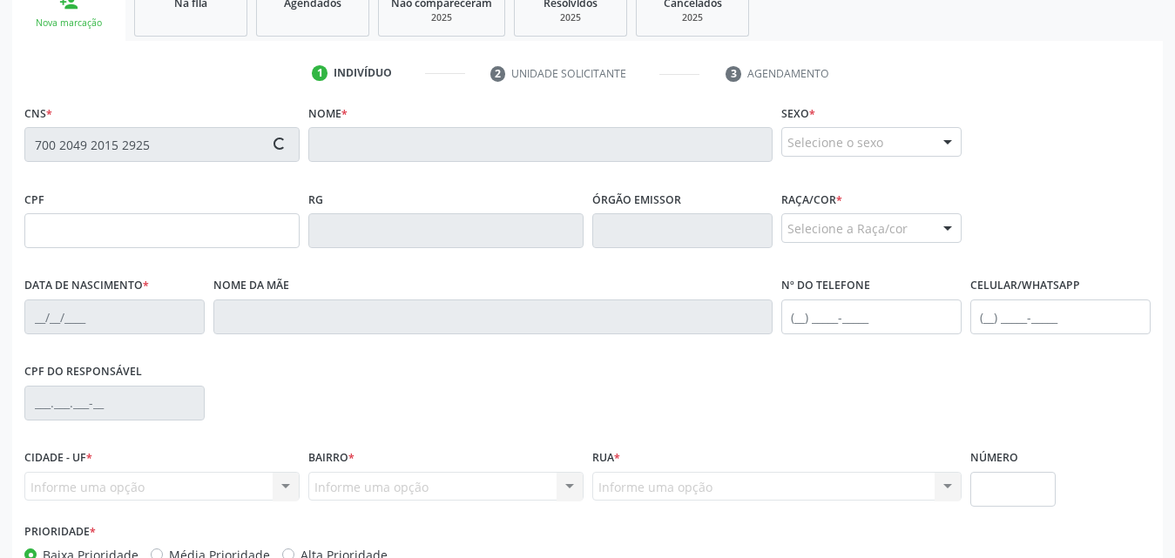
type input "160.924.784-12"
type input "2[DATE]"
type input "[PERSON_NAME]"
type input "[PHONE_NUMBER]"
type input "S/N"
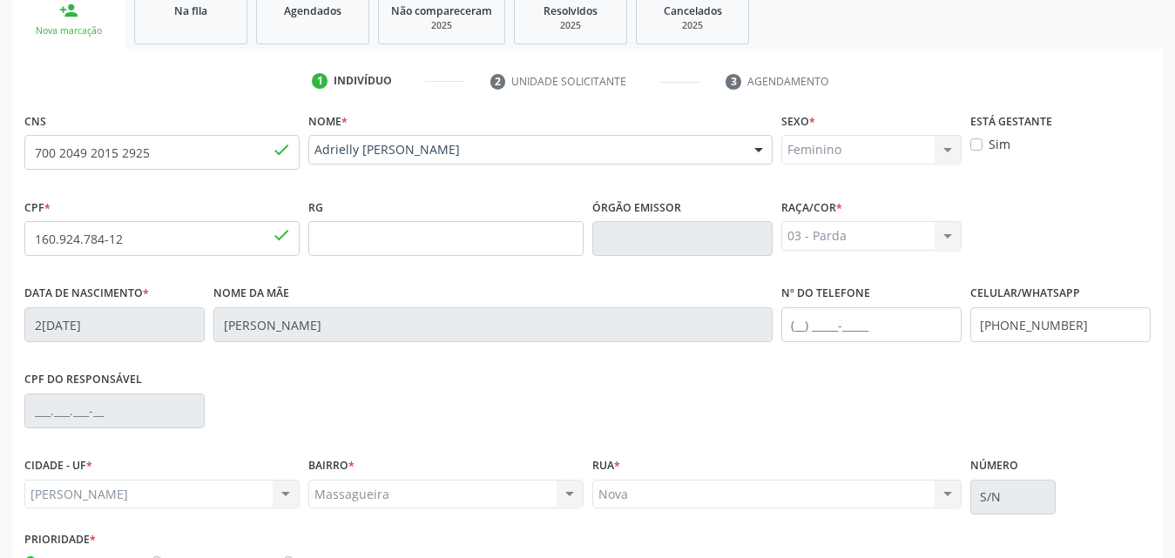
scroll to position [410, 0]
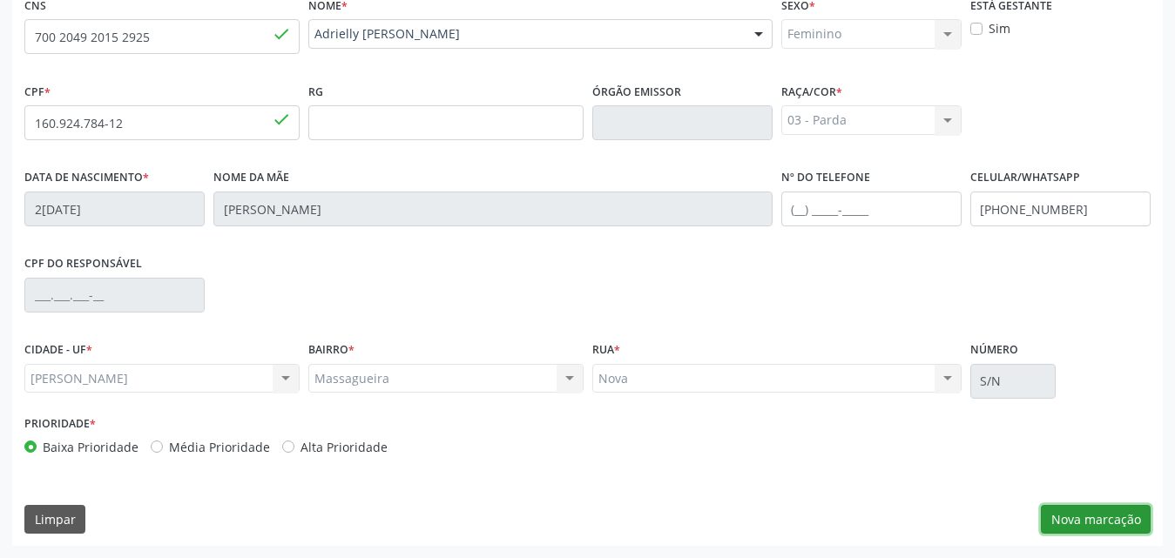
click at [1074, 511] on button "Nova marcação" at bounding box center [1096, 520] width 110 height 30
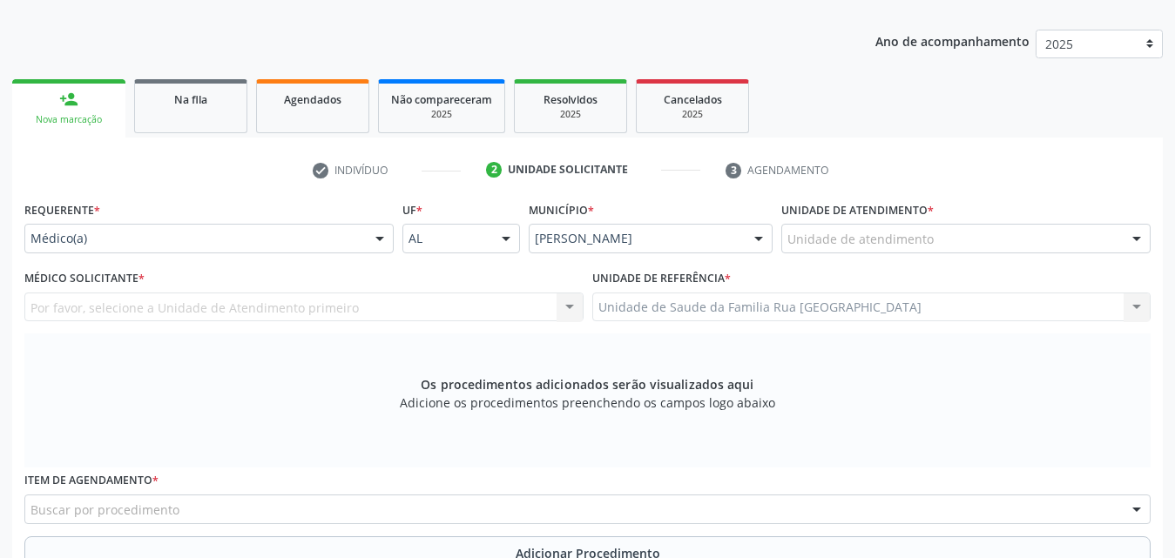
scroll to position [236, 0]
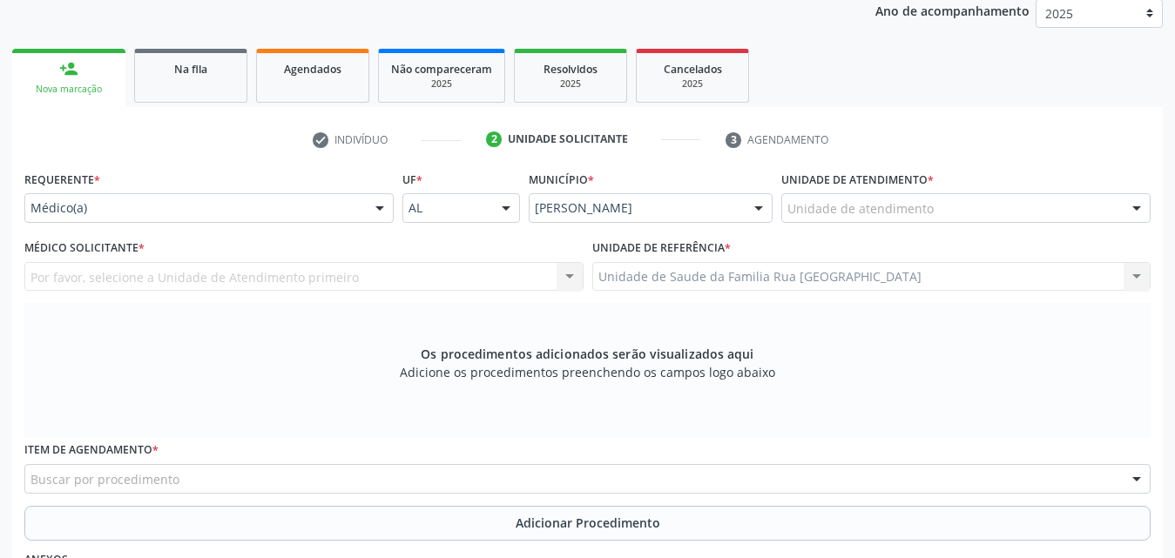
click at [380, 206] on div at bounding box center [380, 209] width 26 height 30
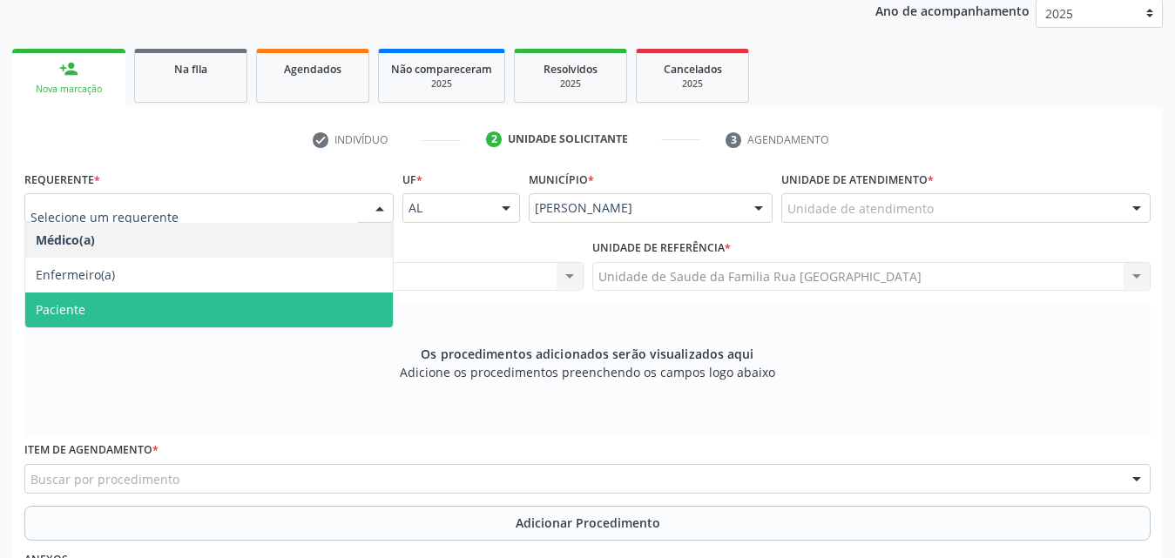
click at [218, 296] on span "Paciente" at bounding box center [209, 310] width 368 height 35
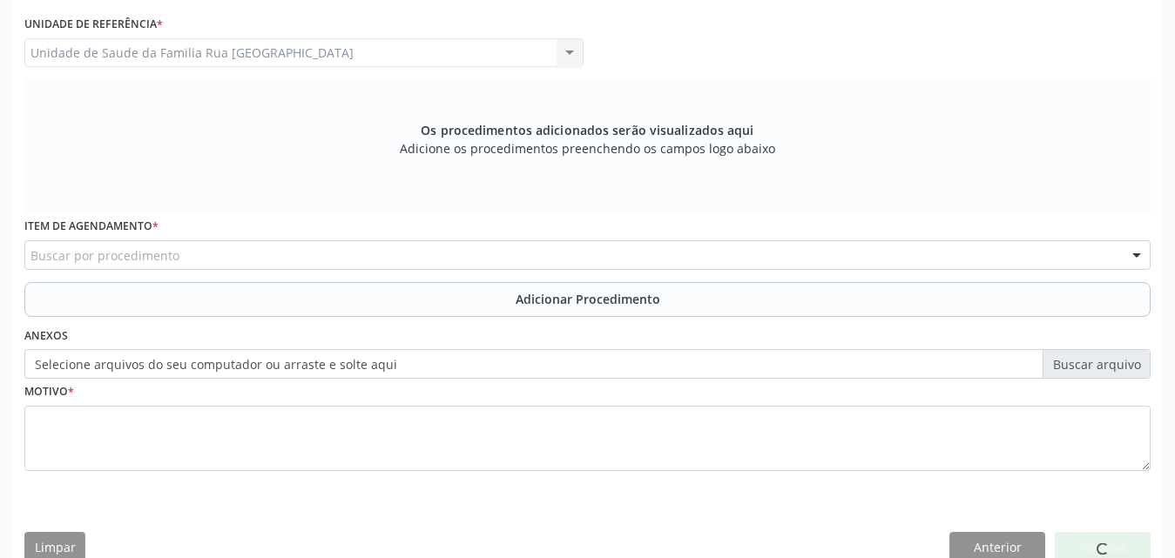
scroll to position [488, 0]
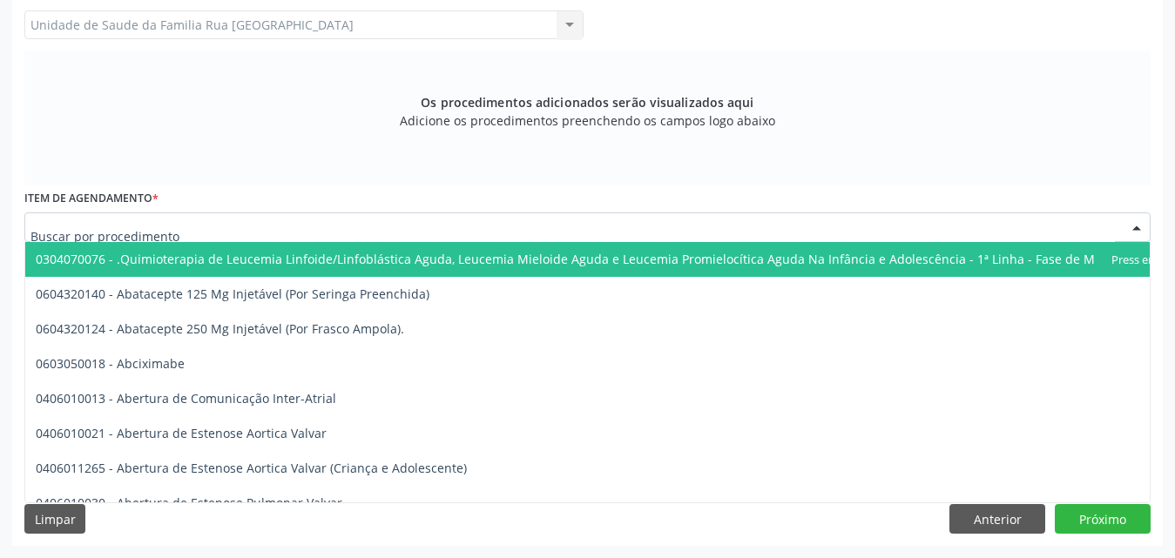
click at [359, 234] on div at bounding box center [587, 228] width 1127 height 30
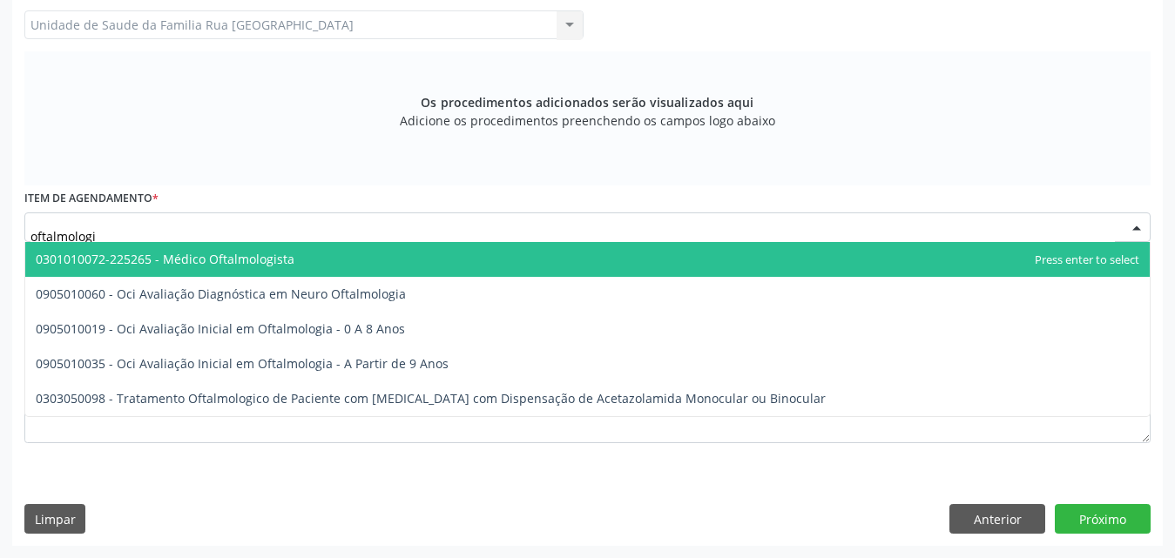
type input "oftalmologis"
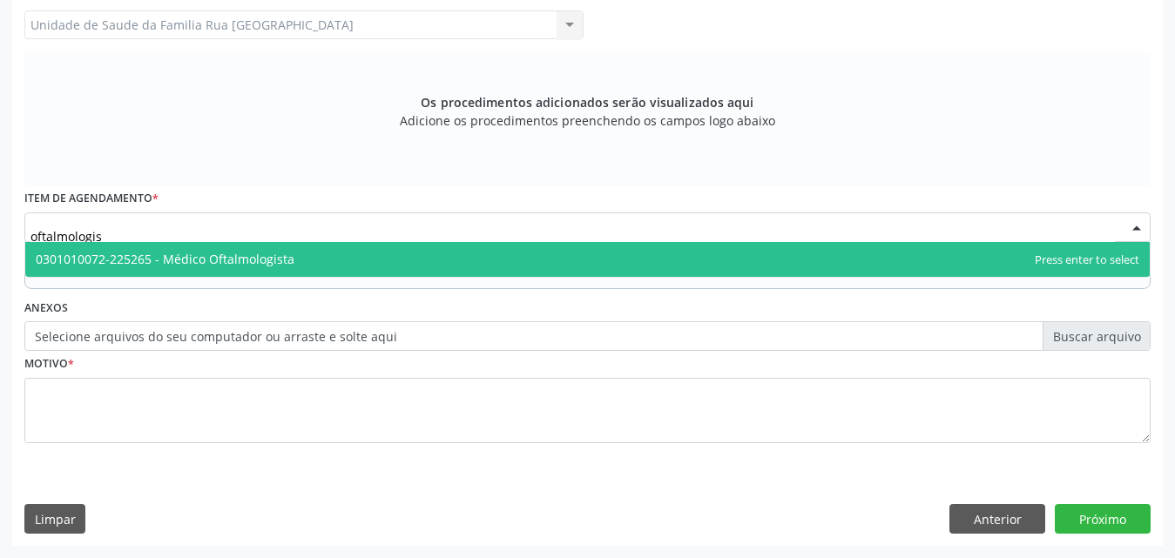
click at [294, 263] on span "0301010072-225265 - Médico Oftalmologista" at bounding box center [587, 259] width 1125 height 35
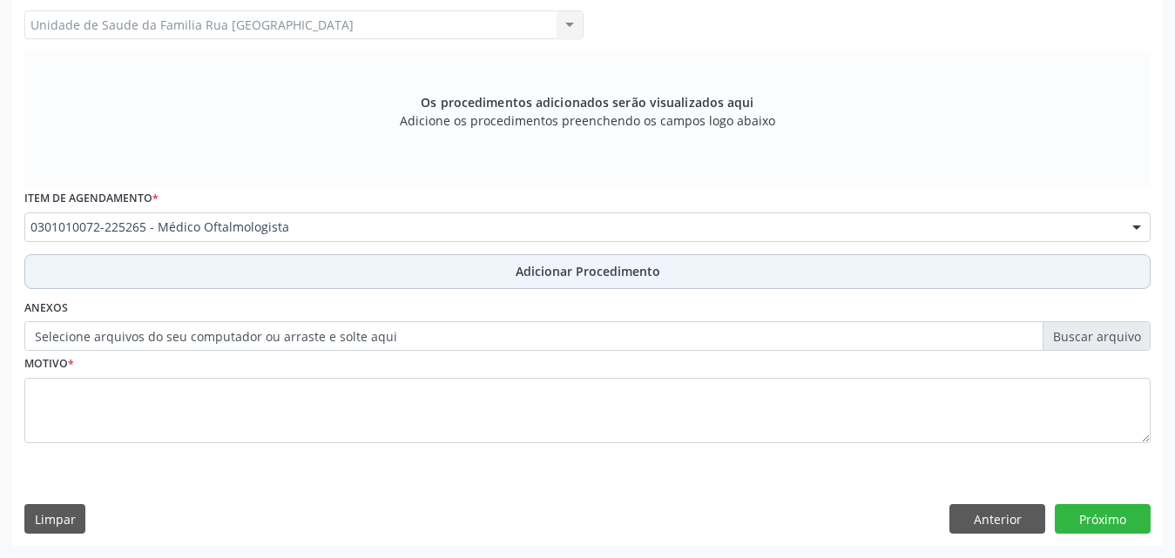
click at [561, 280] on span "Adicionar Procedimento" at bounding box center [588, 271] width 145 height 18
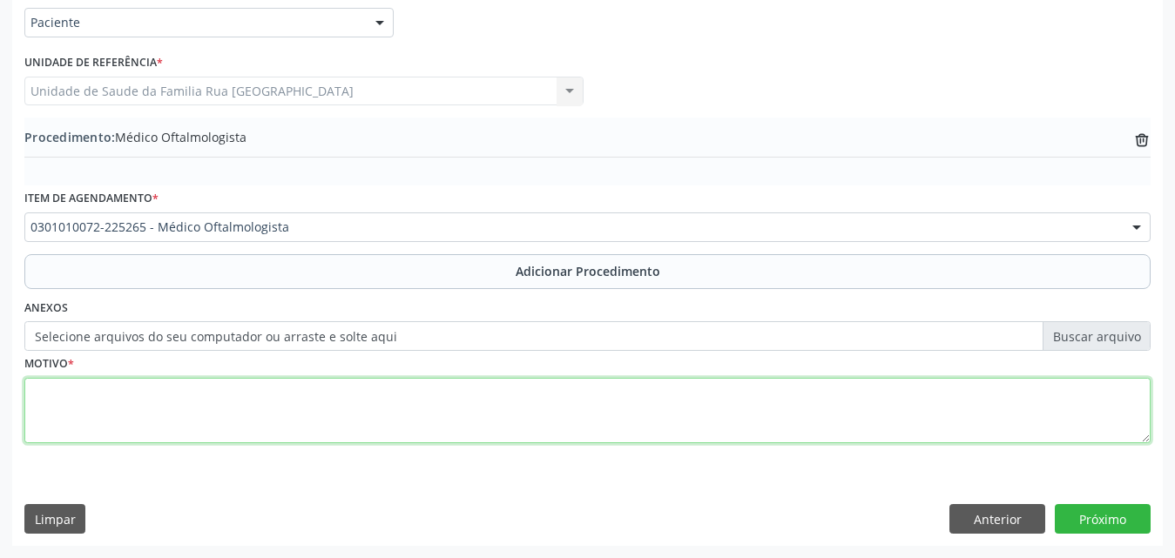
drag, startPoint x: 198, startPoint y: 415, endPoint x: 661, endPoint y: 396, distance: 463.9
click at [199, 415] on textarea at bounding box center [587, 411] width 1127 height 66
type textarea "CONSULTA COM OFTALMOLOGISTA PEDIATRICO - CERATOCOME."
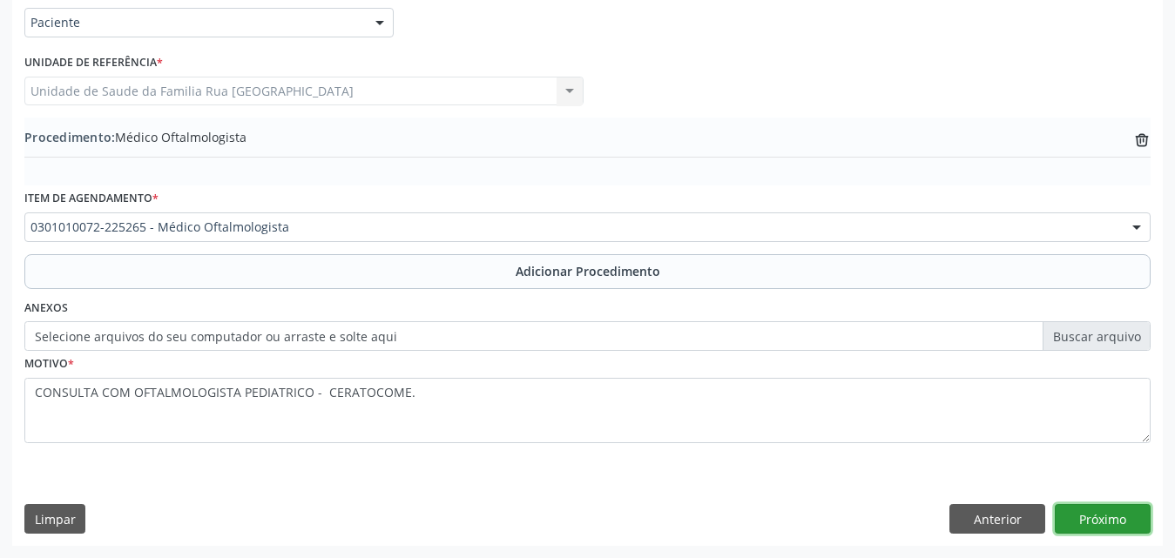
click at [1121, 510] on button "Próximo" at bounding box center [1103, 519] width 96 height 30
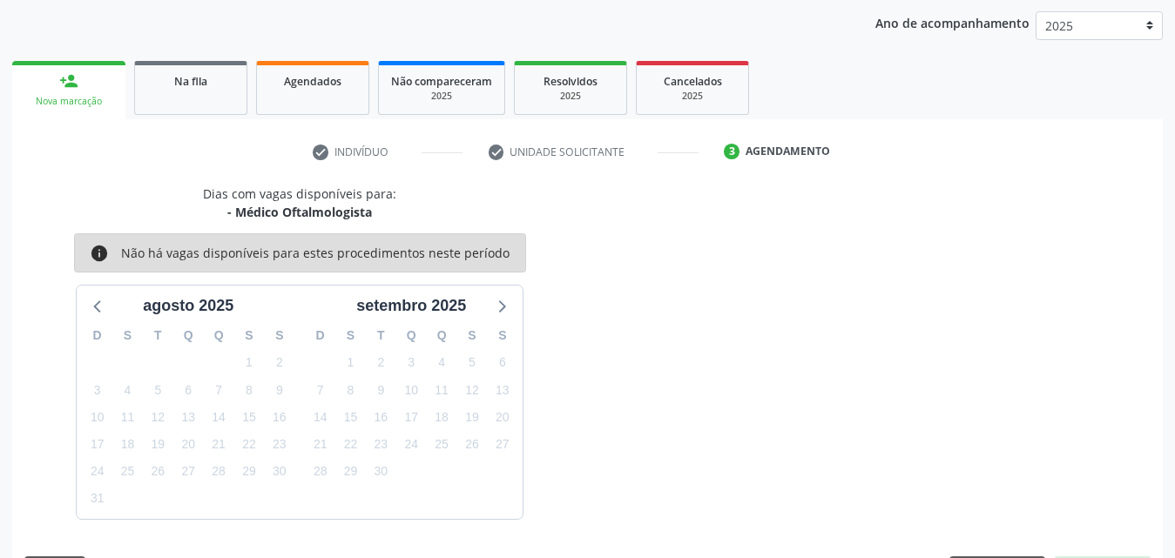
scroll to position [275, 0]
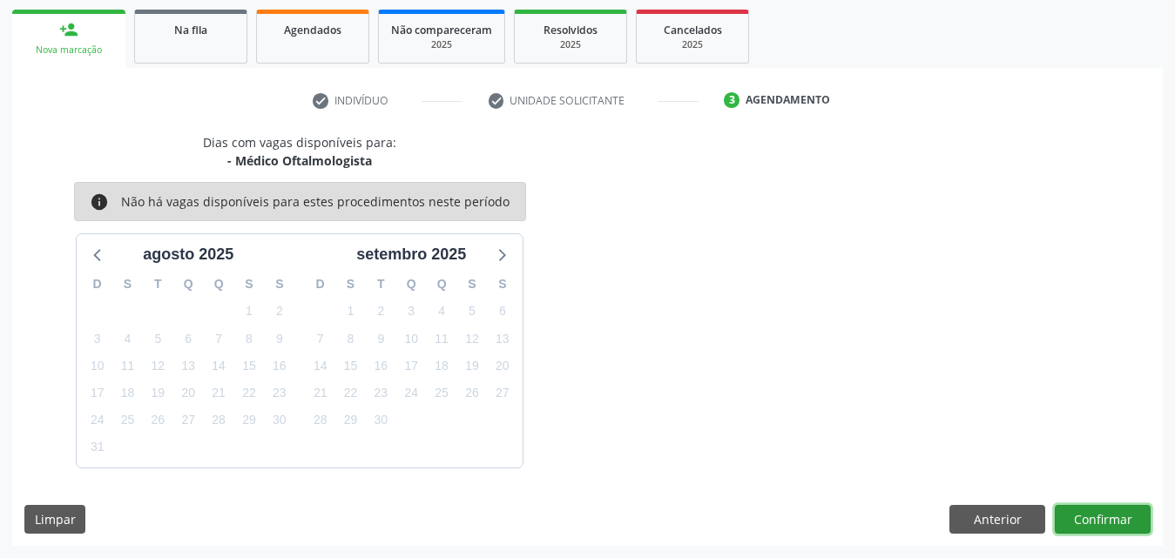
click at [1073, 525] on button "Confirmar" at bounding box center [1103, 520] width 96 height 30
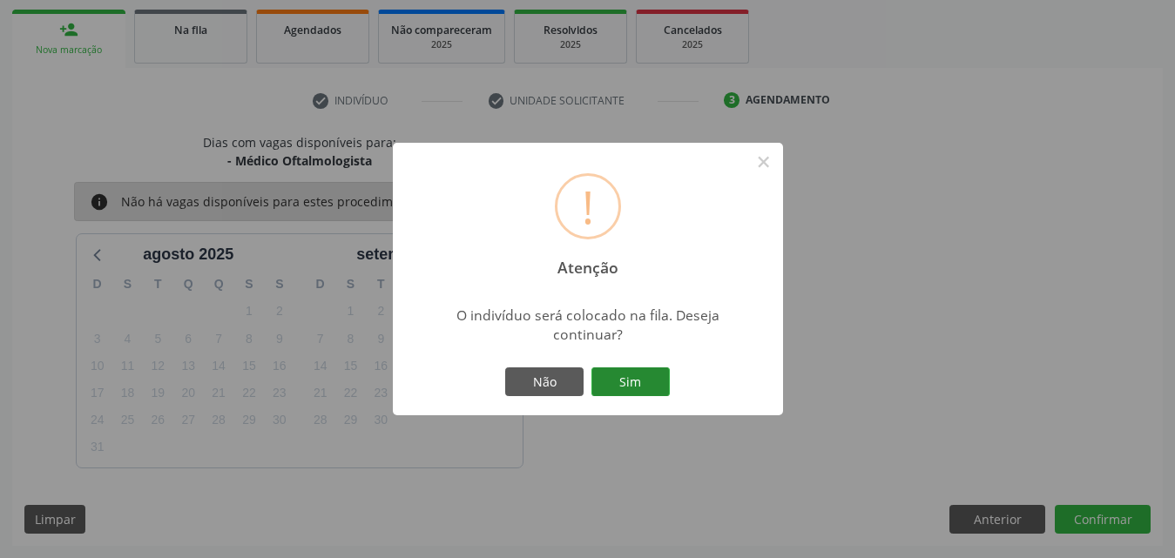
click at [640, 392] on button "Sim" at bounding box center [631, 383] width 78 height 30
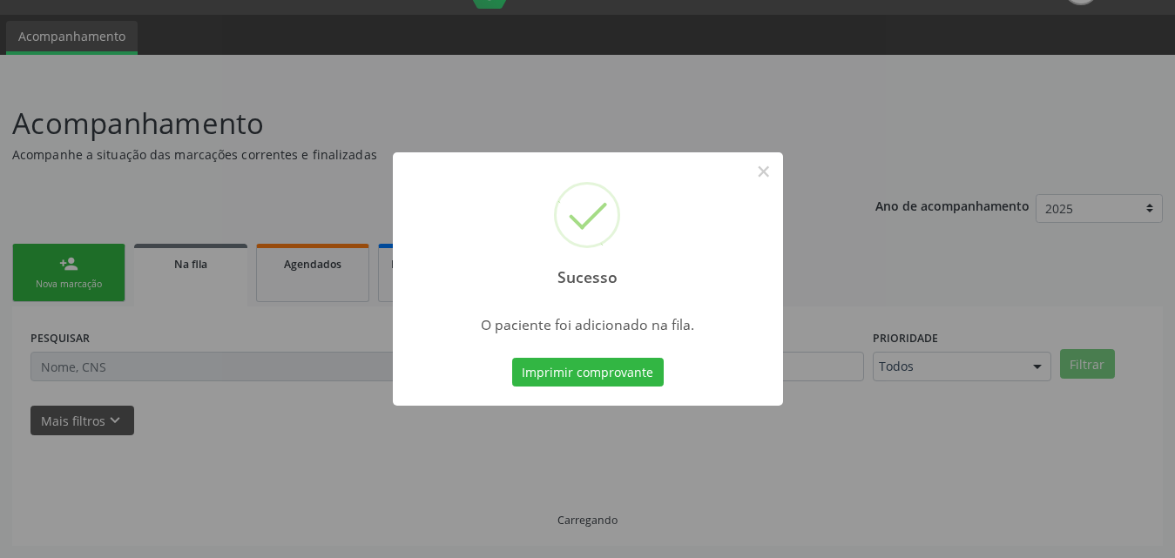
scroll to position [41, 0]
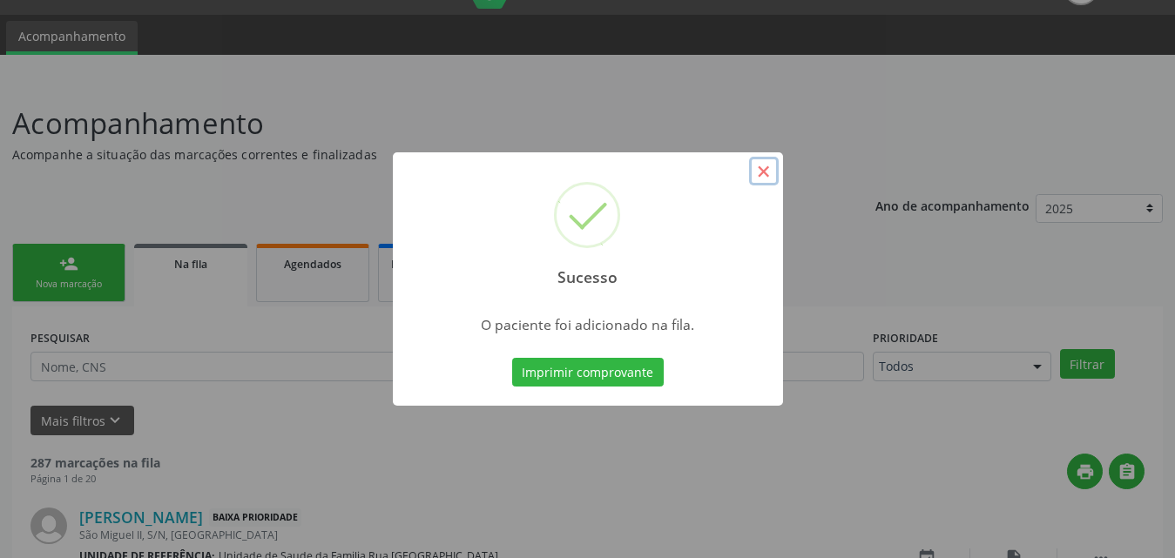
click at [761, 172] on button "×" at bounding box center [764, 172] width 30 height 30
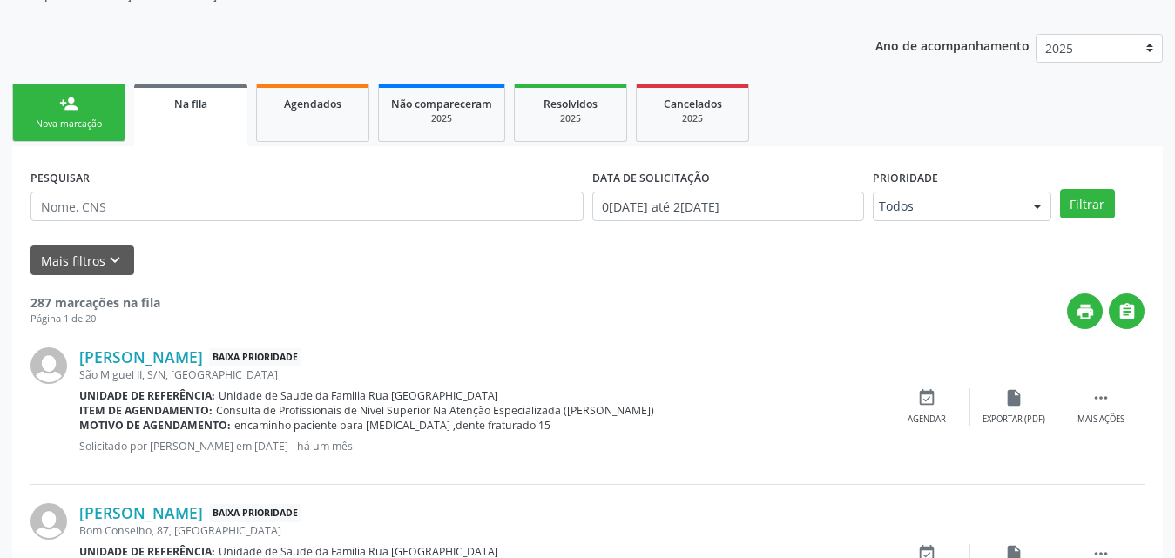
scroll to position [215, 0]
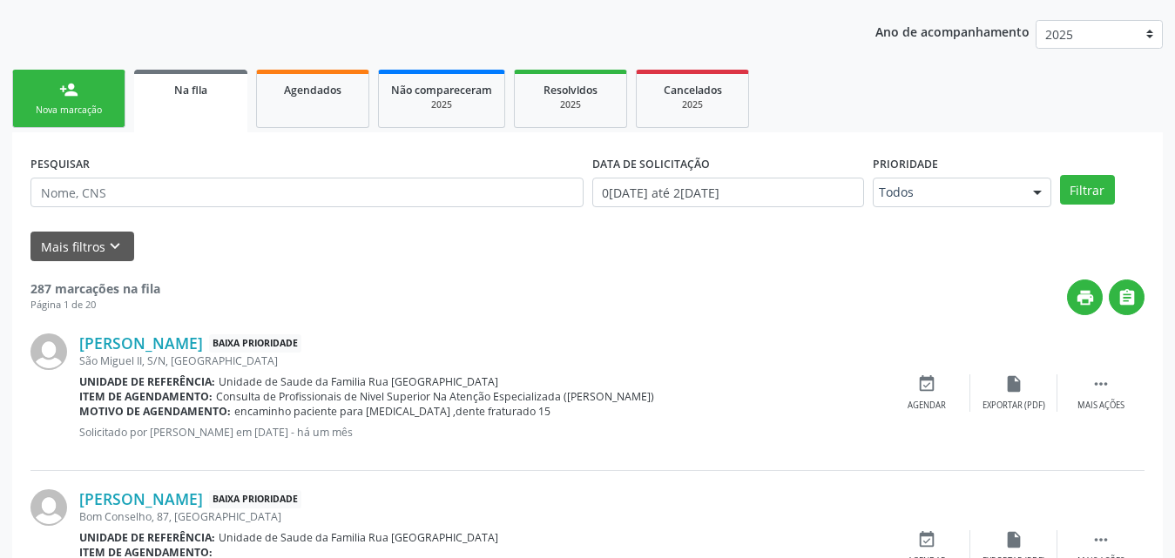
click at [78, 113] on div "Nova marcação" at bounding box center [68, 110] width 87 height 13
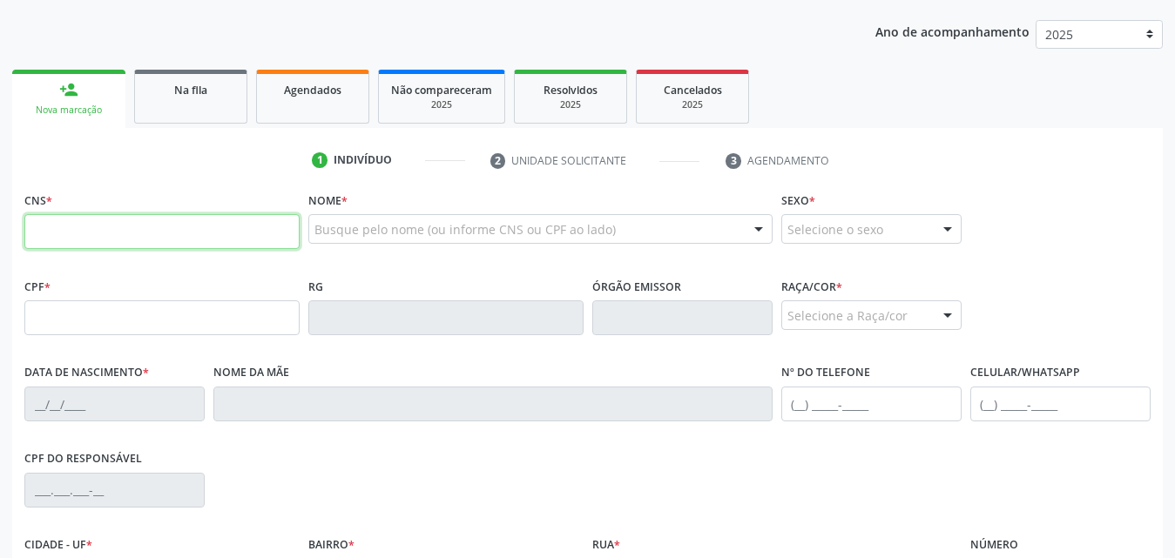
drag, startPoint x: 167, startPoint y: 247, endPoint x: 507, endPoint y: 244, distance: 339.8
click at [167, 247] on input "text" at bounding box center [161, 231] width 275 height 35
type input "706 0043 6210 6743"
type input "185.671.304-09"
type input "2[DATE]"
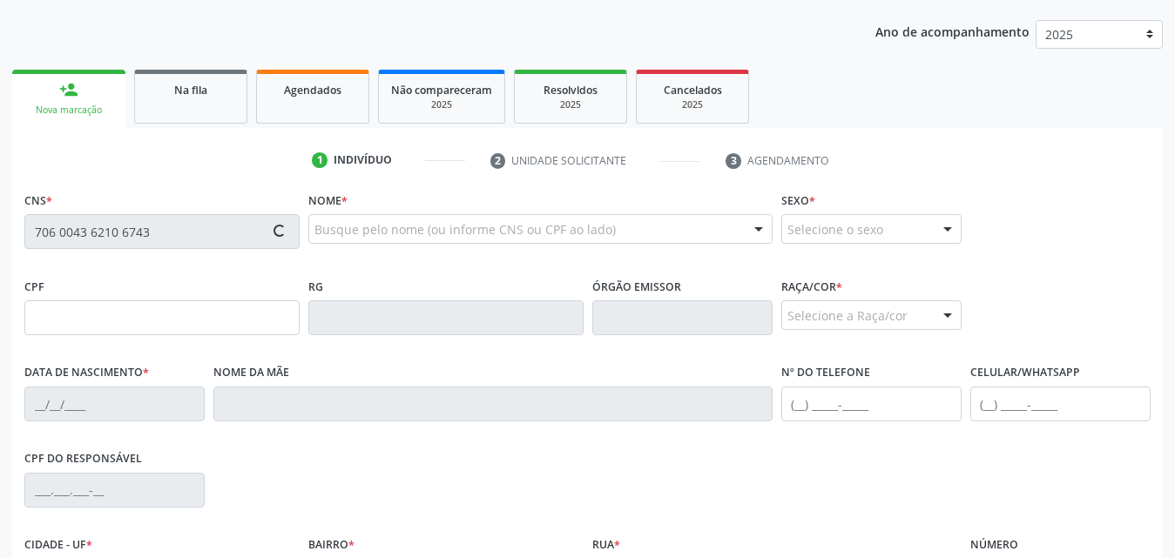
type input "[PERSON_NAME]"
type input "[PHONE_NUMBER]"
type input "S/N"
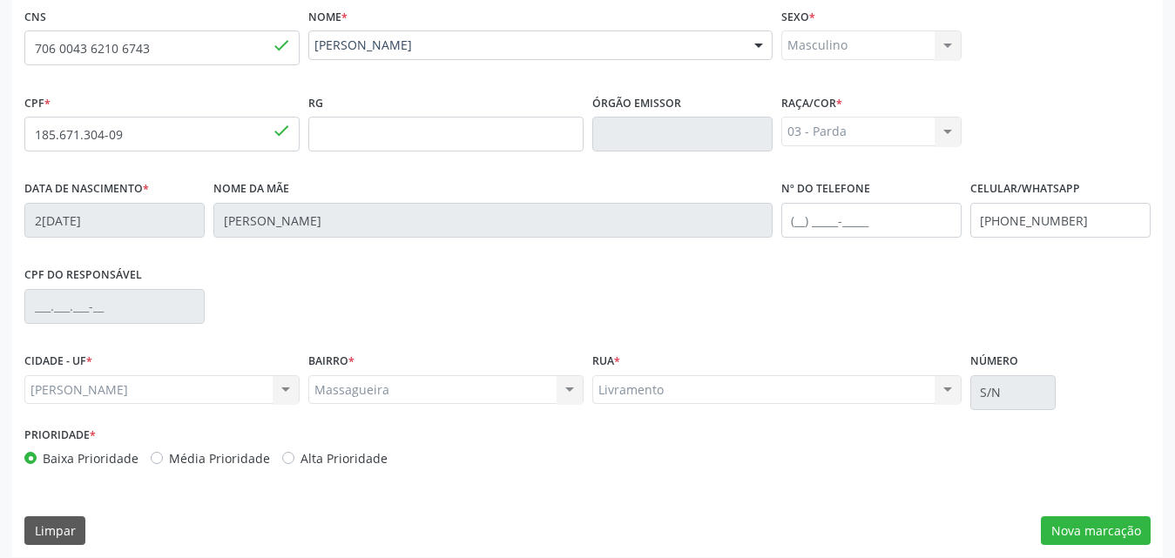
scroll to position [410, 0]
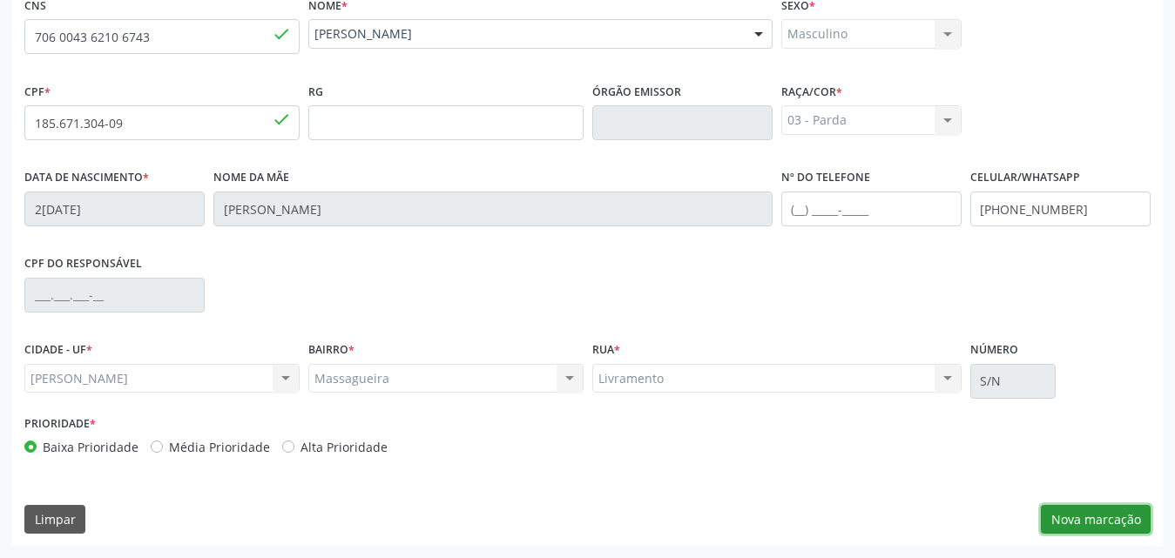
click at [1105, 529] on button "Nova marcação" at bounding box center [1096, 520] width 110 height 30
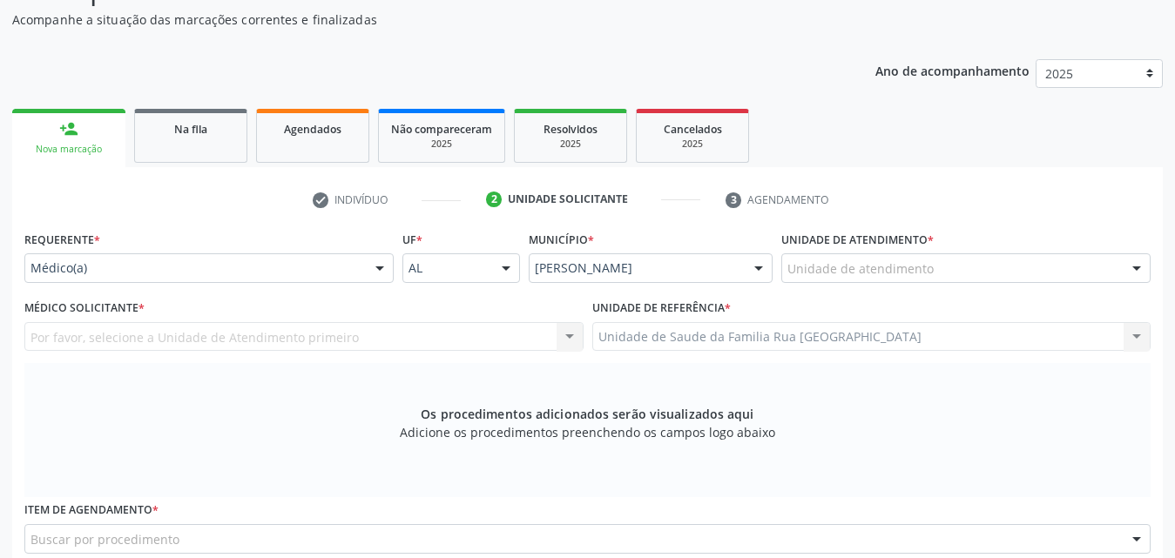
scroll to position [174, 0]
click at [379, 266] on div at bounding box center [380, 271] width 26 height 30
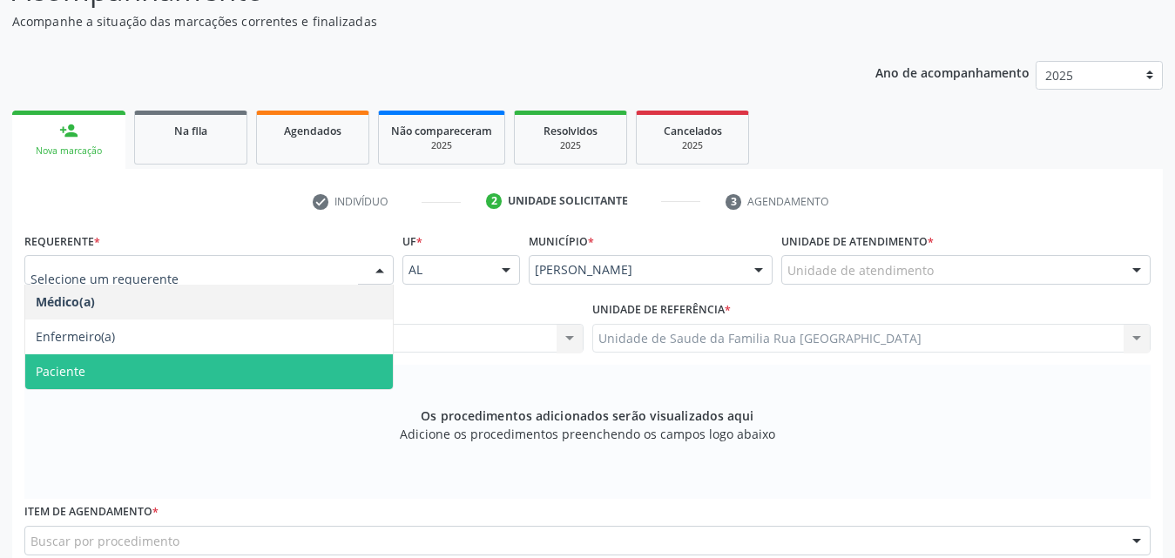
click at [175, 382] on span "Paciente" at bounding box center [209, 372] width 368 height 35
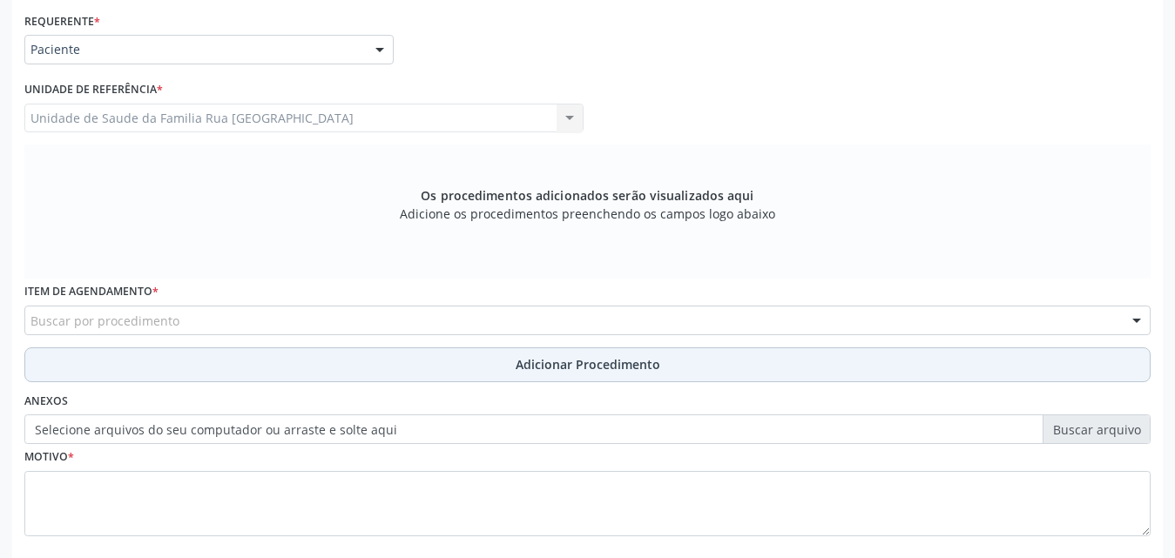
scroll to position [436, 0]
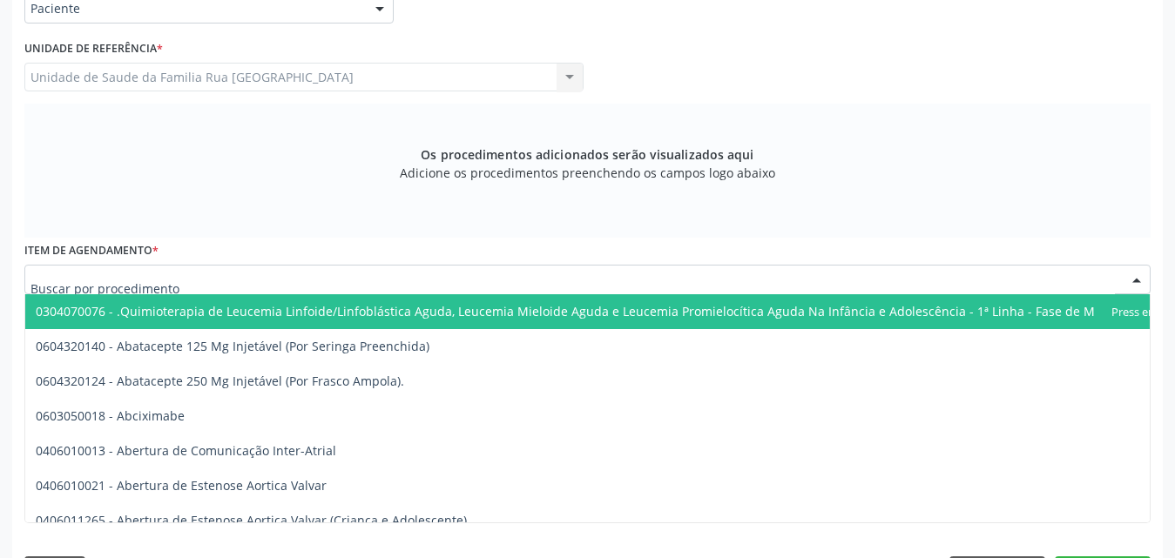
click at [304, 280] on div at bounding box center [587, 280] width 1127 height 30
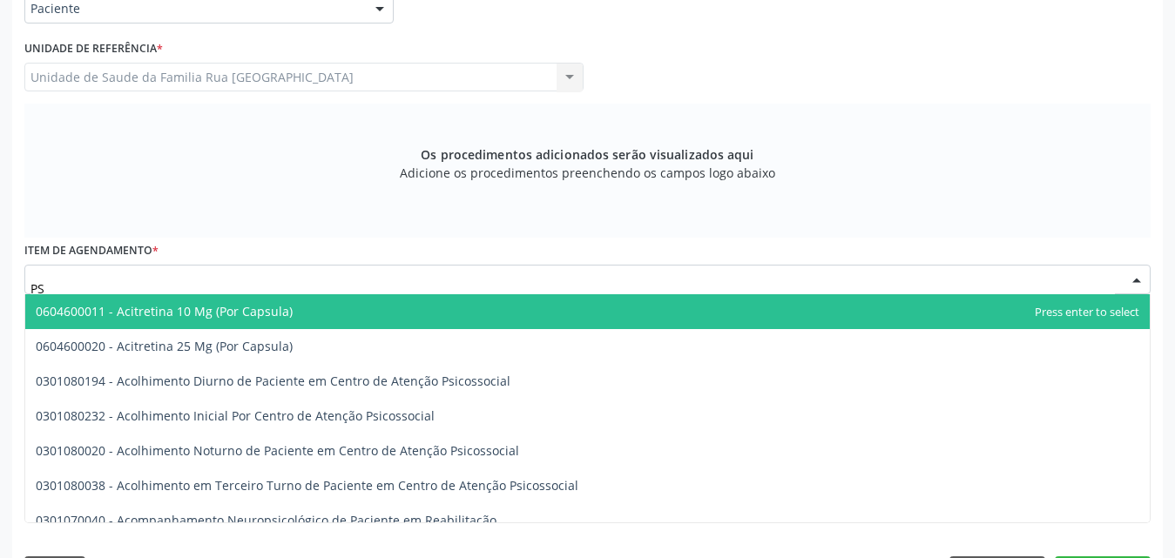
type input "P"
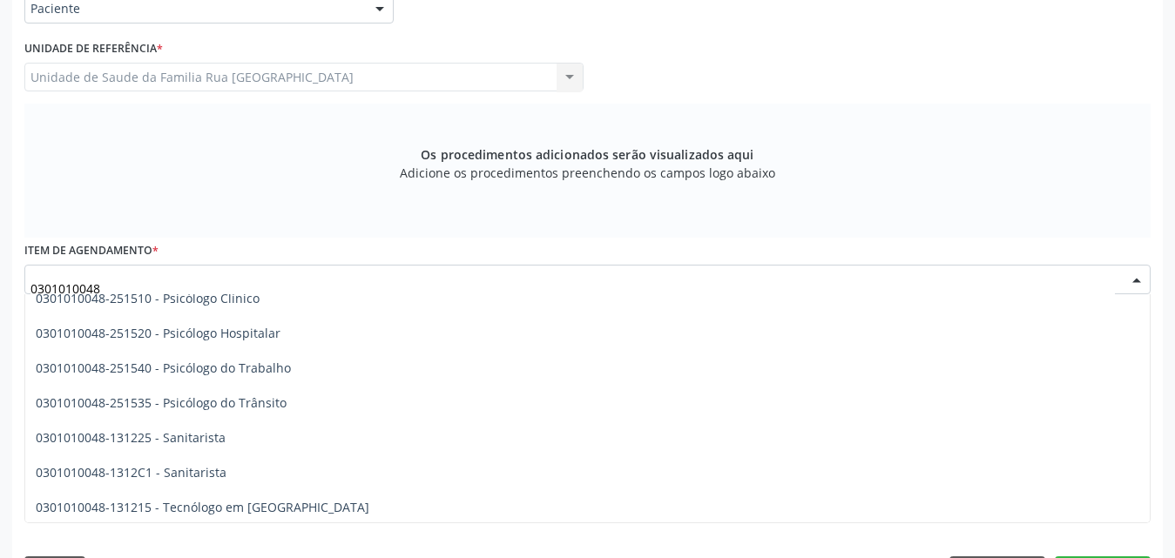
scroll to position [2875, 0]
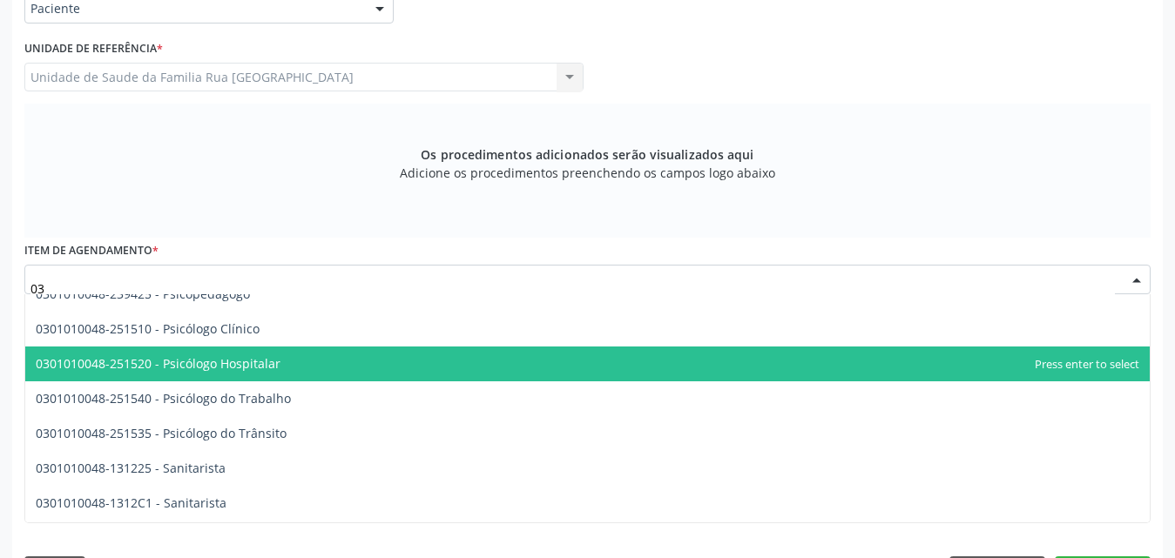
type input "0"
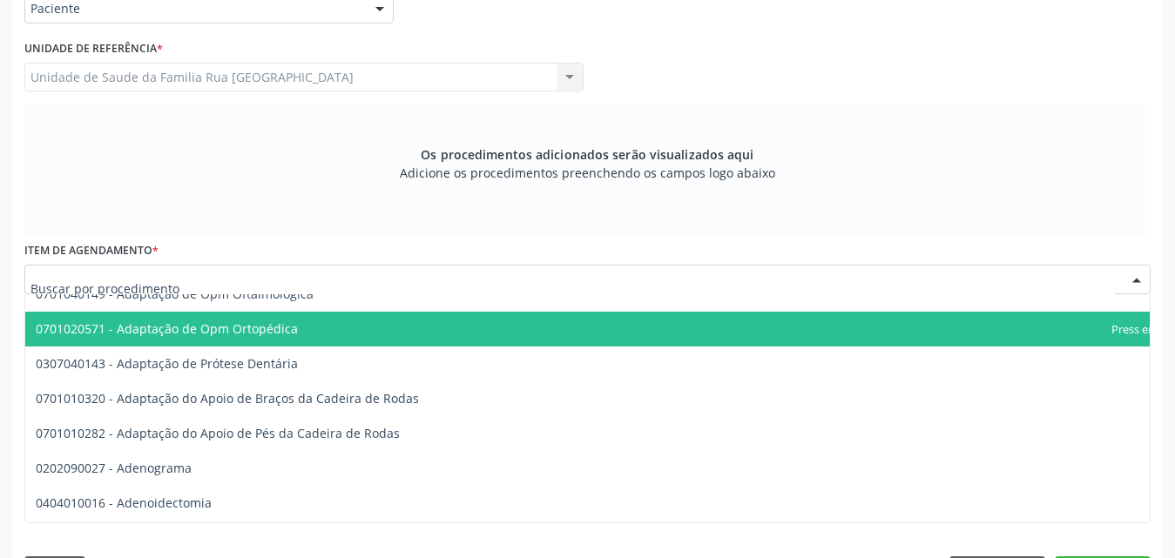
click at [967, 196] on div "Os procedimentos adicionados serão visualizados aqui Adicione os procedimentos …" at bounding box center [587, 171] width 1127 height 134
click at [437, 273] on div at bounding box center [587, 280] width 1127 height 30
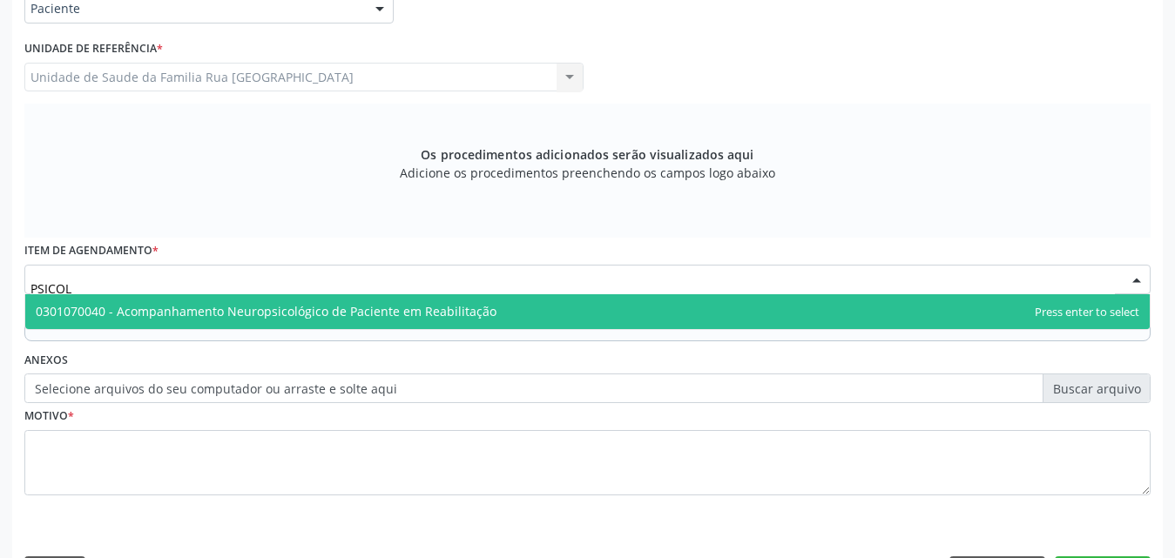
scroll to position [0, 0]
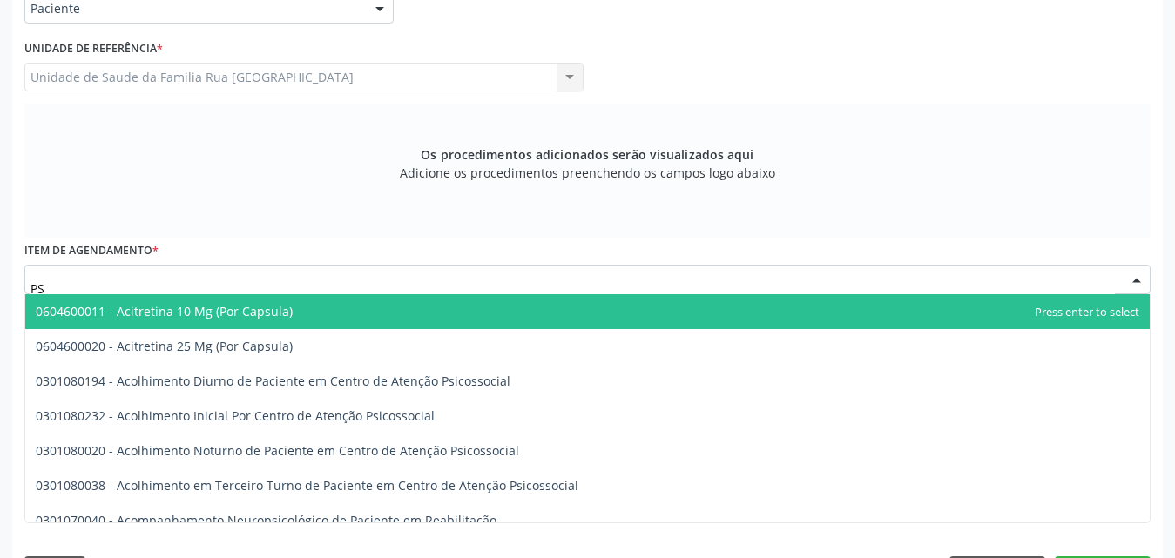
type input "P"
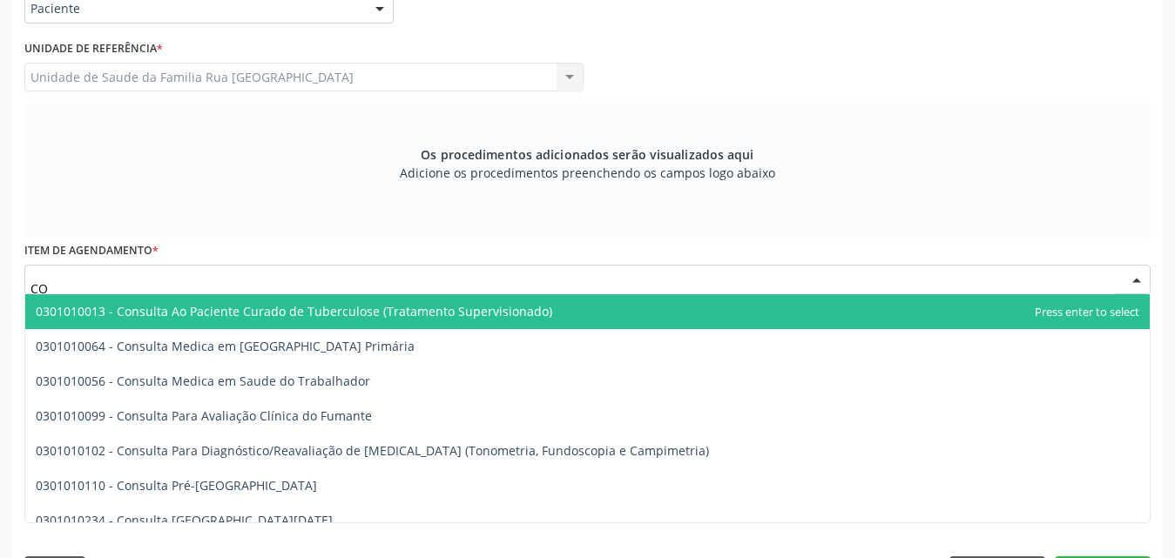
type input "C"
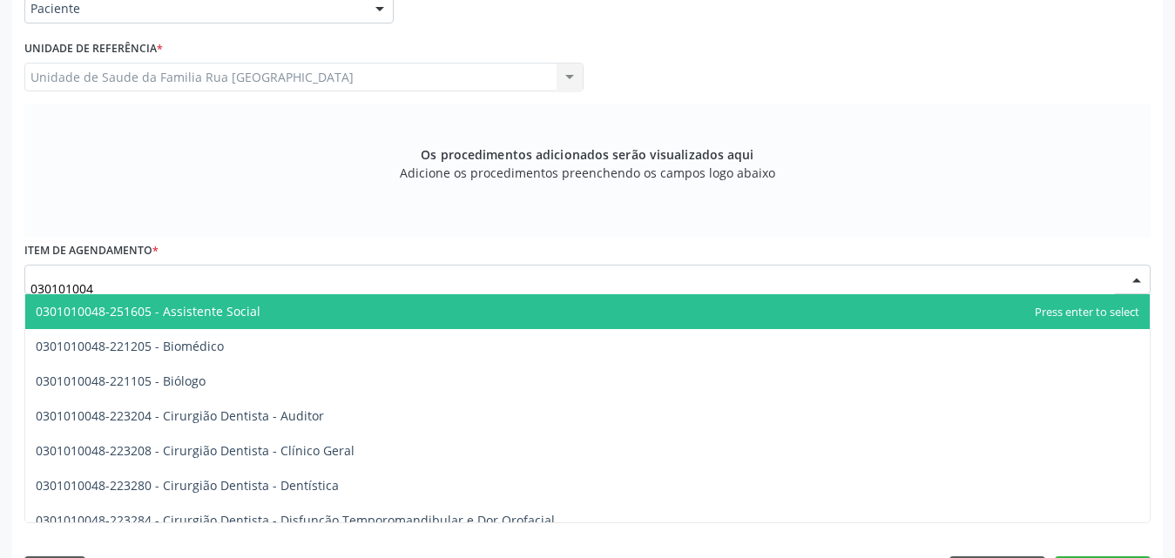
type input "0301010048"
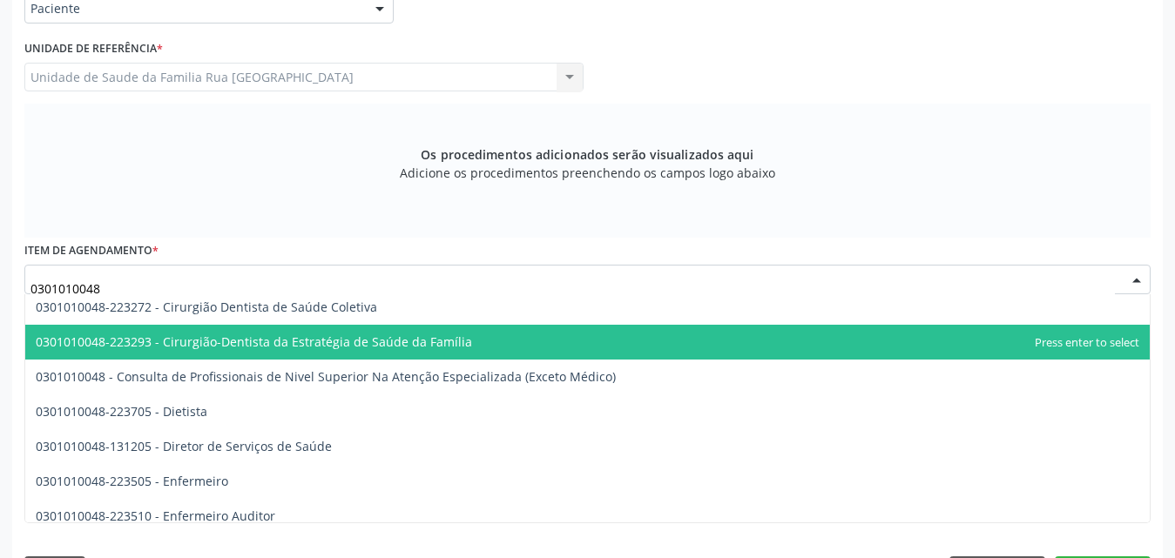
scroll to position [871, 0]
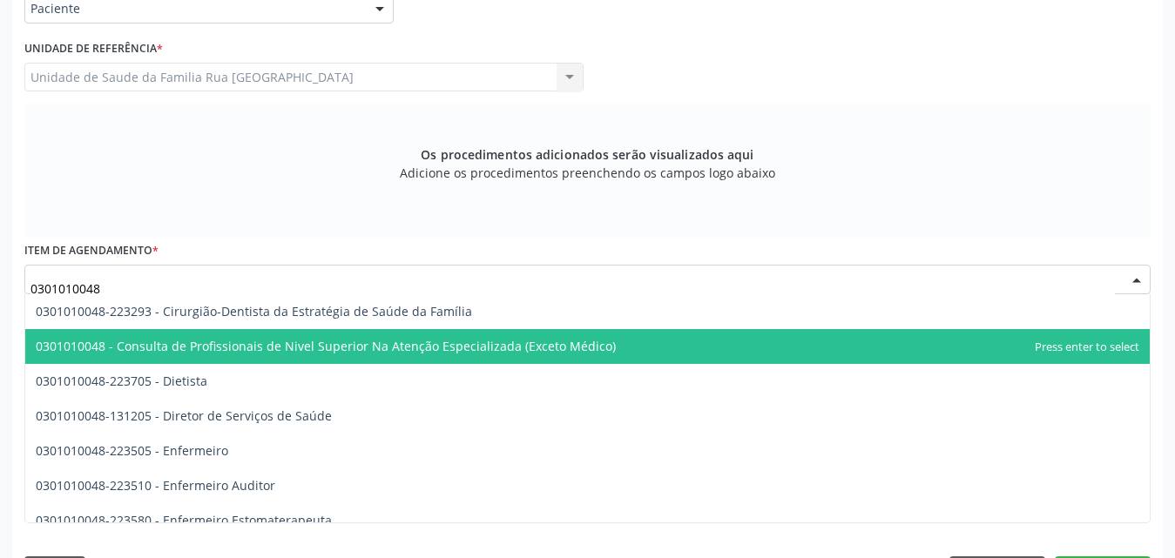
click at [406, 349] on span "0301010048 - Consulta de Profissionais de Nivel Superior Na Atenção Especializa…" at bounding box center [326, 346] width 580 height 17
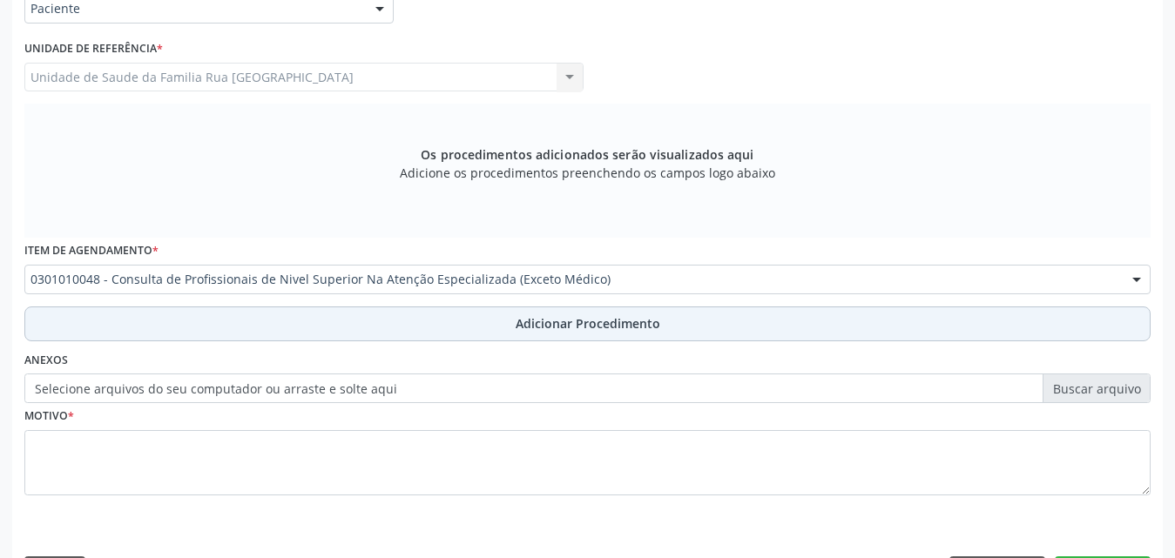
click at [578, 324] on span "Adicionar Procedimento" at bounding box center [588, 324] width 145 height 18
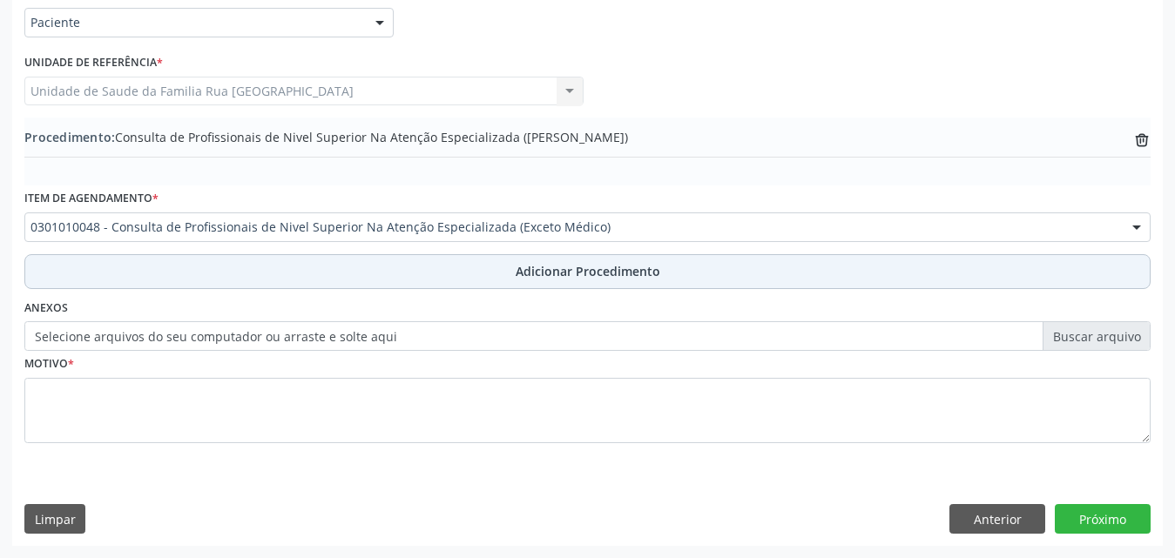
scroll to position [422, 0]
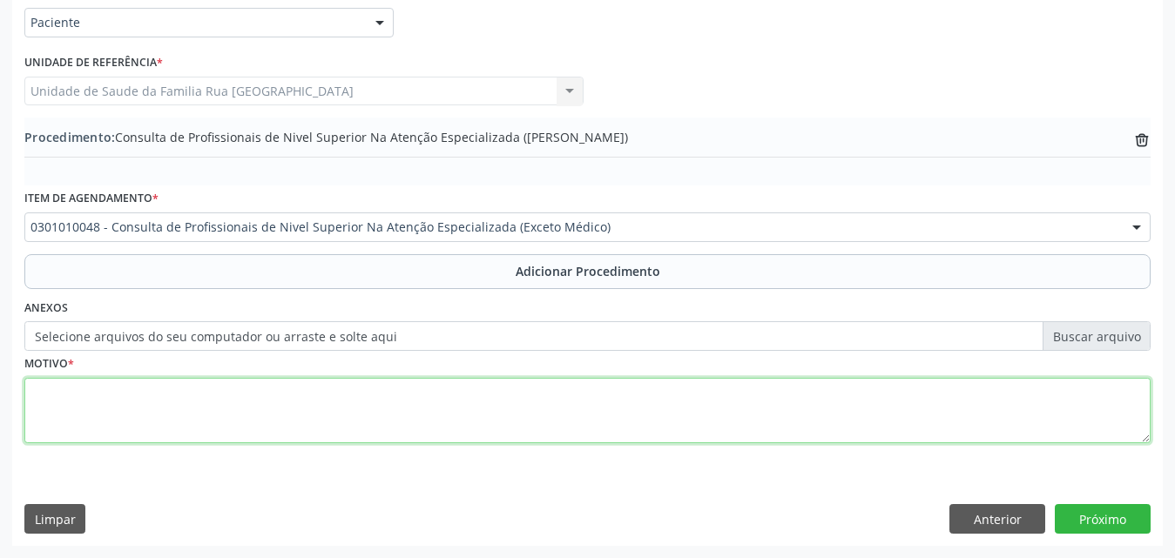
click at [182, 427] on textarea at bounding box center [587, 411] width 1127 height 66
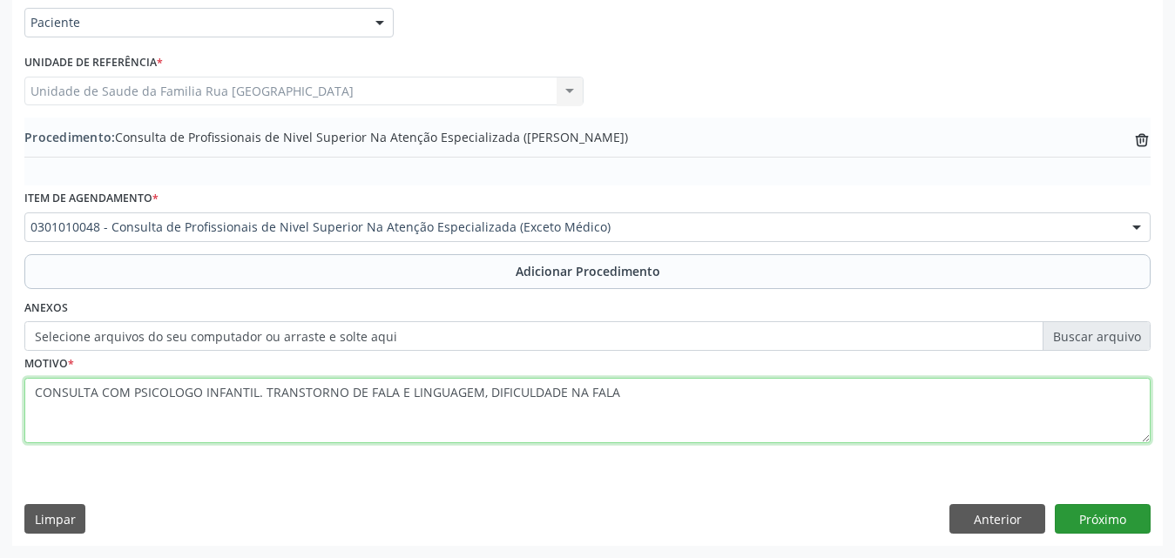
type textarea "CONSULTA COM PSICOLOGO INFANTIL. TRANSTORNO DE FALA E LINGUAGEM, DIFICULDADE NA…"
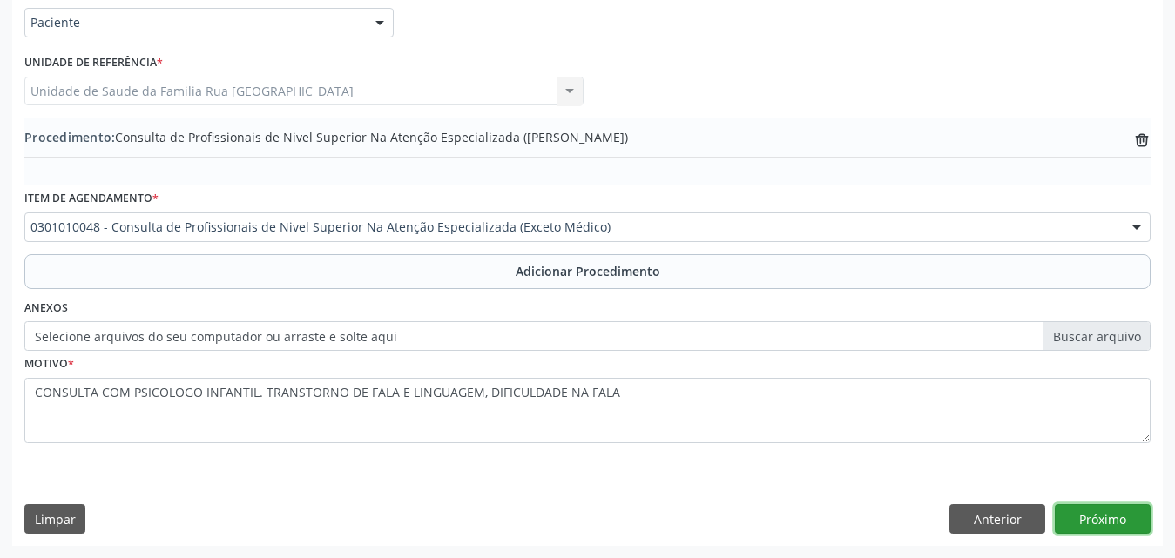
click at [1110, 518] on button "Próximo" at bounding box center [1103, 519] width 96 height 30
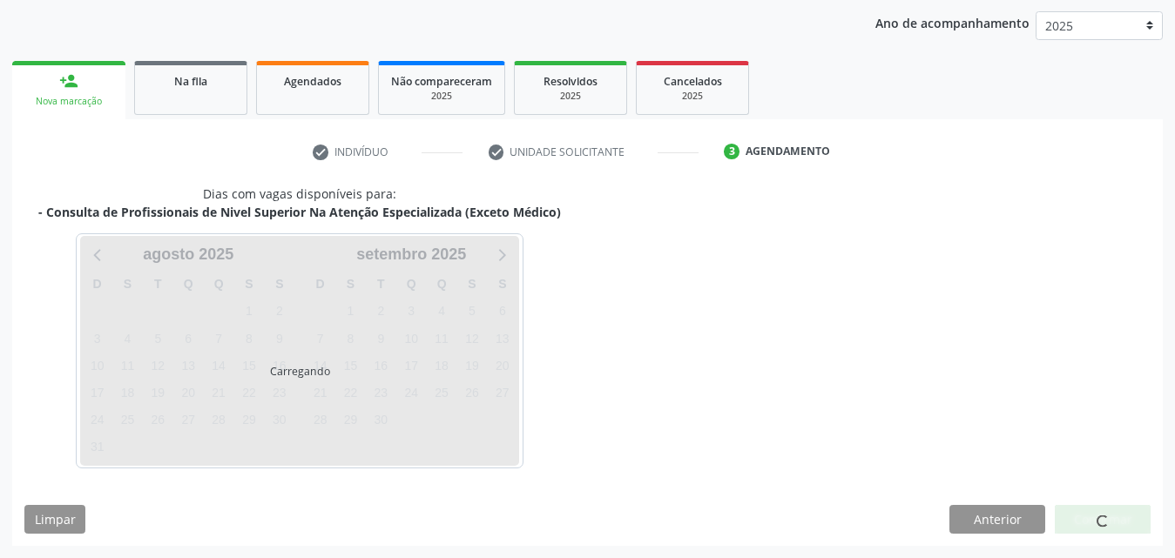
scroll to position [275, 0]
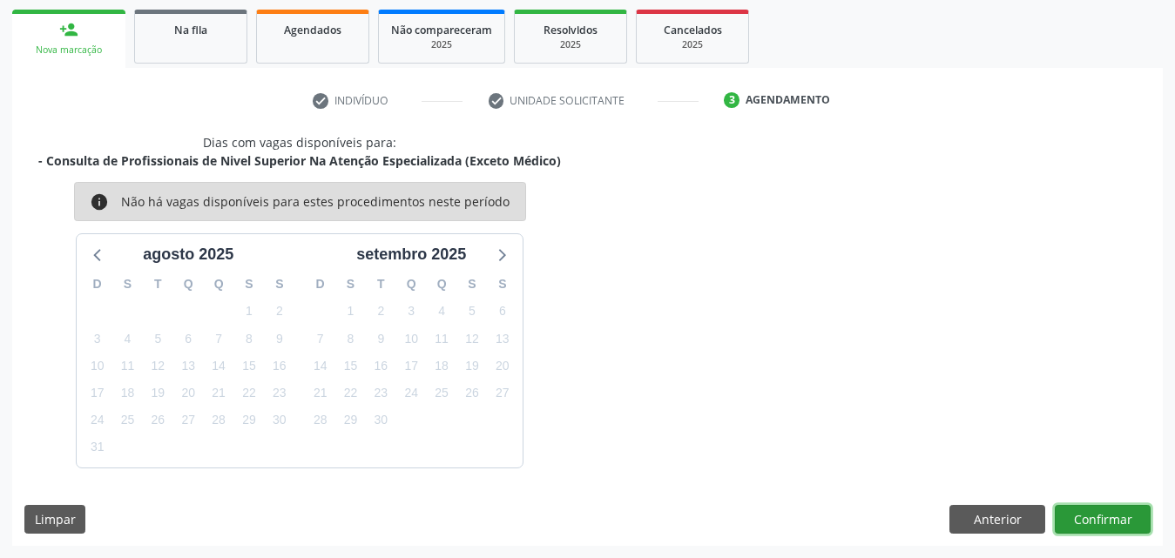
click at [1110, 518] on button "Confirmar" at bounding box center [1103, 520] width 96 height 30
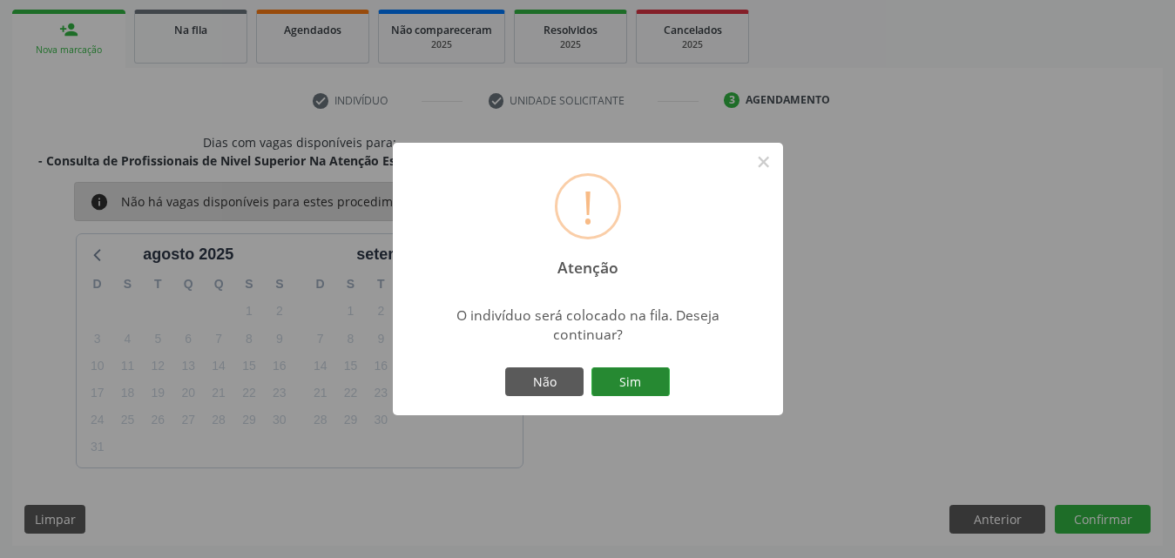
click at [649, 386] on button "Sim" at bounding box center [631, 383] width 78 height 30
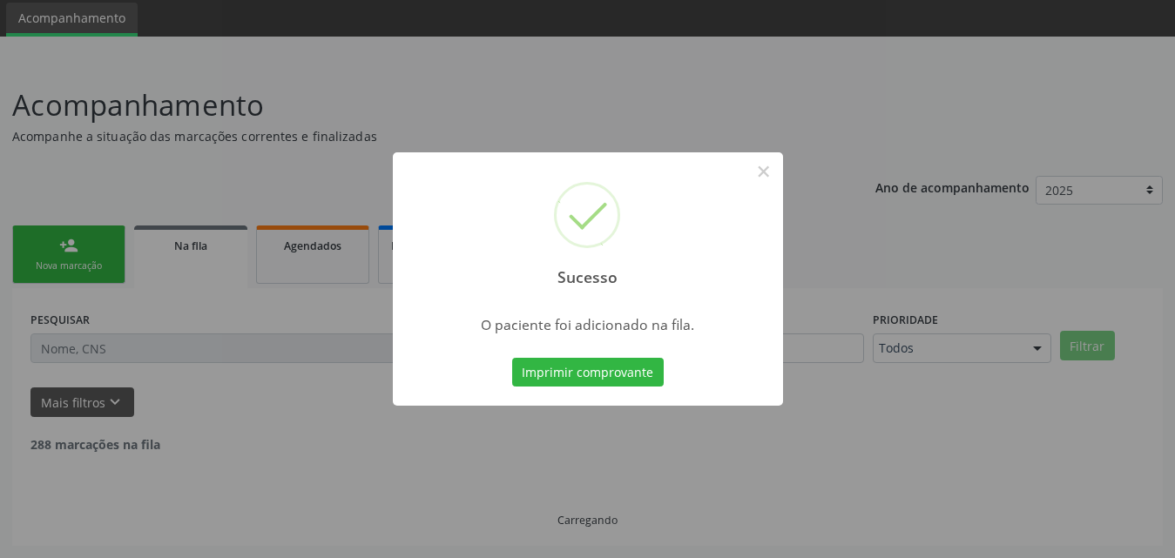
scroll to position [41, 0]
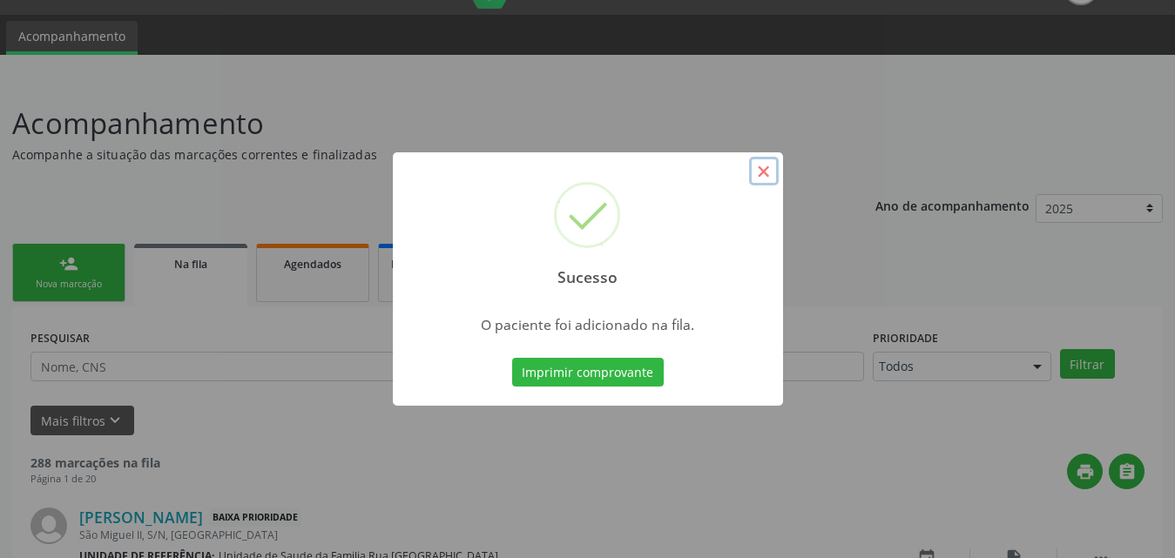
click at [769, 168] on button "×" at bounding box center [764, 172] width 30 height 30
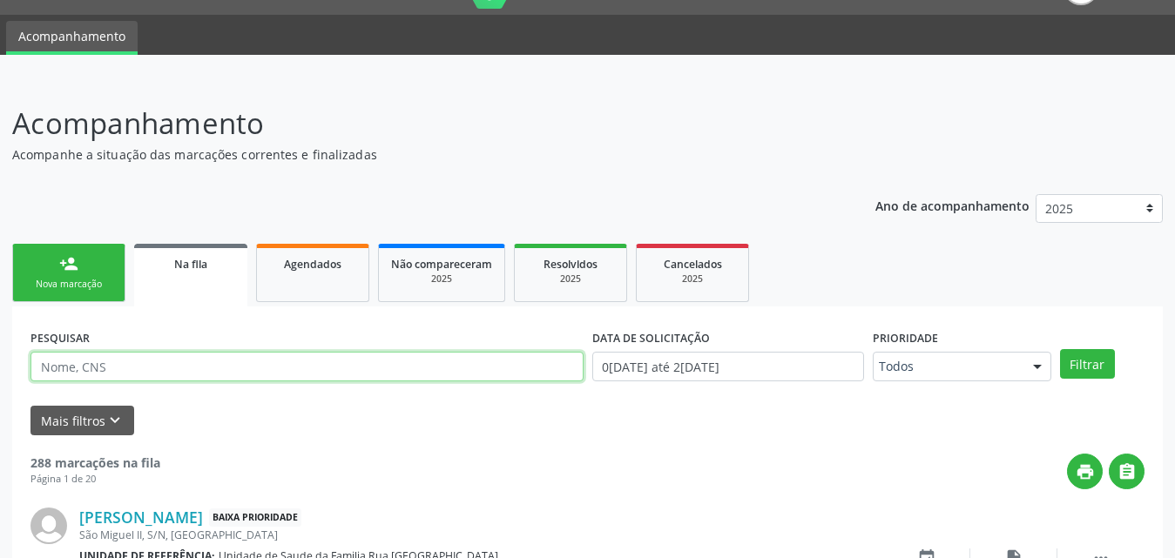
click at [234, 361] on input "text" at bounding box center [306, 367] width 553 height 30
click at [144, 368] on input "706004362106743" at bounding box center [306, 367] width 553 height 30
type input "706004362106743"
click at [85, 286] on div "Nova marcação" at bounding box center [68, 284] width 87 height 13
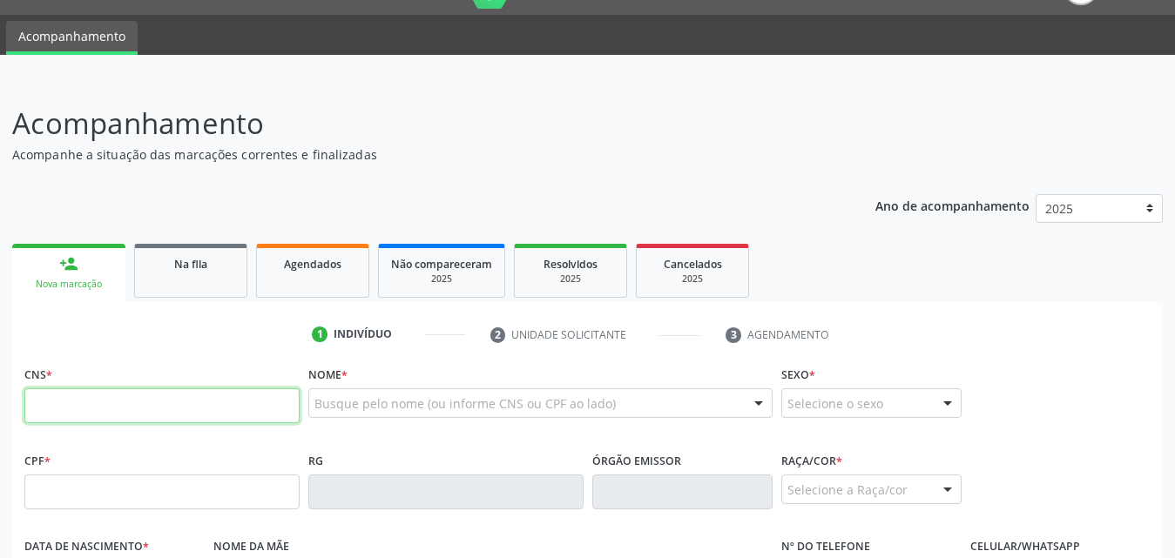
paste input "706 0043 6210 6743"
type input "706 0043 6210 6743"
type input "185.671.304-09"
type input "2[DATE]"
type input "[PERSON_NAME]"
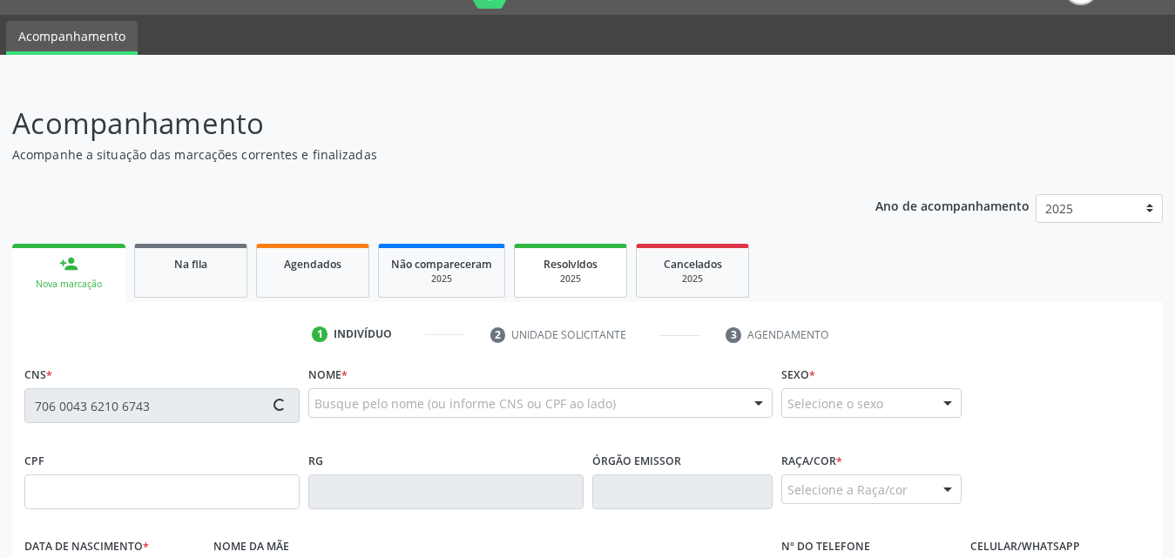
type input "[PHONE_NUMBER]"
type input "S/N"
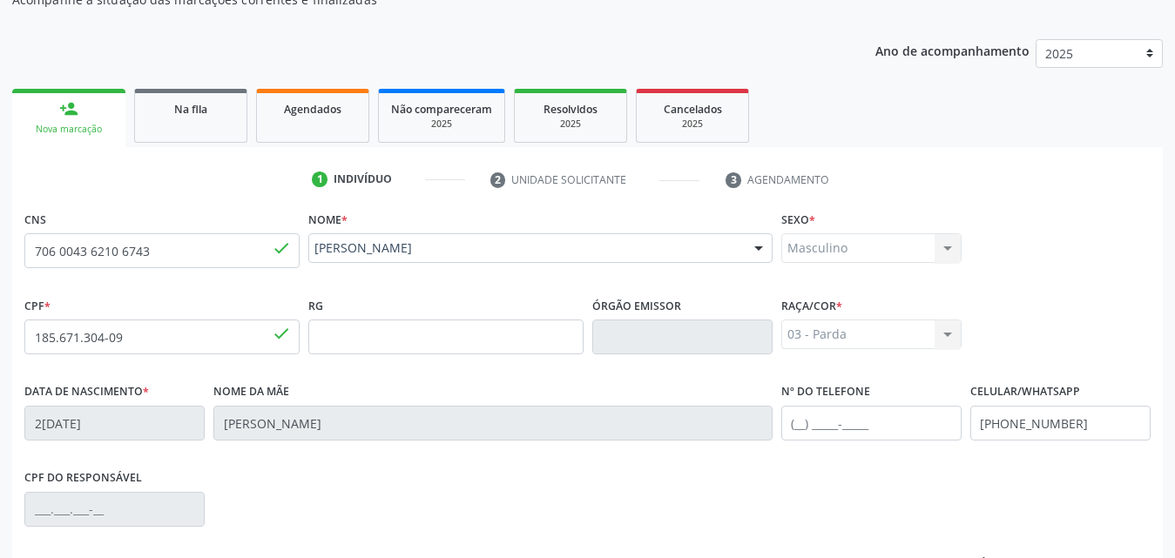
scroll to position [410, 0]
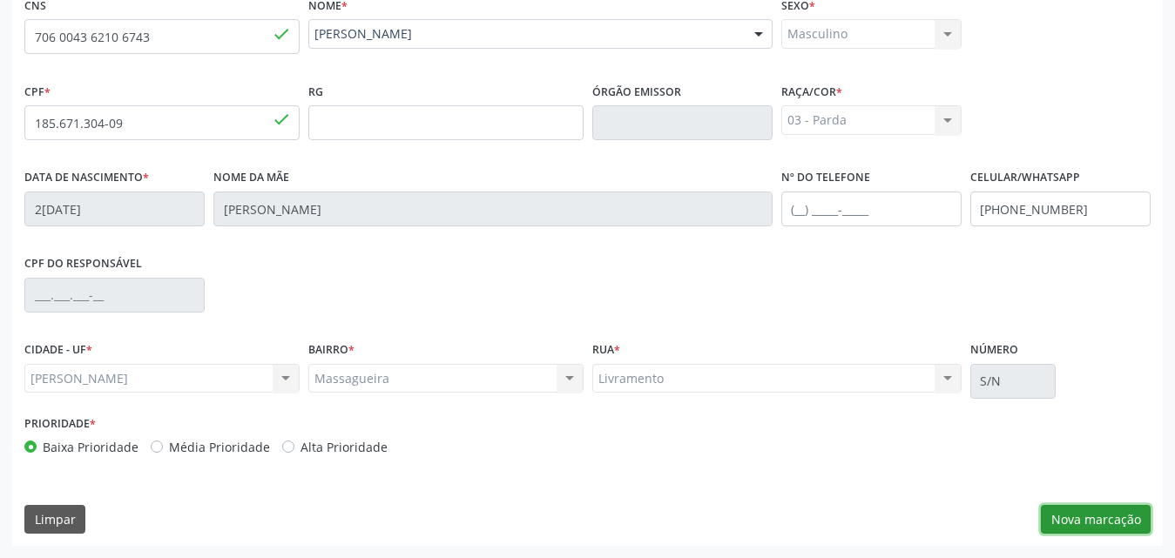
click at [1120, 524] on button "Nova marcação" at bounding box center [1096, 520] width 110 height 30
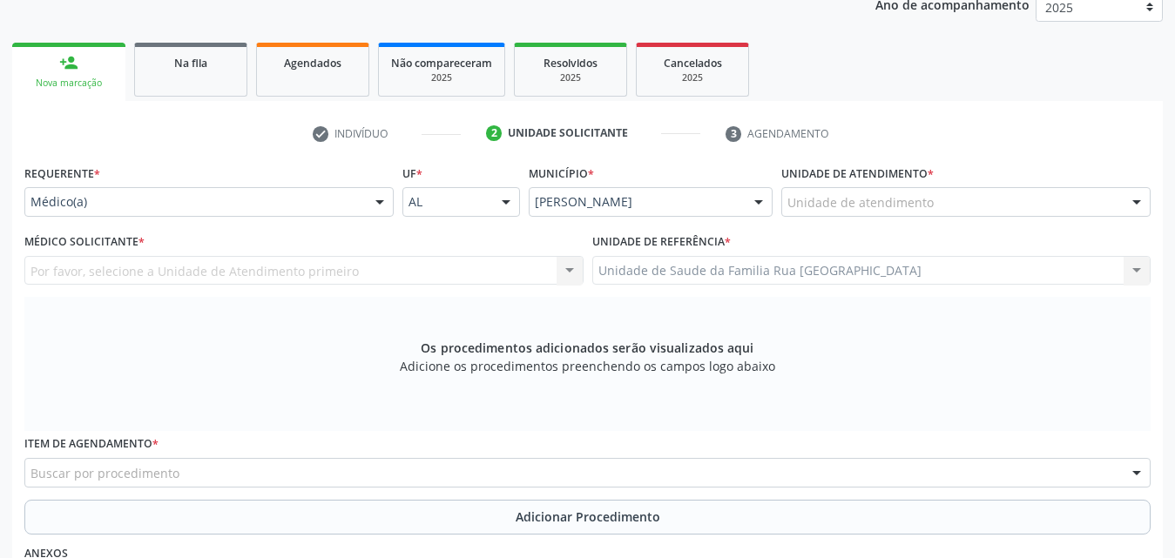
scroll to position [236, 0]
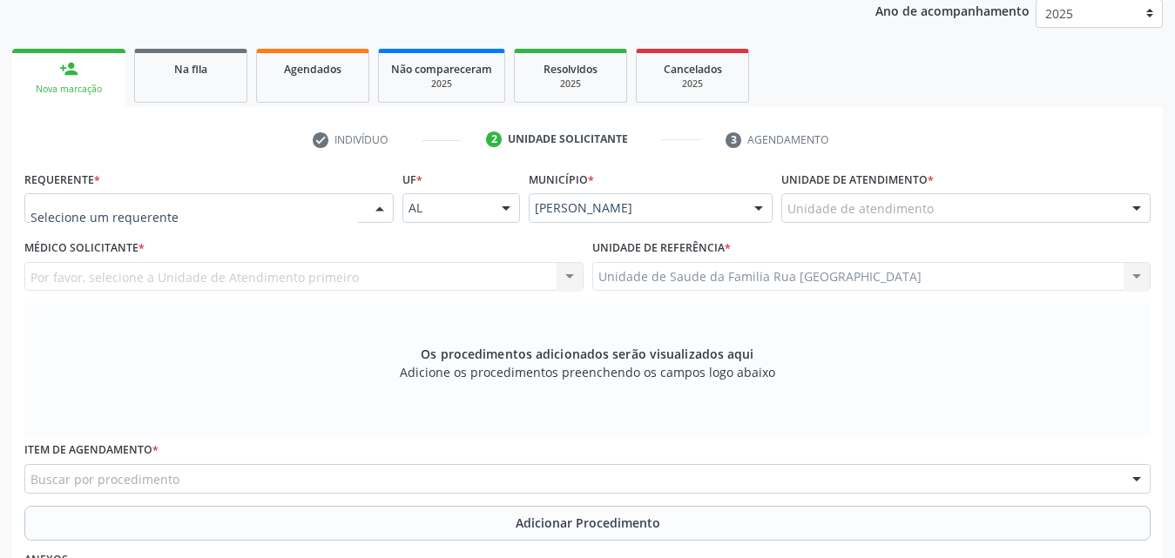
click at [383, 204] on div at bounding box center [380, 209] width 26 height 30
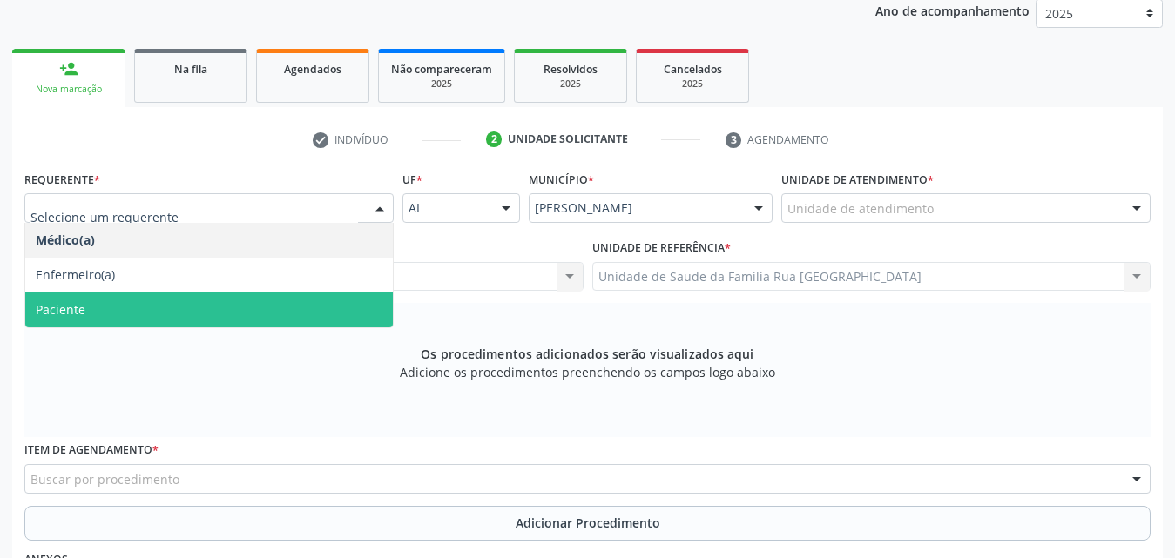
click at [92, 314] on span "Paciente" at bounding box center [209, 310] width 368 height 35
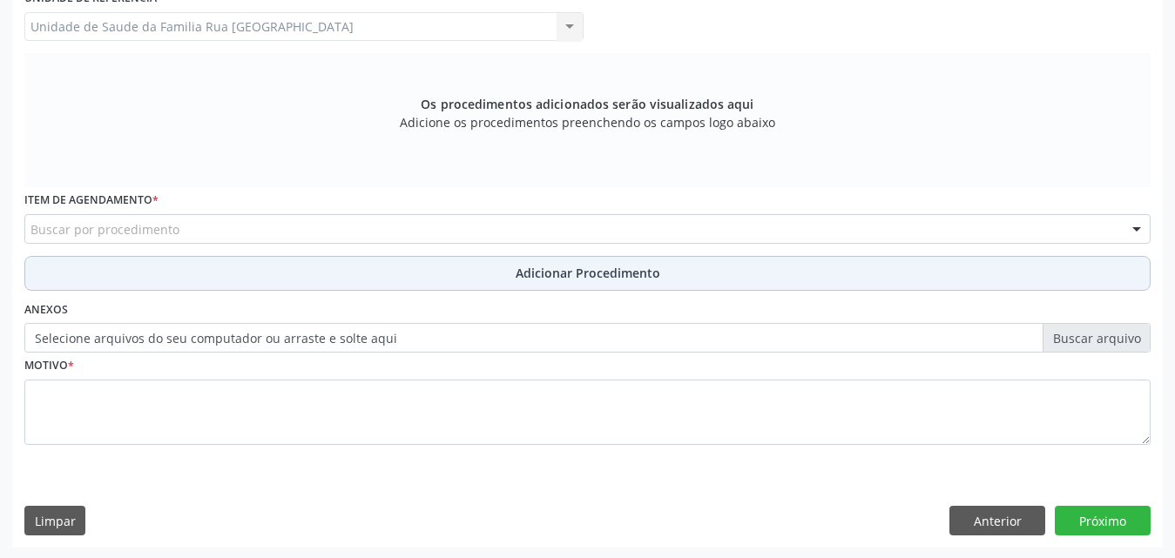
scroll to position [488, 0]
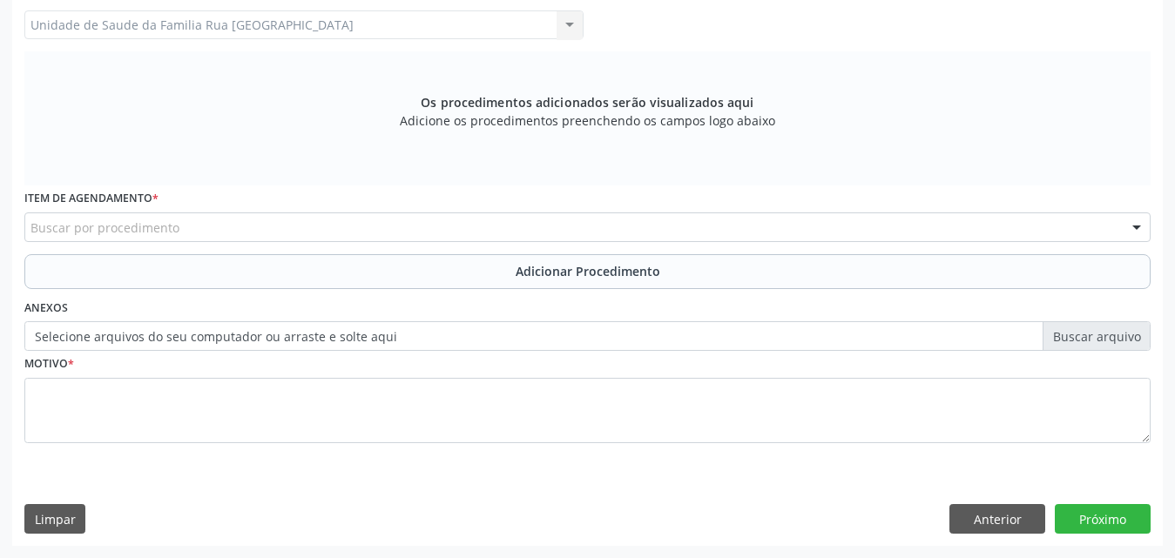
click at [368, 235] on div "Buscar por procedimento" at bounding box center [587, 228] width 1127 height 30
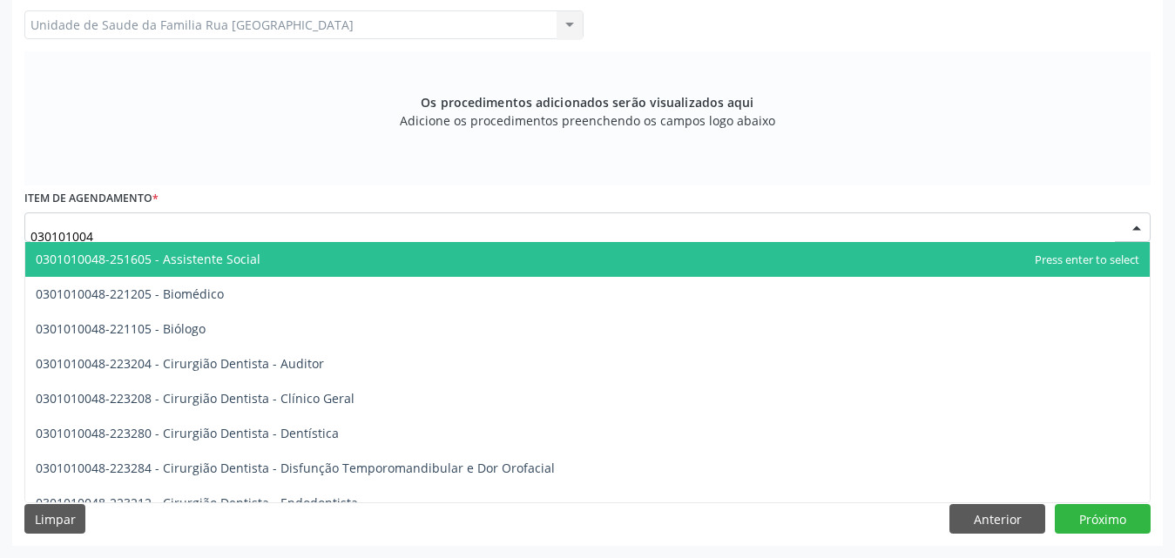
type input "0301010048"
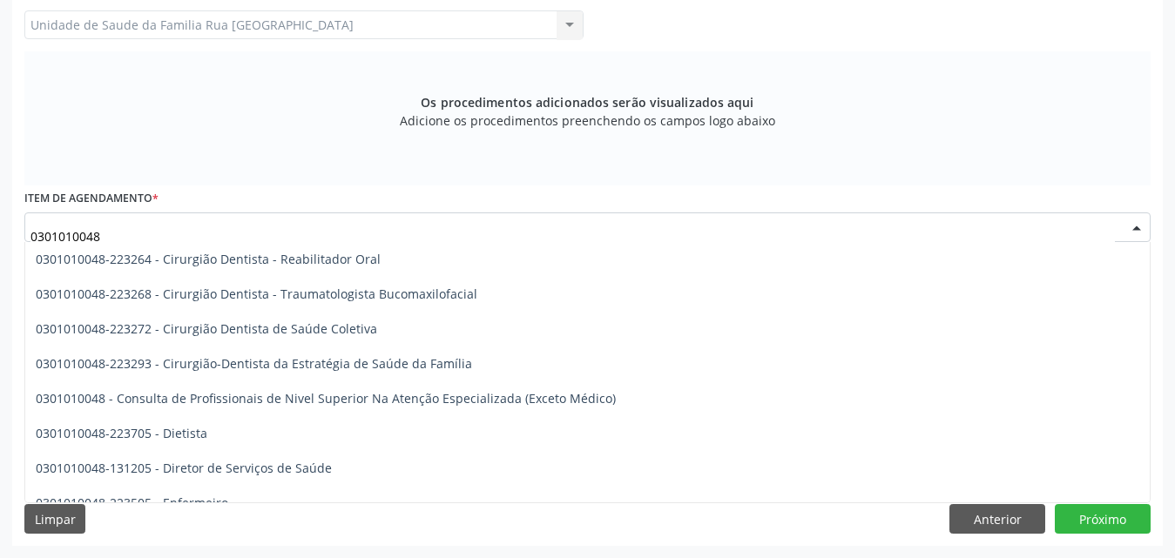
scroll to position [784, 0]
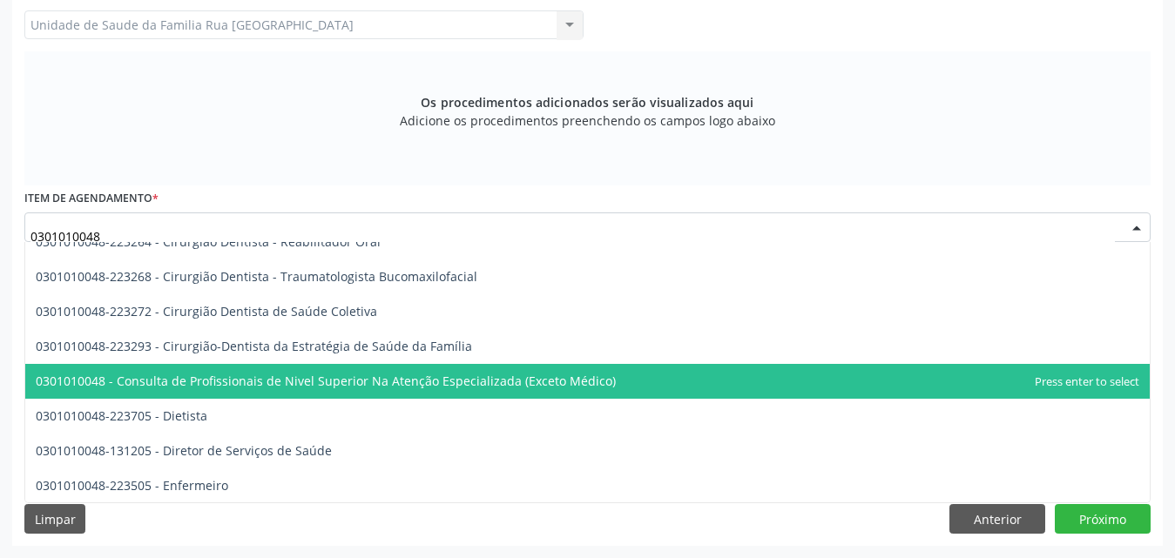
click at [387, 379] on span "0301010048 - Consulta de Profissionais de Nivel Superior Na Atenção Especializa…" at bounding box center [326, 381] width 580 height 17
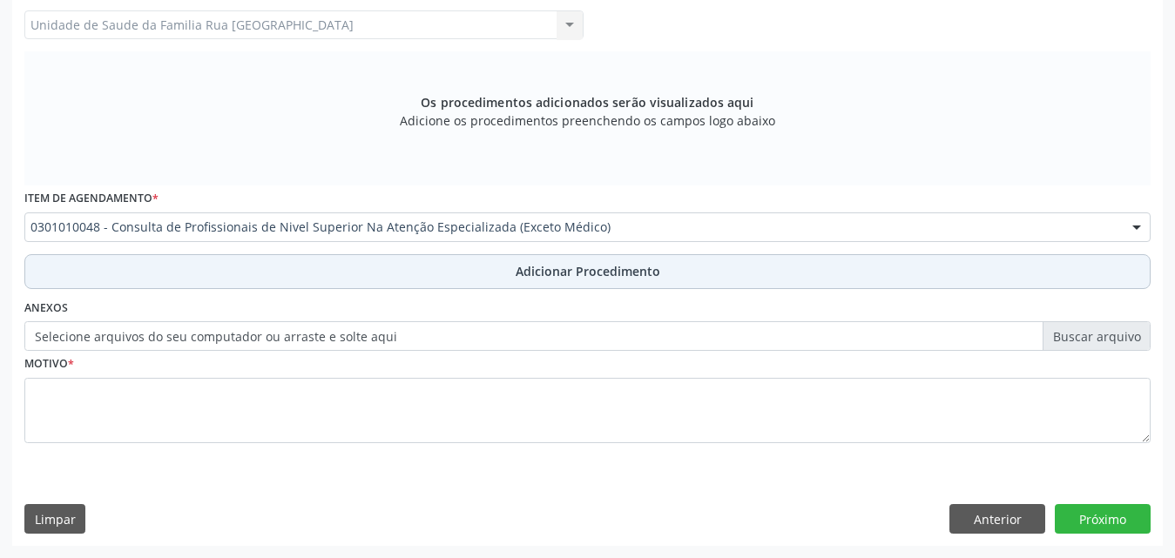
click at [528, 279] on span "Adicionar Procedimento" at bounding box center [588, 271] width 145 height 18
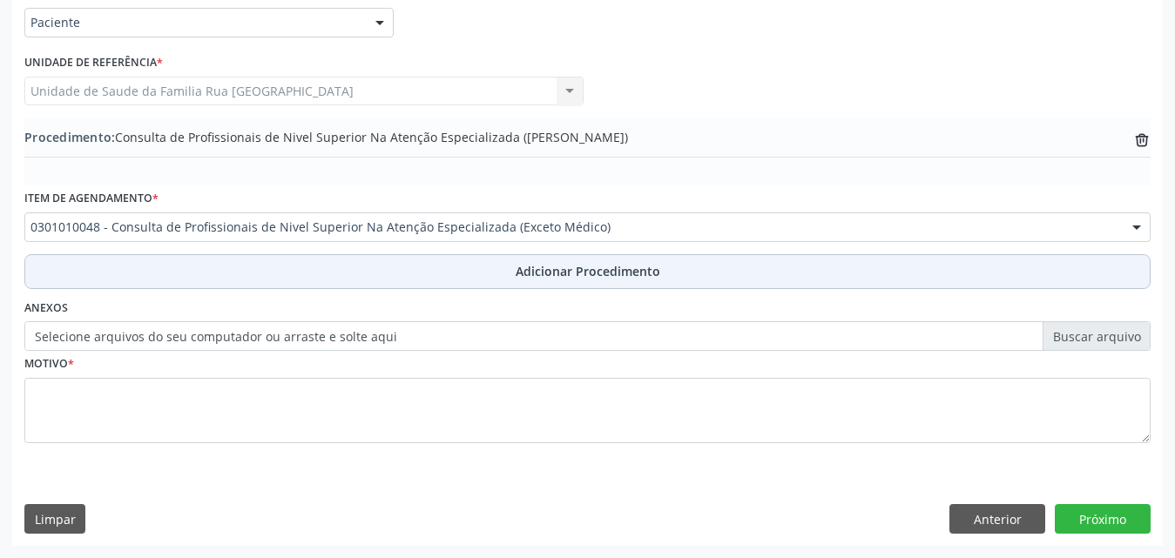
scroll to position [422, 0]
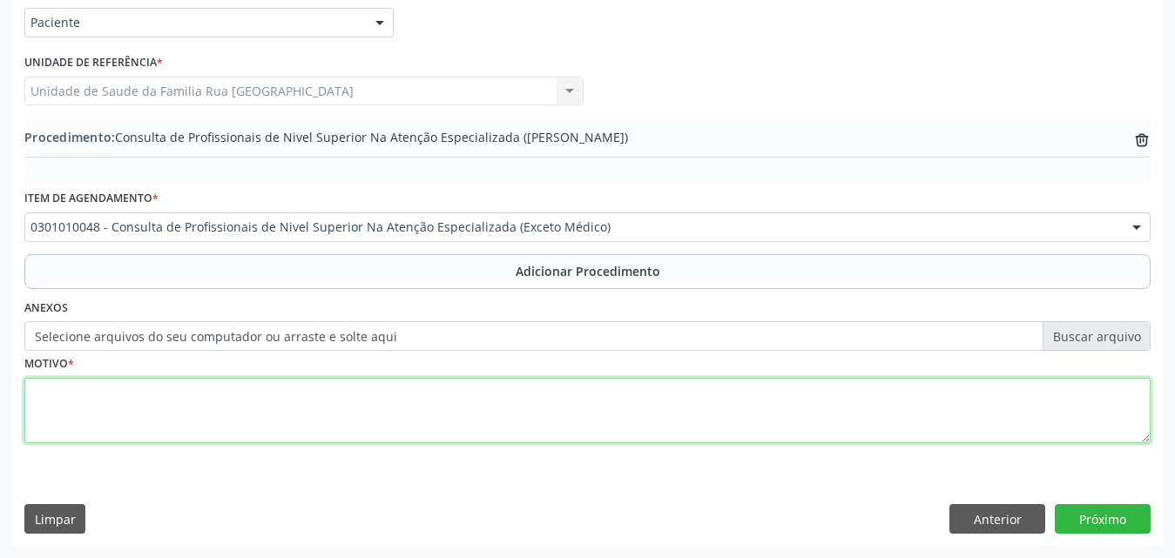
click at [278, 418] on textarea at bounding box center [587, 411] width 1127 height 66
type textarea "CONSULTA COM O FONOAUDIOLOGO - DIFICULDADE NO USO DA FALA."
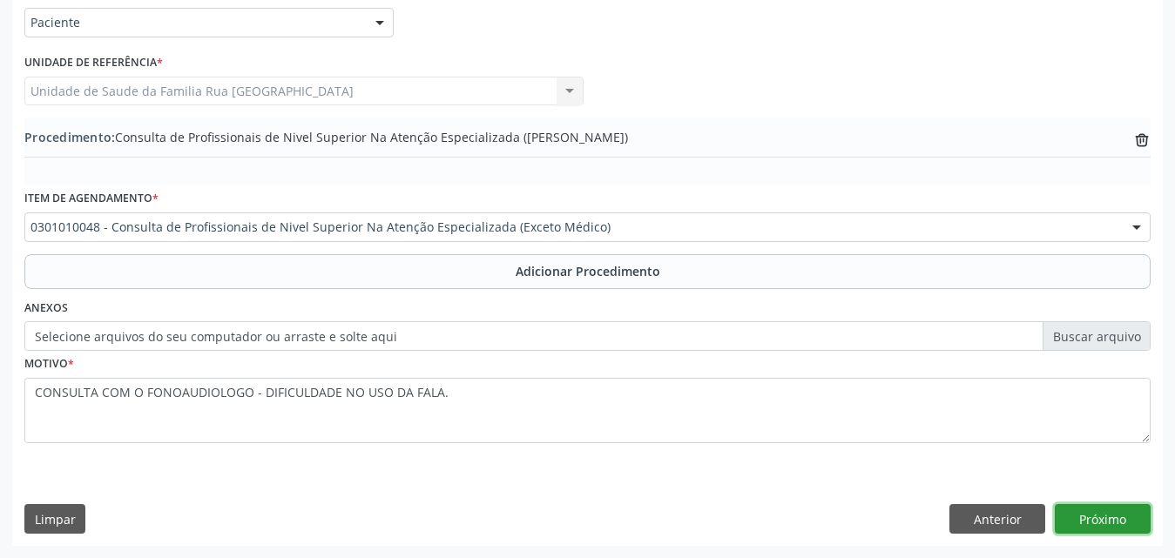
click at [1104, 517] on button "Próximo" at bounding box center [1103, 519] width 96 height 30
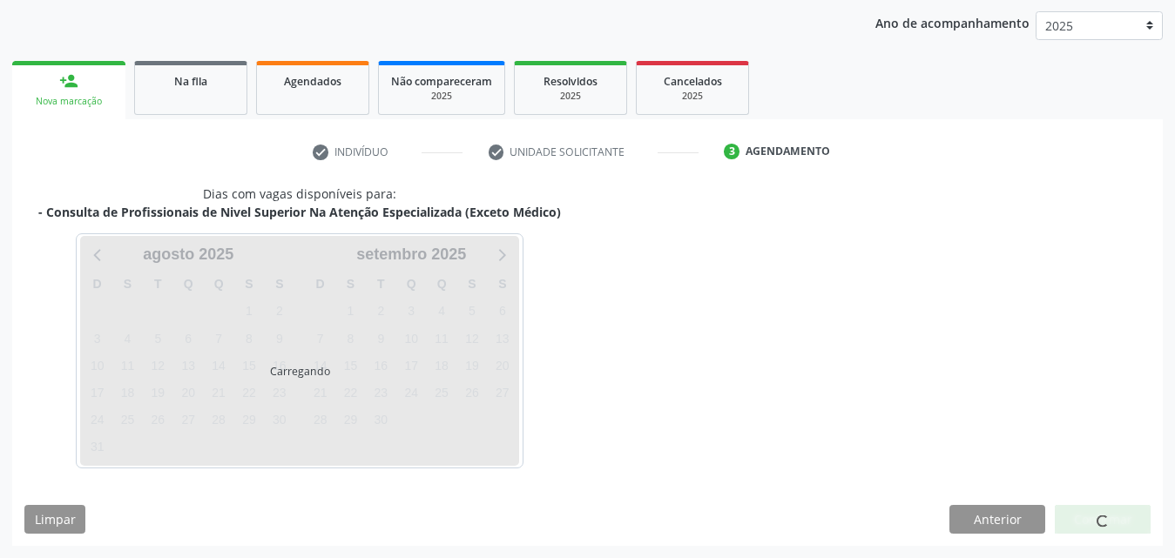
scroll to position [275, 0]
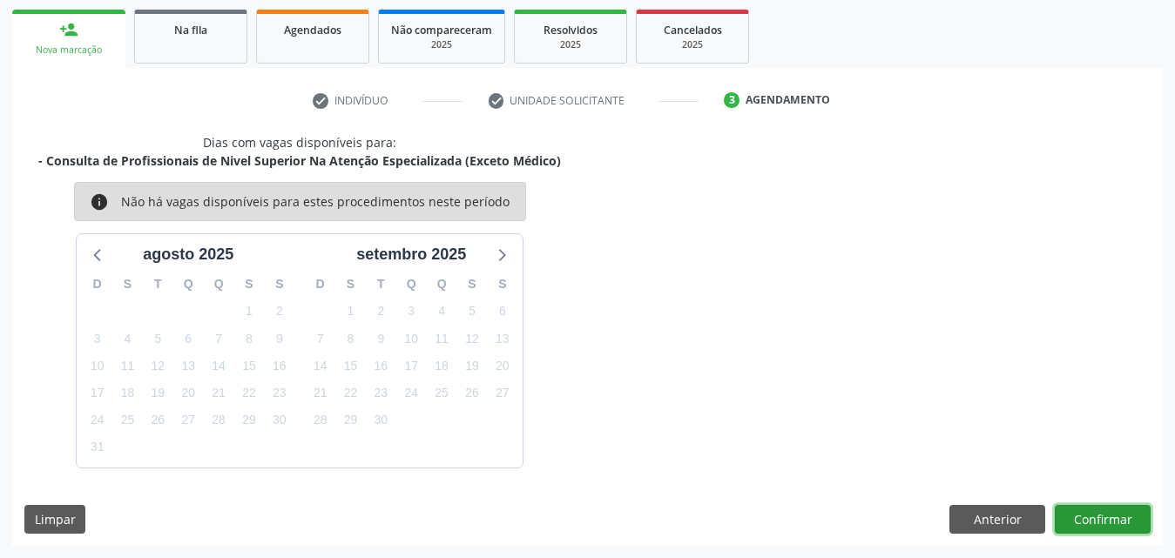
click at [1098, 530] on button "Confirmar" at bounding box center [1103, 520] width 96 height 30
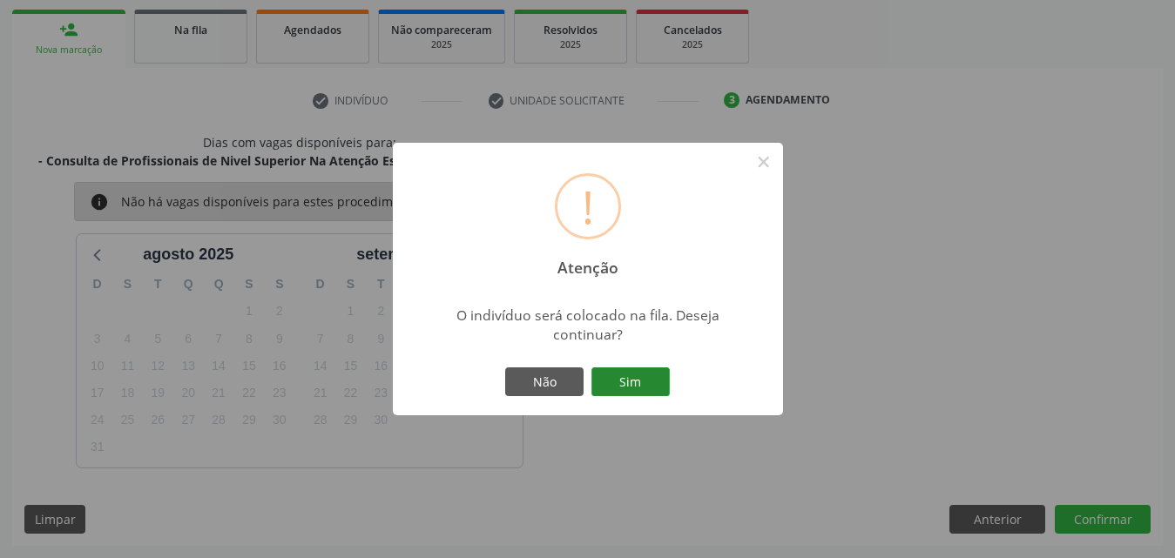
click at [617, 374] on button "Sim" at bounding box center [631, 383] width 78 height 30
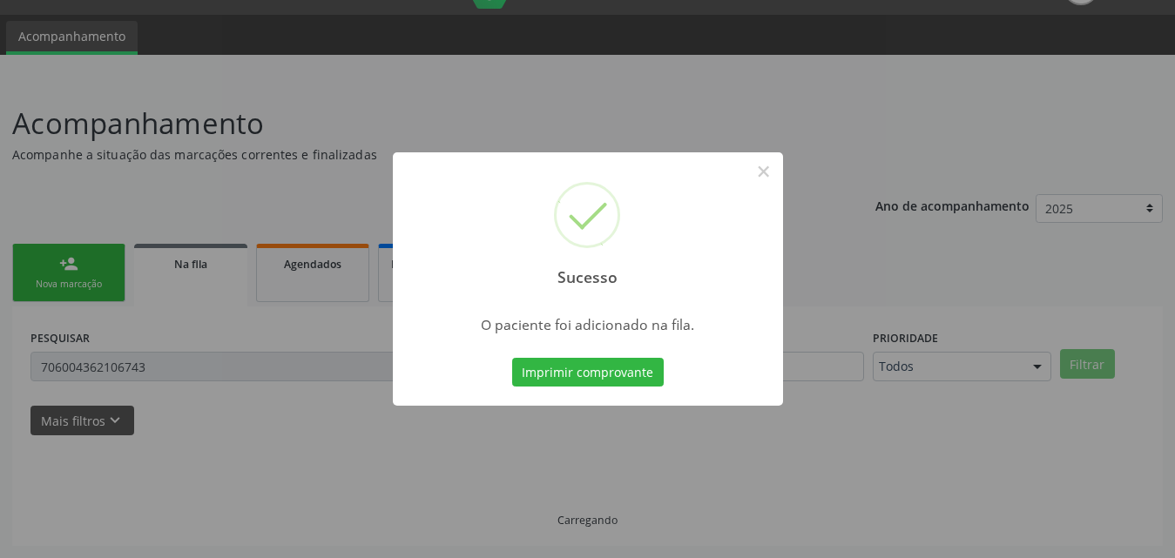
scroll to position [41, 0]
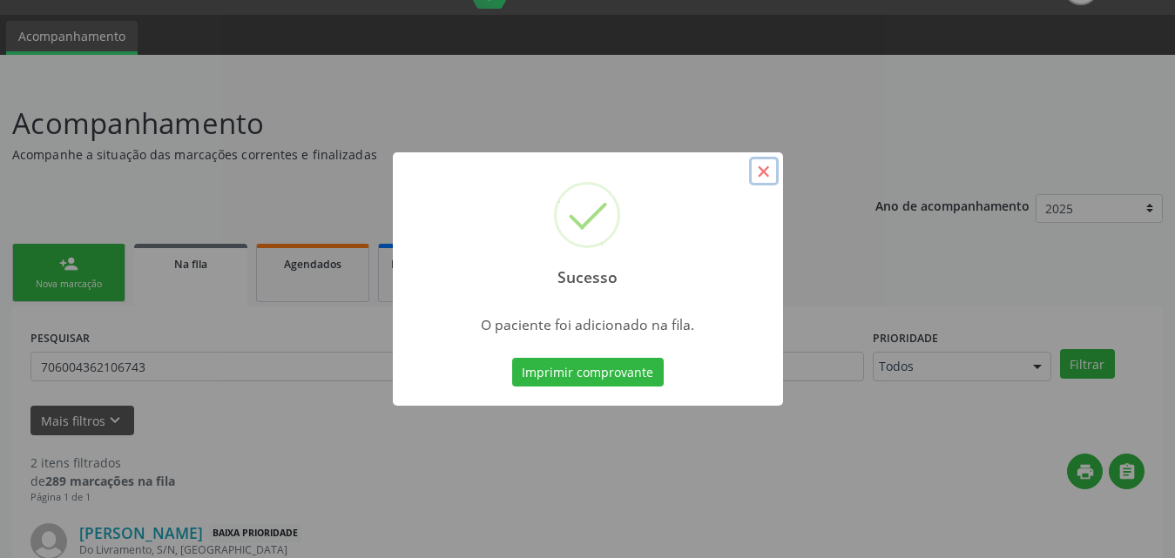
click at [775, 177] on button "×" at bounding box center [764, 172] width 30 height 30
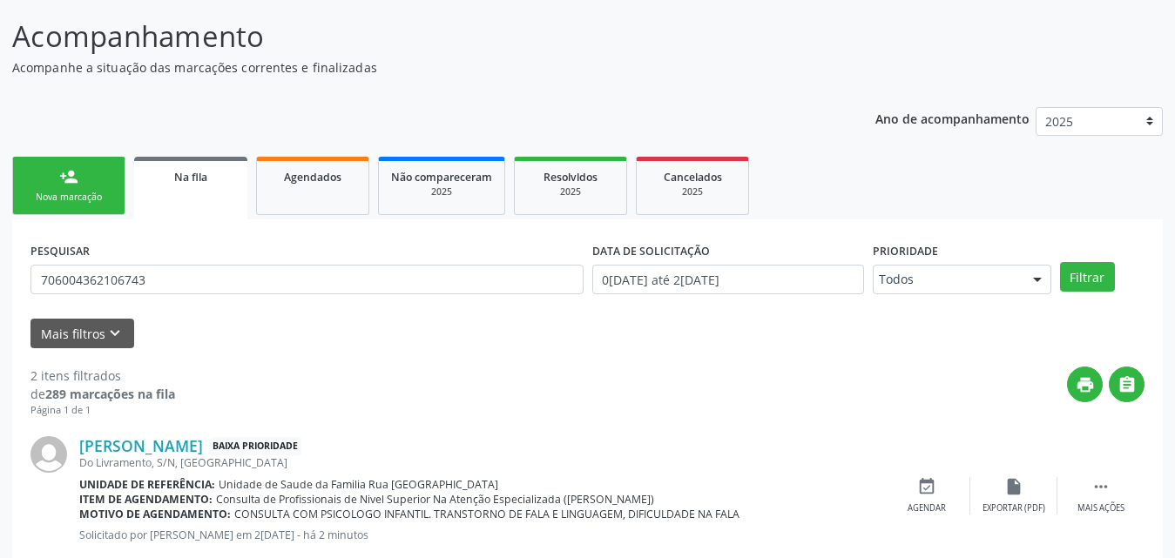
click at [197, 181] on span "Na fila" at bounding box center [190, 177] width 33 height 15
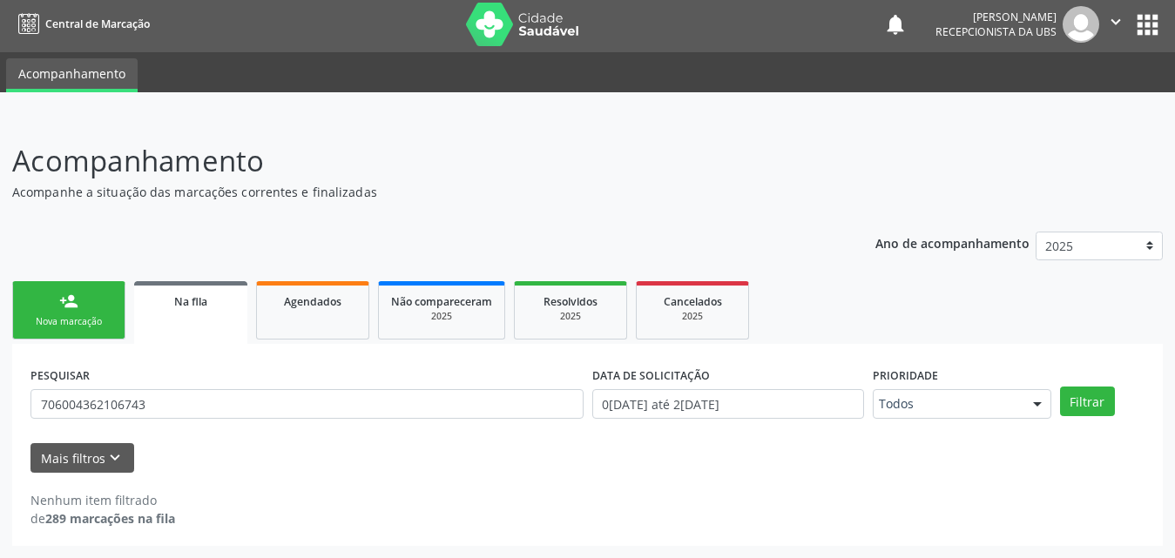
scroll to position [3, 0]
click at [192, 306] on span "Na fila" at bounding box center [190, 301] width 33 height 15
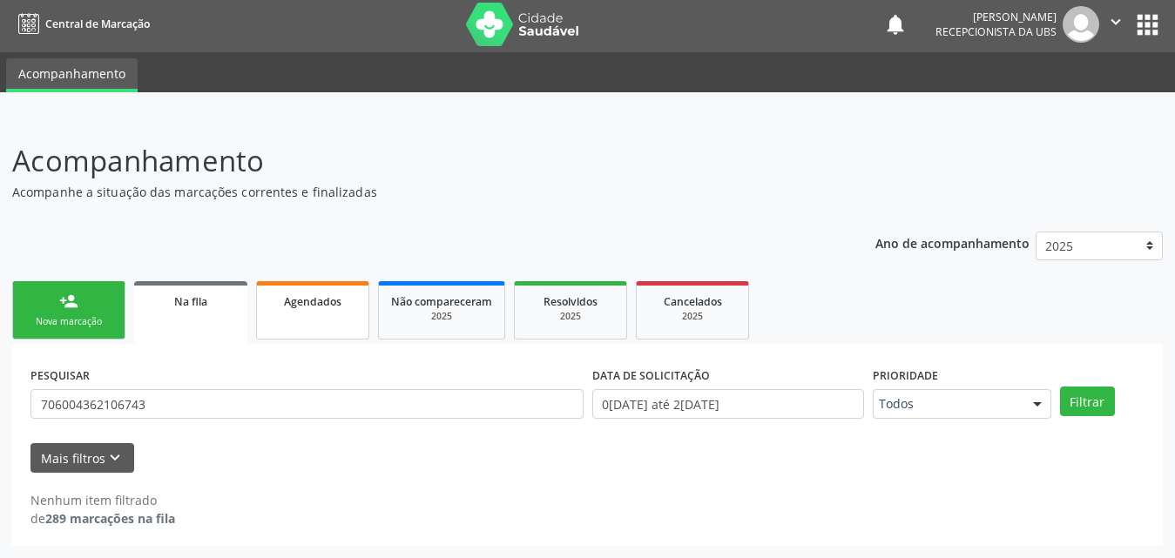
click at [365, 312] on link "Agendados" at bounding box center [312, 310] width 113 height 58
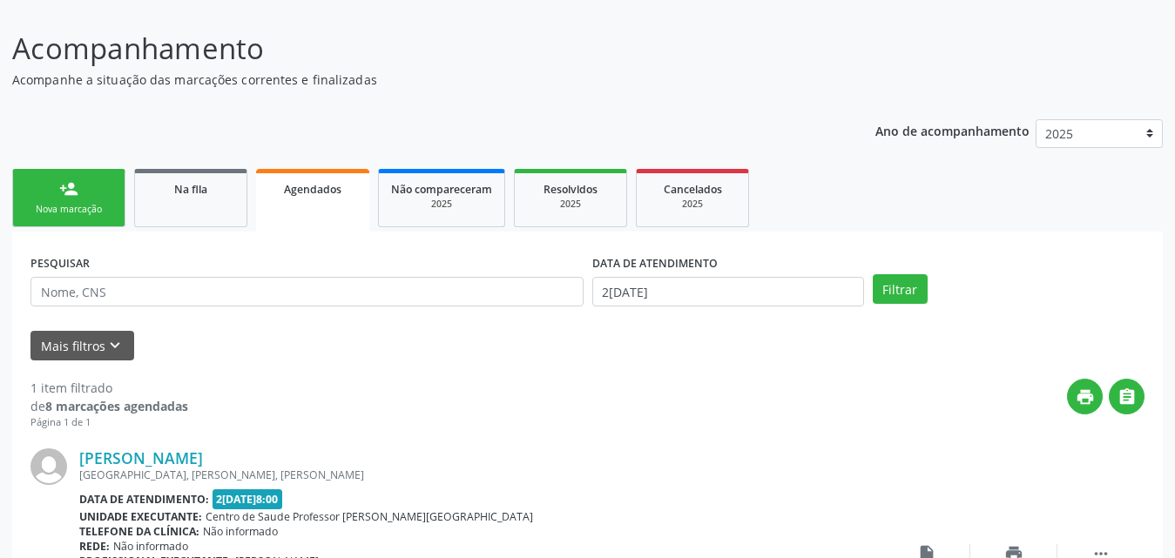
scroll to position [109, 0]
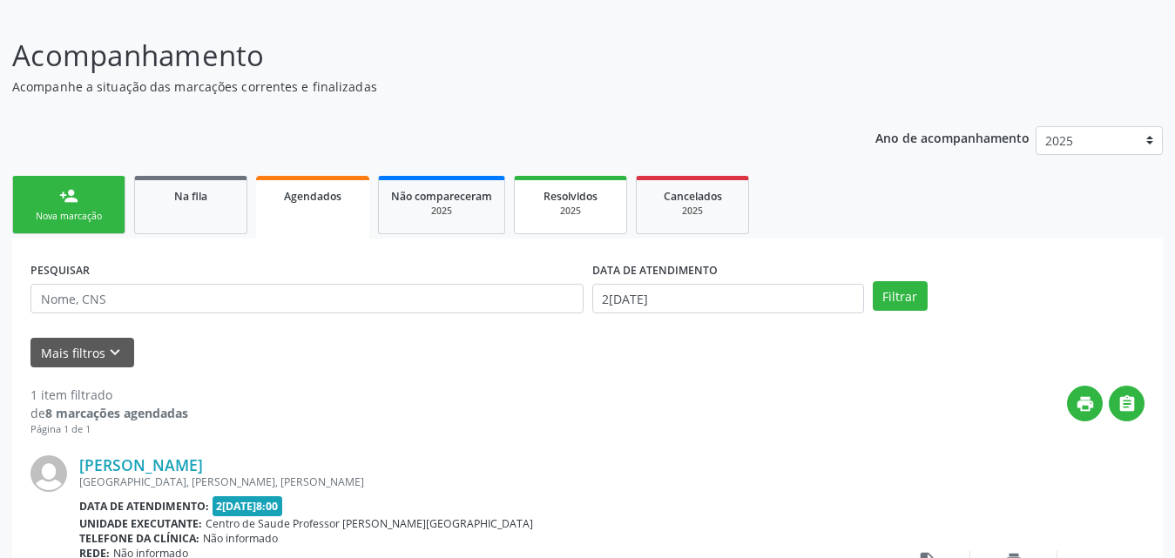
click at [564, 202] on span "Resolvidos" at bounding box center [571, 196] width 54 height 15
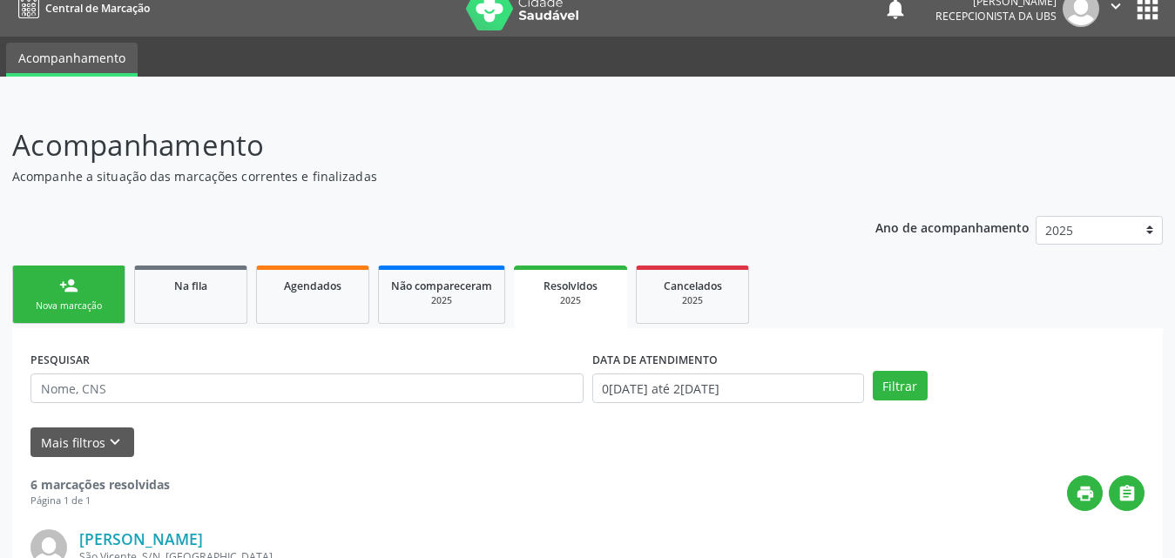
scroll to position [0, 0]
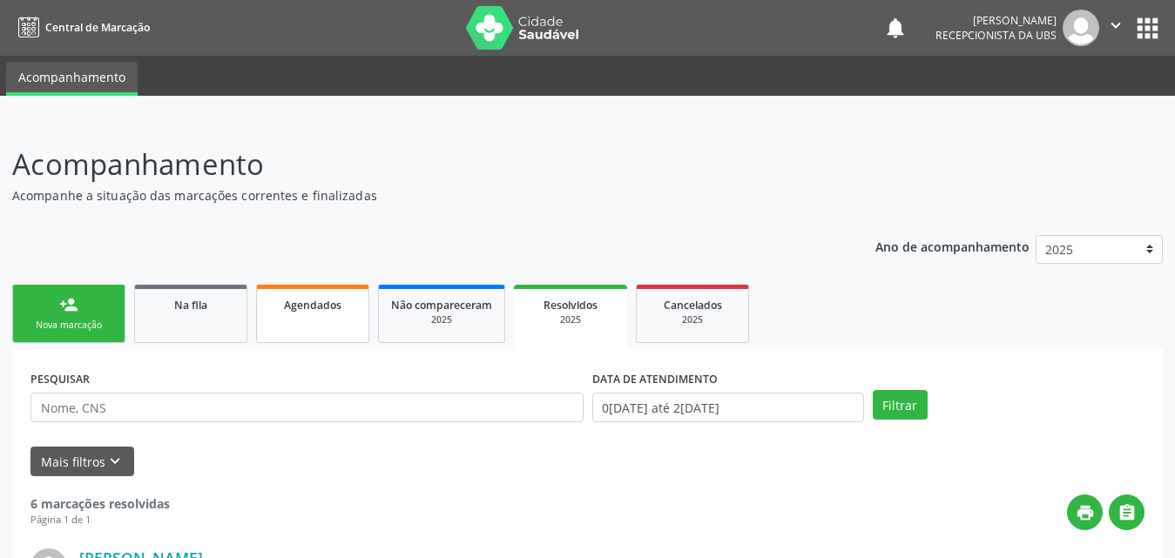
click at [328, 313] on div "Agendados" at bounding box center [312, 304] width 87 height 18
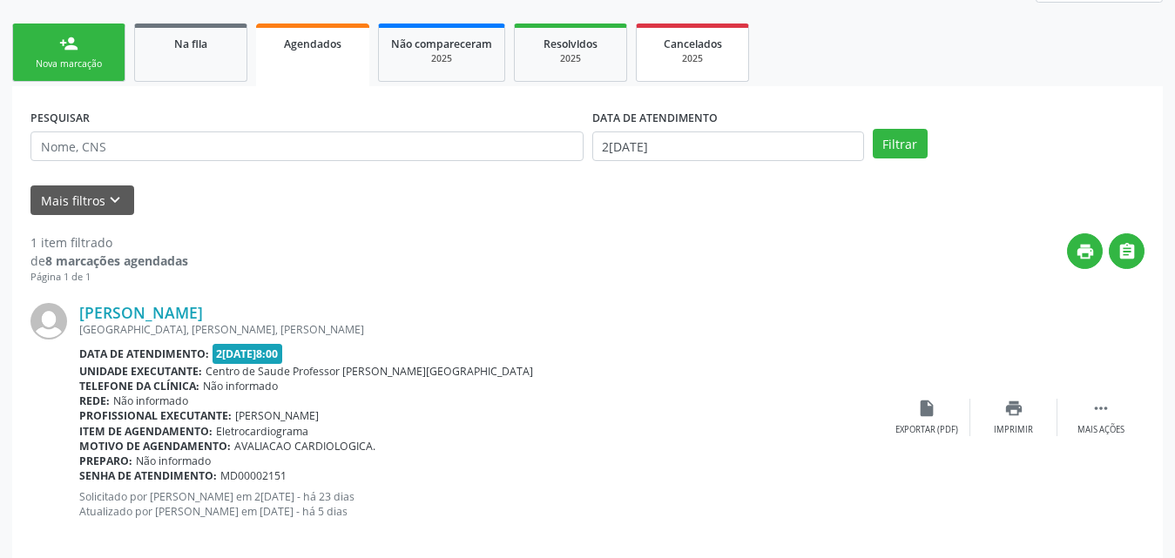
scroll to position [283, 0]
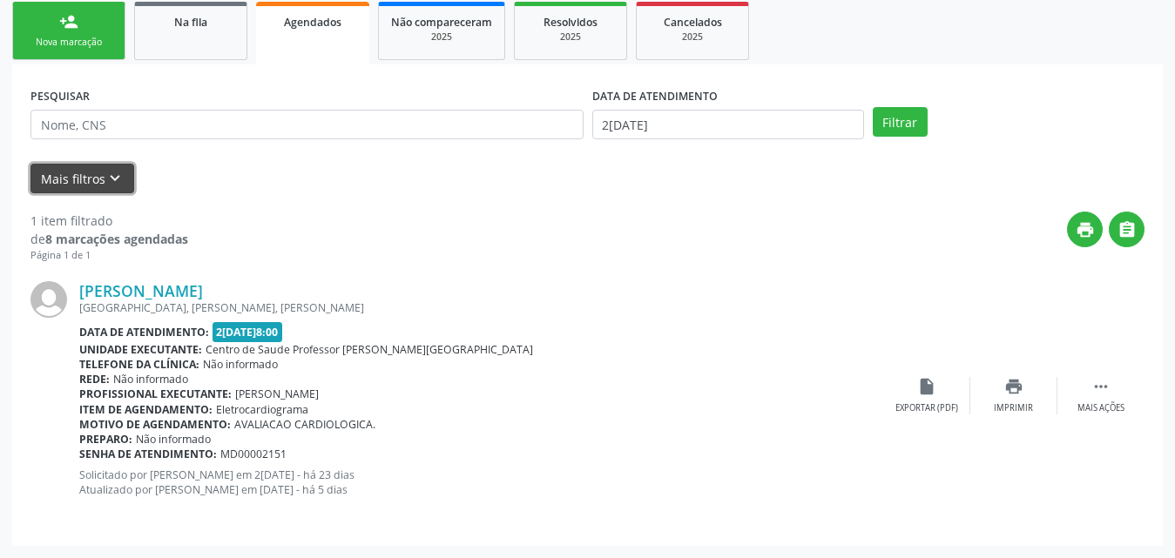
click at [78, 179] on button "Mais filtros keyboard_arrow_down" at bounding box center [82, 179] width 104 height 30
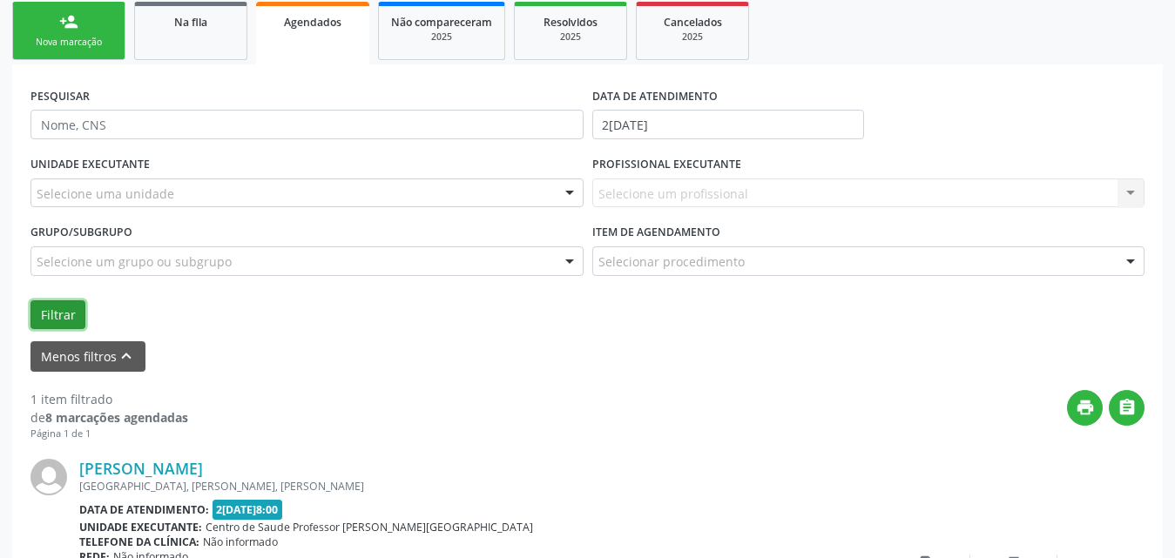
click at [59, 316] on button "Filtrar" at bounding box center [57, 316] width 55 height 30
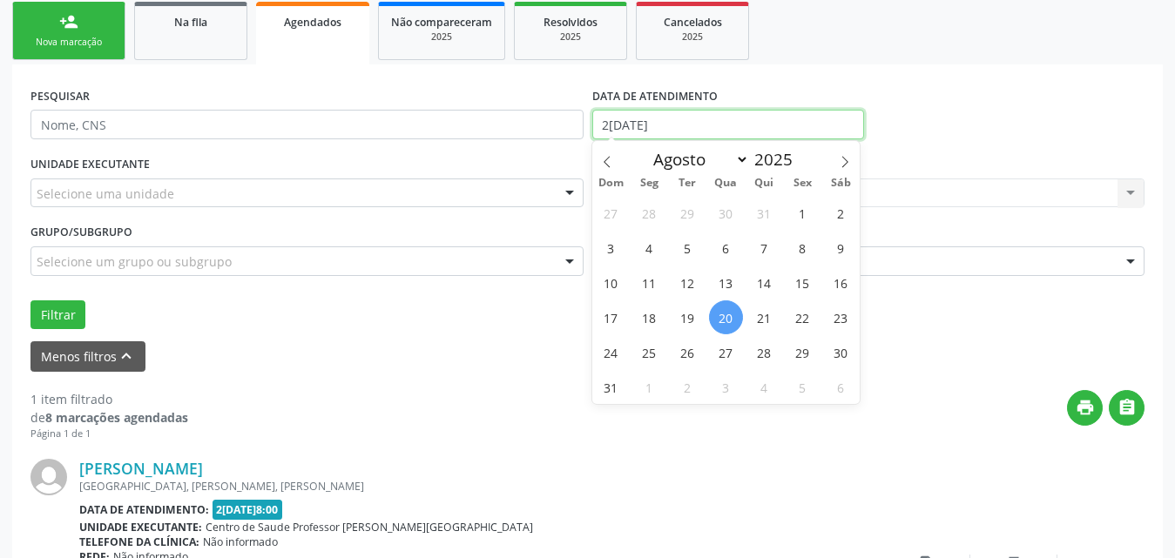
click at [842, 125] on input "2[DATE]" at bounding box center [728, 125] width 272 height 30
click at [800, 208] on span "1" at bounding box center [803, 213] width 34 height 34
type input "0[DATE]"
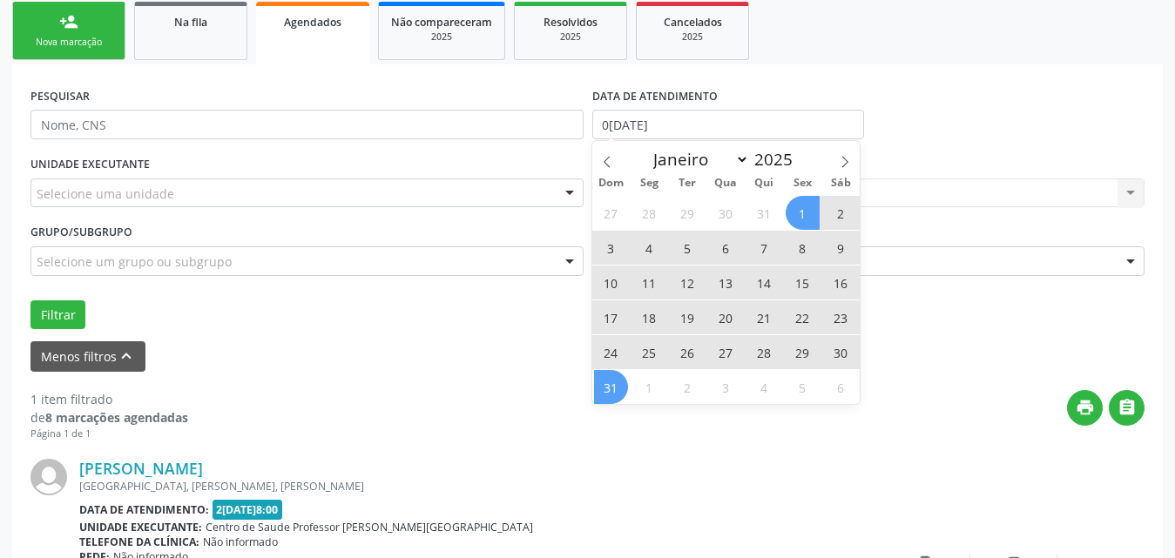
click at [606, 391] on span "31" at bounding box center [611, 387] width 34 height 34
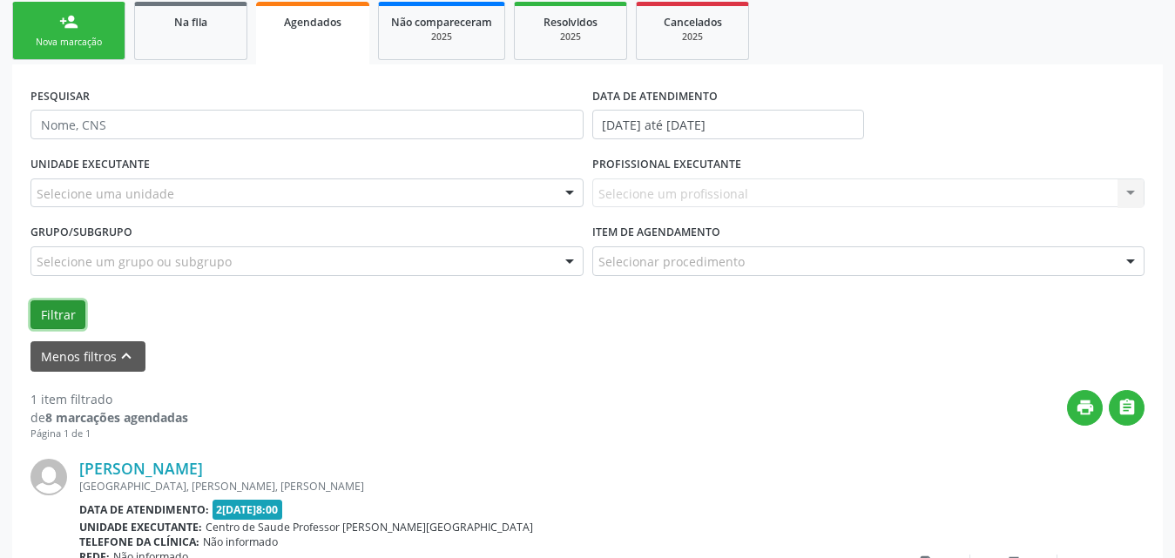
click at [35, 308] on button "Filtrar" at bounding box center [57, 316] width 55 height 30
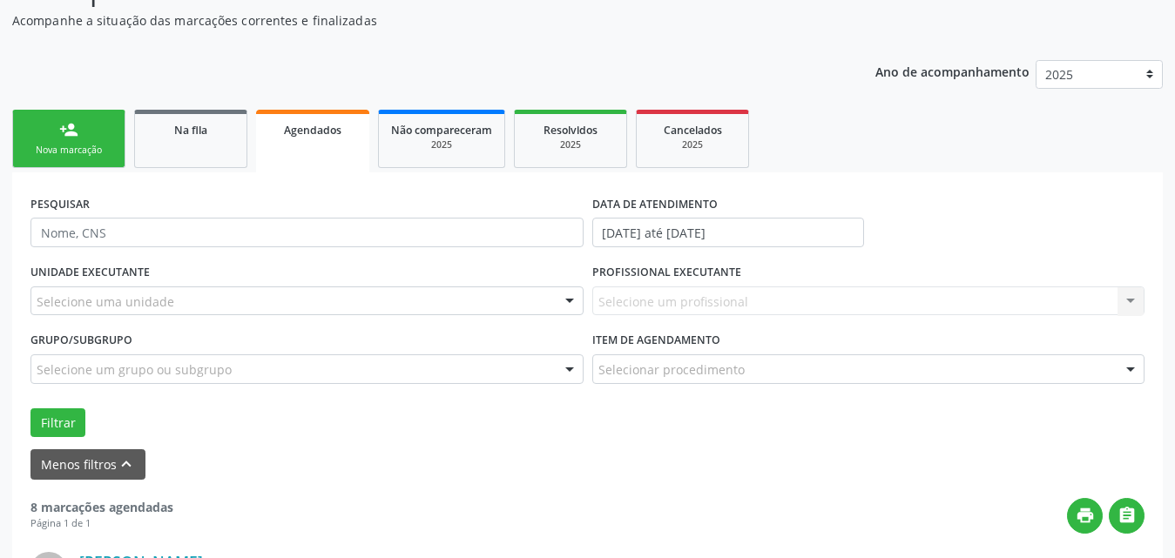
scroll to position [0, 0]
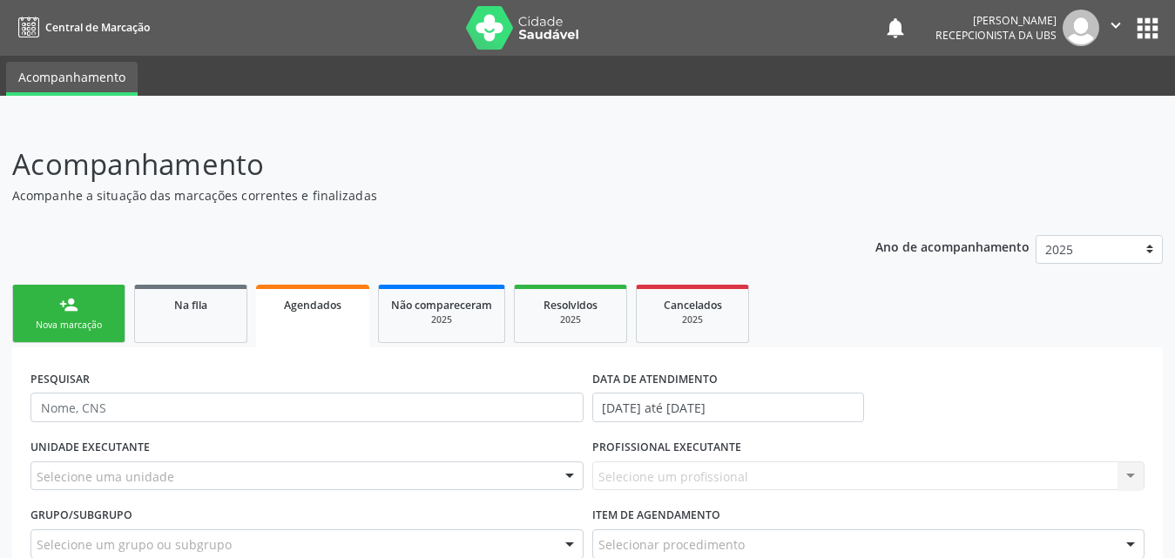
click at [72, 312] on div "person_add" at bounding box center [68, 304] width 19 height 19
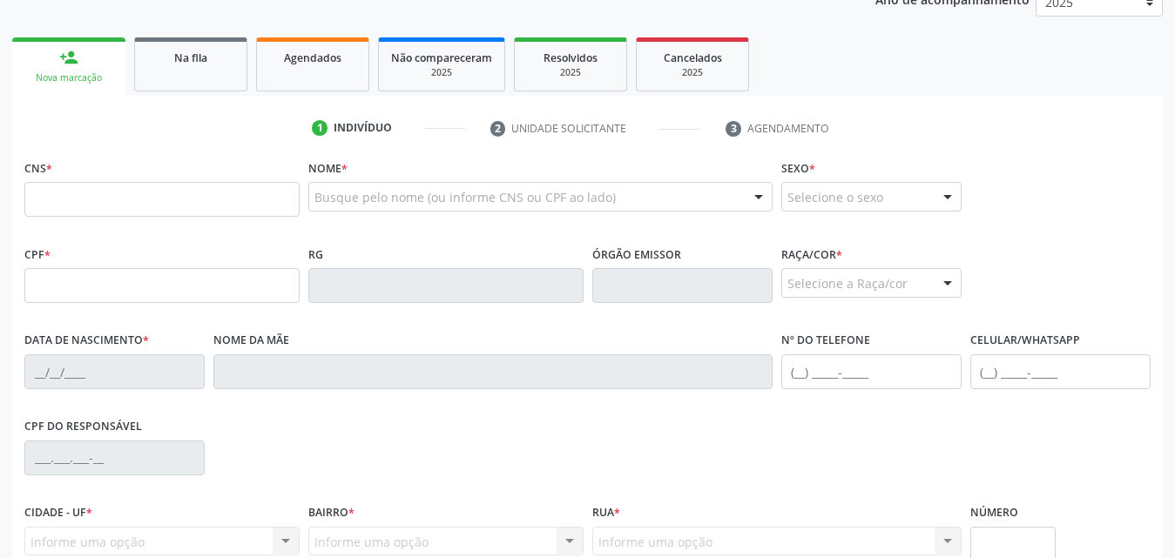
scroll to position [87, 0]
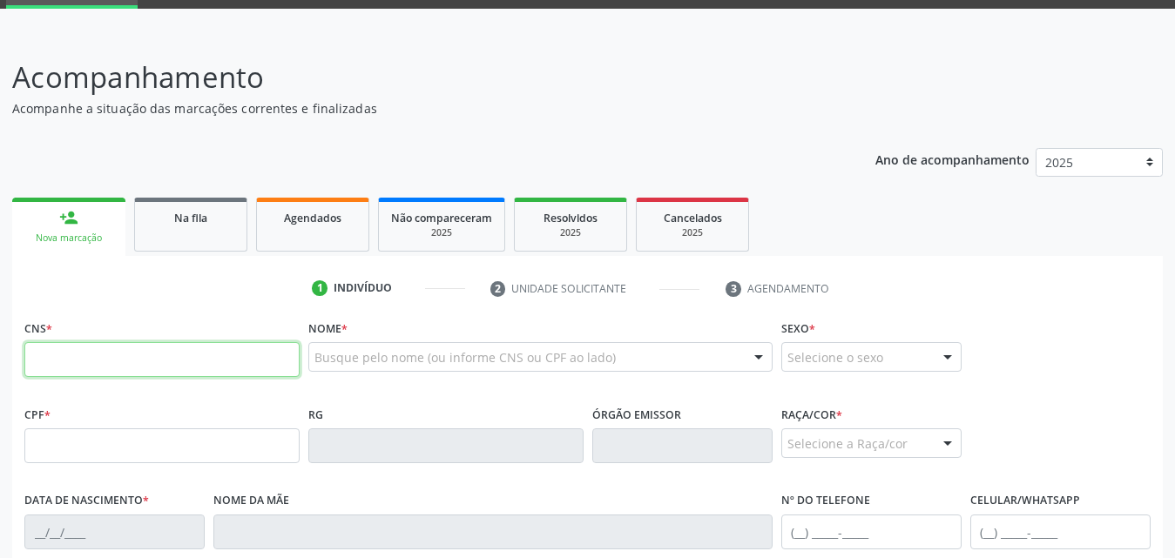
click at [186, 364] on input "text" at bounding box center [161, 359] width 275 height 35
type input "704 2027 1211 4383"
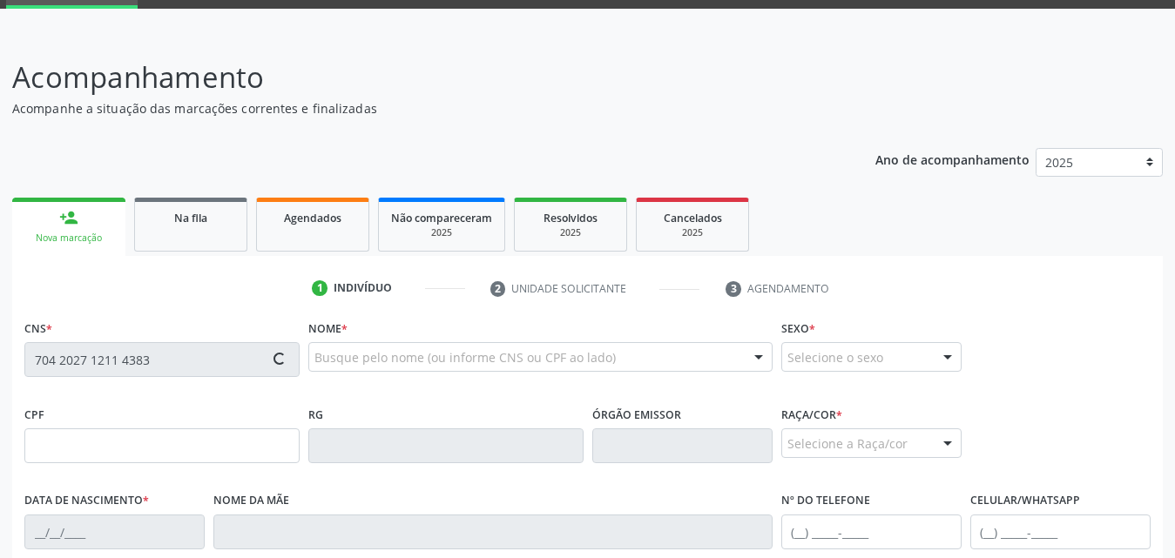
type input "119.961.204-92"
type input "[DATE]"
type input "[PERSON_NAME] da Conceicao"
type input "[PHONE_NUMBER]"
type input "186"
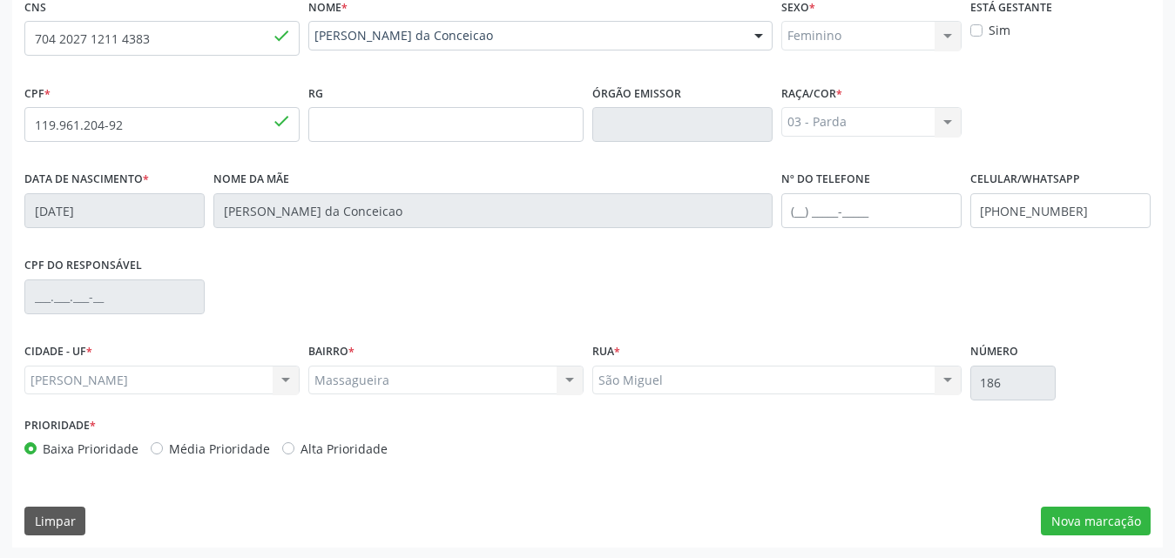
scroll to position [410, 0]
click at [1086, 526] on button "Nova marcação" at bounding box center [1096, 520] width 110 height 30
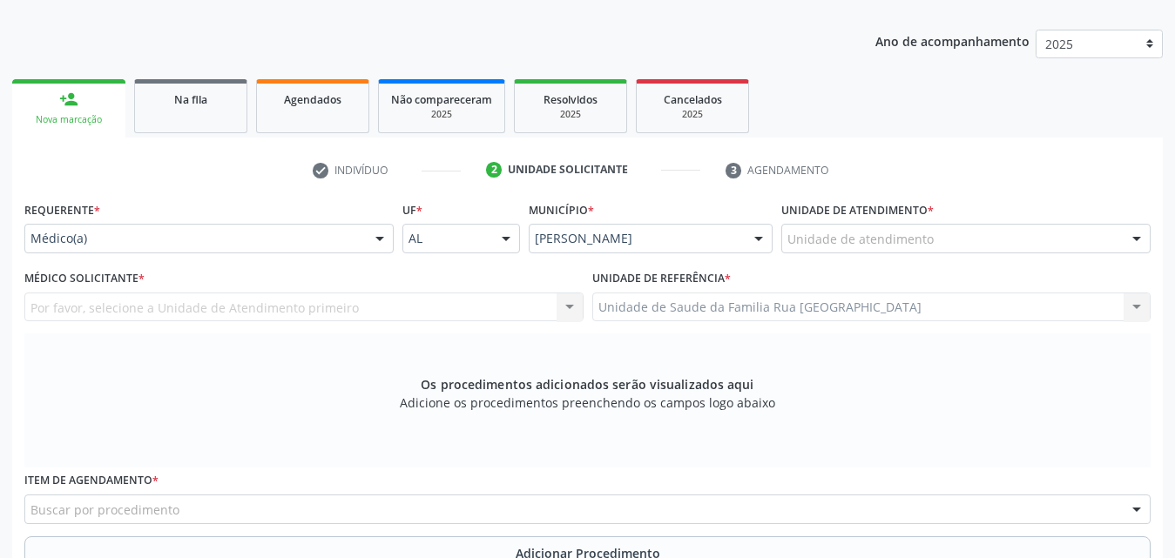
scroll to position [236, 0]
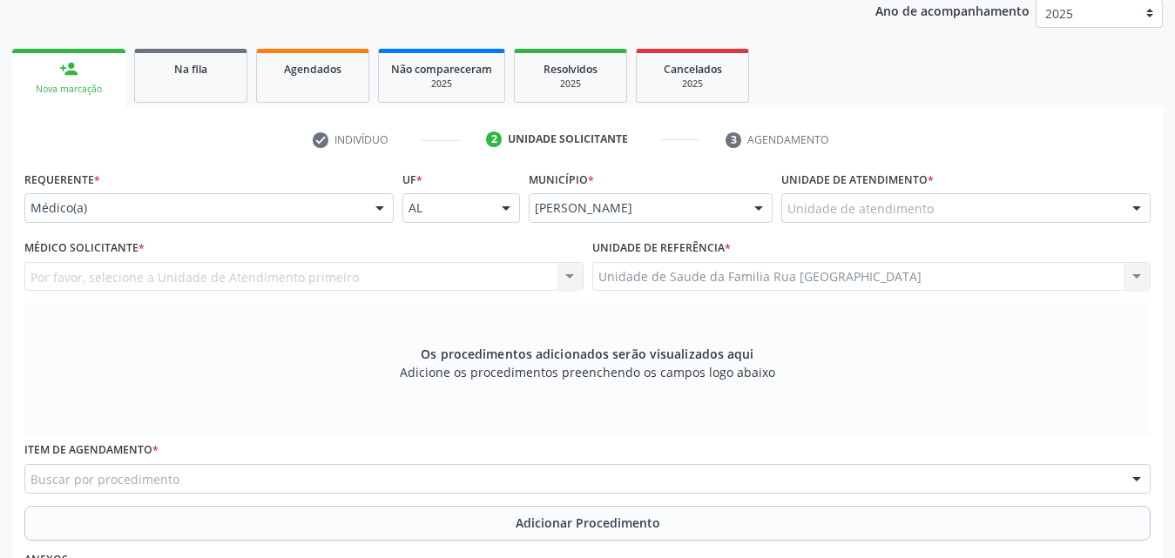
click at [1072, 208] on div "Unidade de atendimento" at bounding box center [966, 208] width 369 height 30
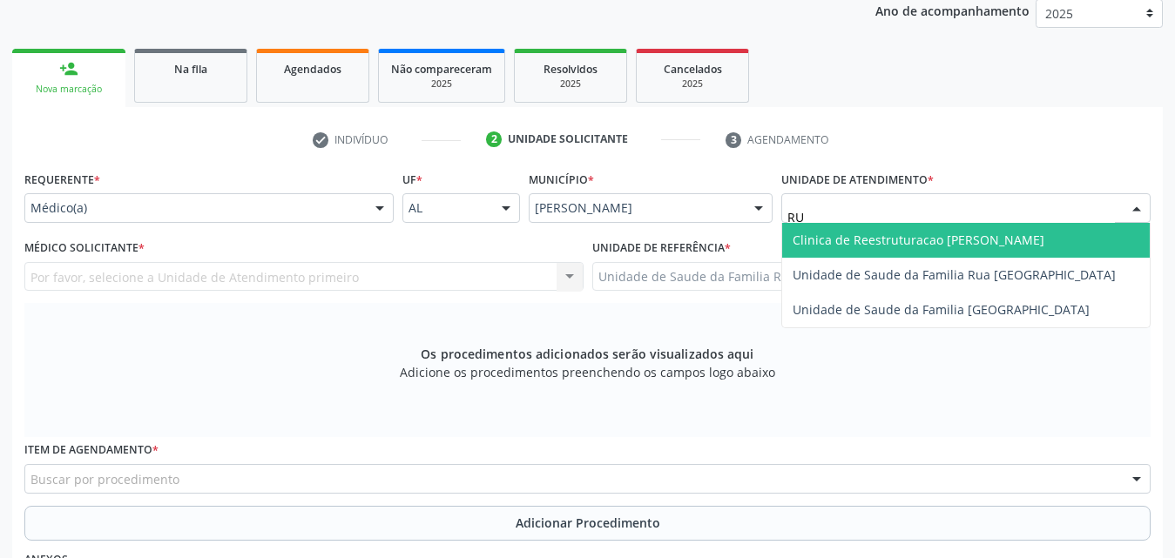
type input "RUA"
click at [1044, 246] on span "Unidade de Saude da Familia Rua [GEOGRAPHIC_DATA]" at bounding box center [954, 240] width 323 height 17
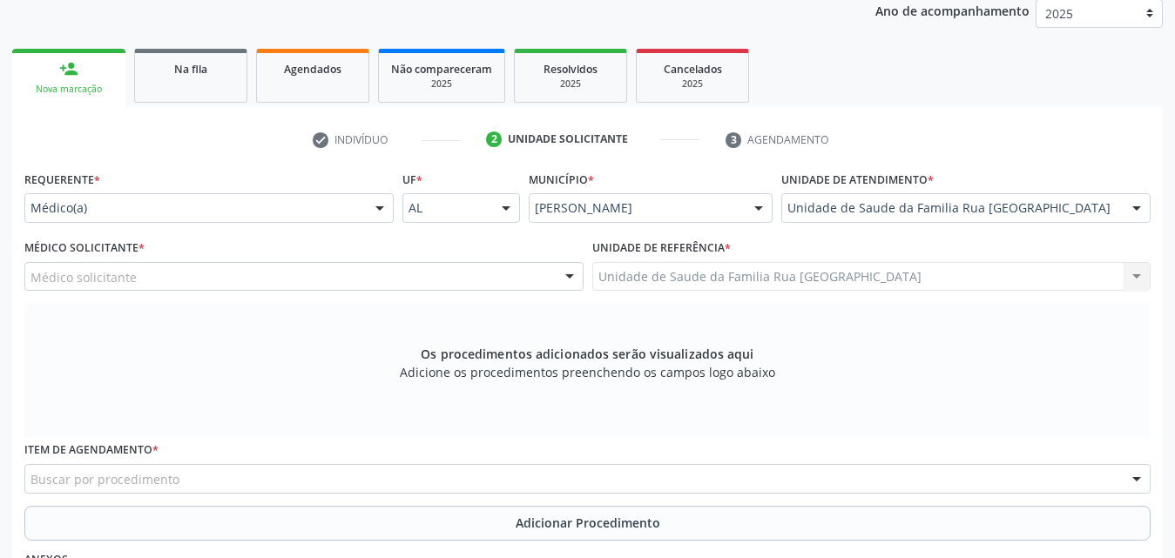
click at [260, 281] on div "Médico solicitante" at bounding box center [303, 277] width 559 height 30
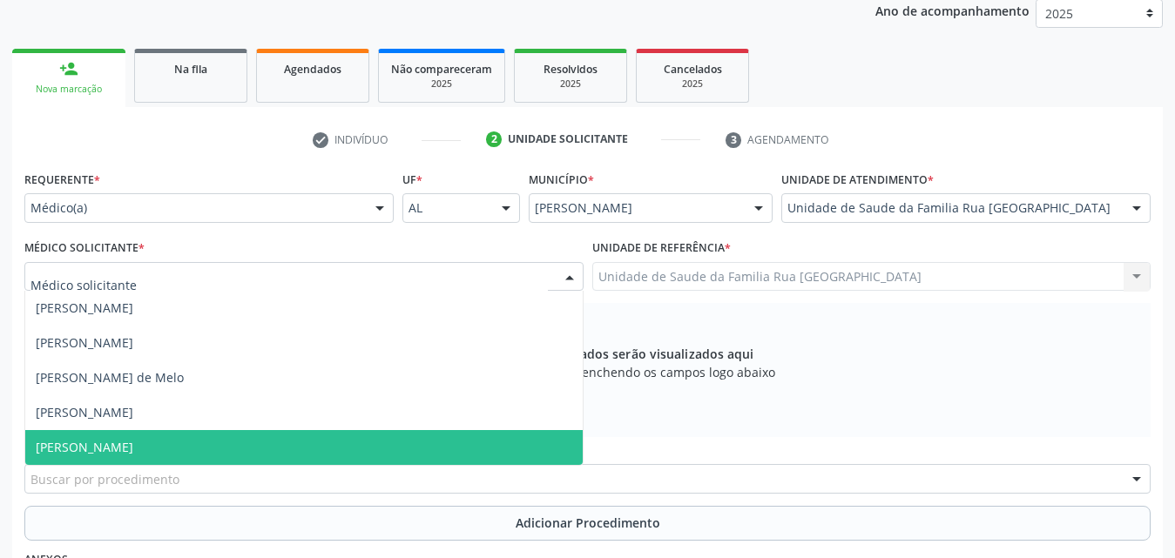
click at [133, 444] on span "[PERSON_NAME]" at bounding box center [85, 447] width 98 height 17
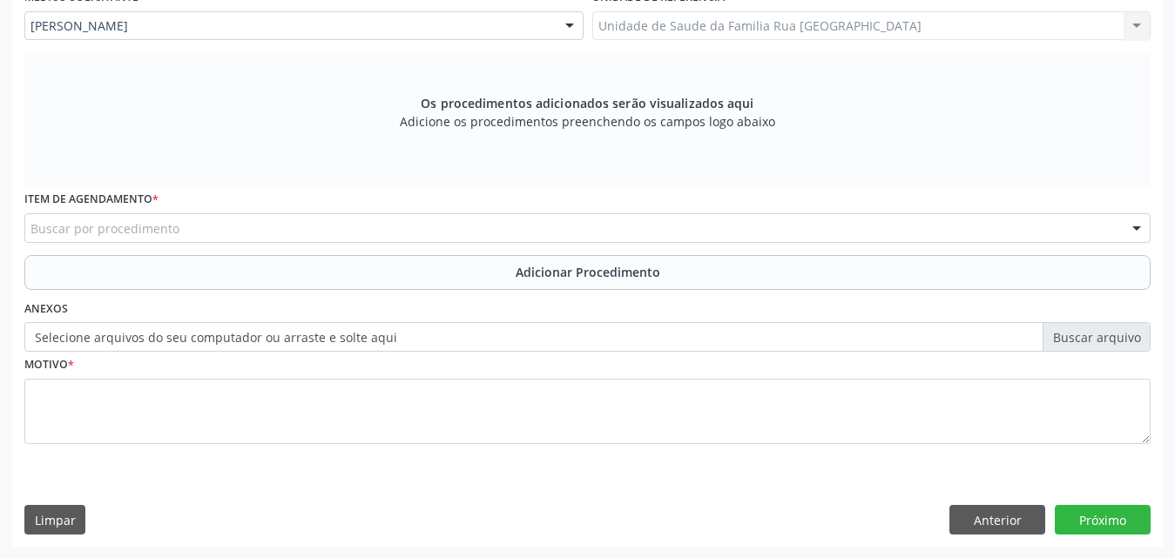
scroll to position [488, 0]
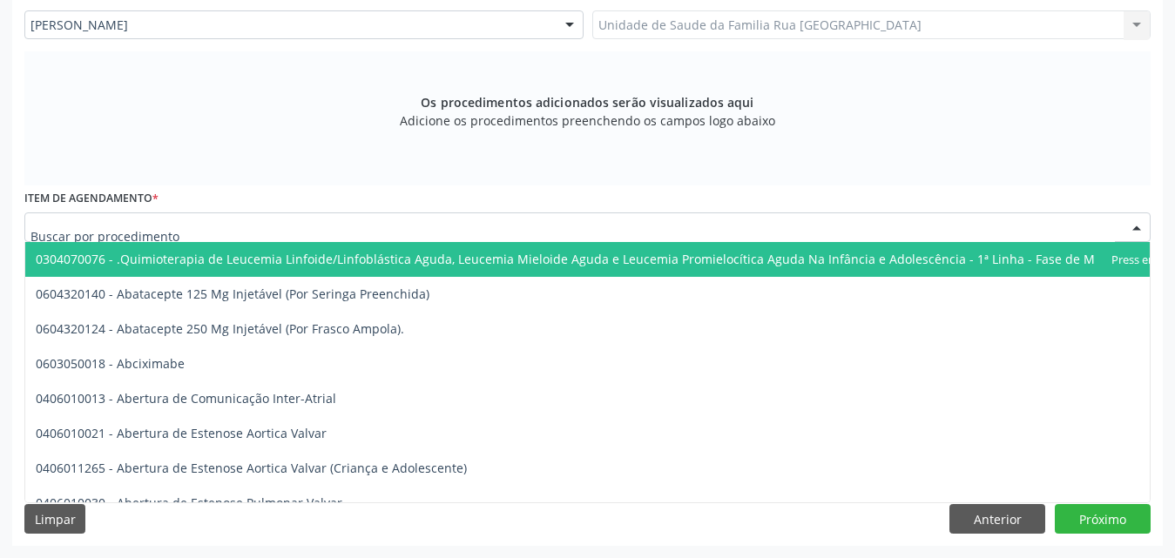
click at [356, 227] on div at bounding box center [587, 228] width 1127 height 30
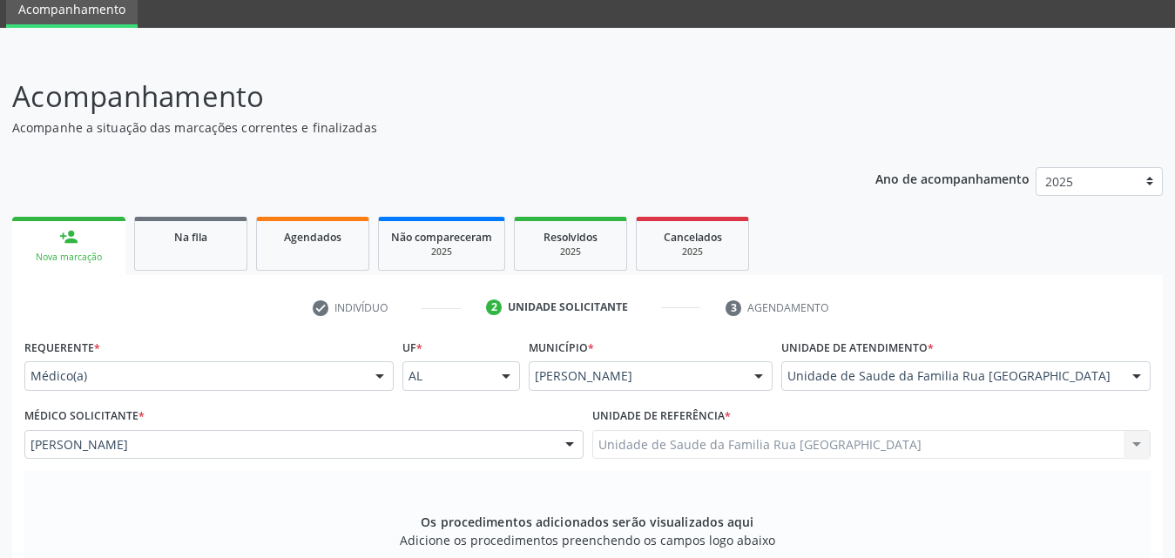
scroll to position [0, 0]
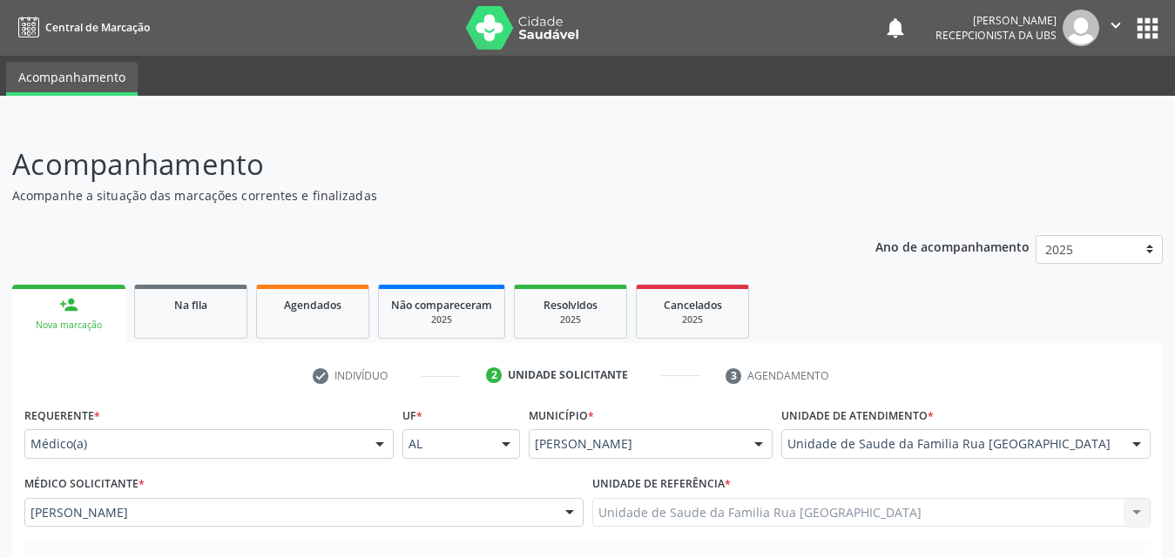
click at [1113, 23] on icon "" at bounding box center [1116, 25] width 19 height 19
click at [1035, 111] on link "Sair" at bounding box center [1072, 106] width 120 height 24
